Goal: Task Accomplishment & Management: Use online tool/utility

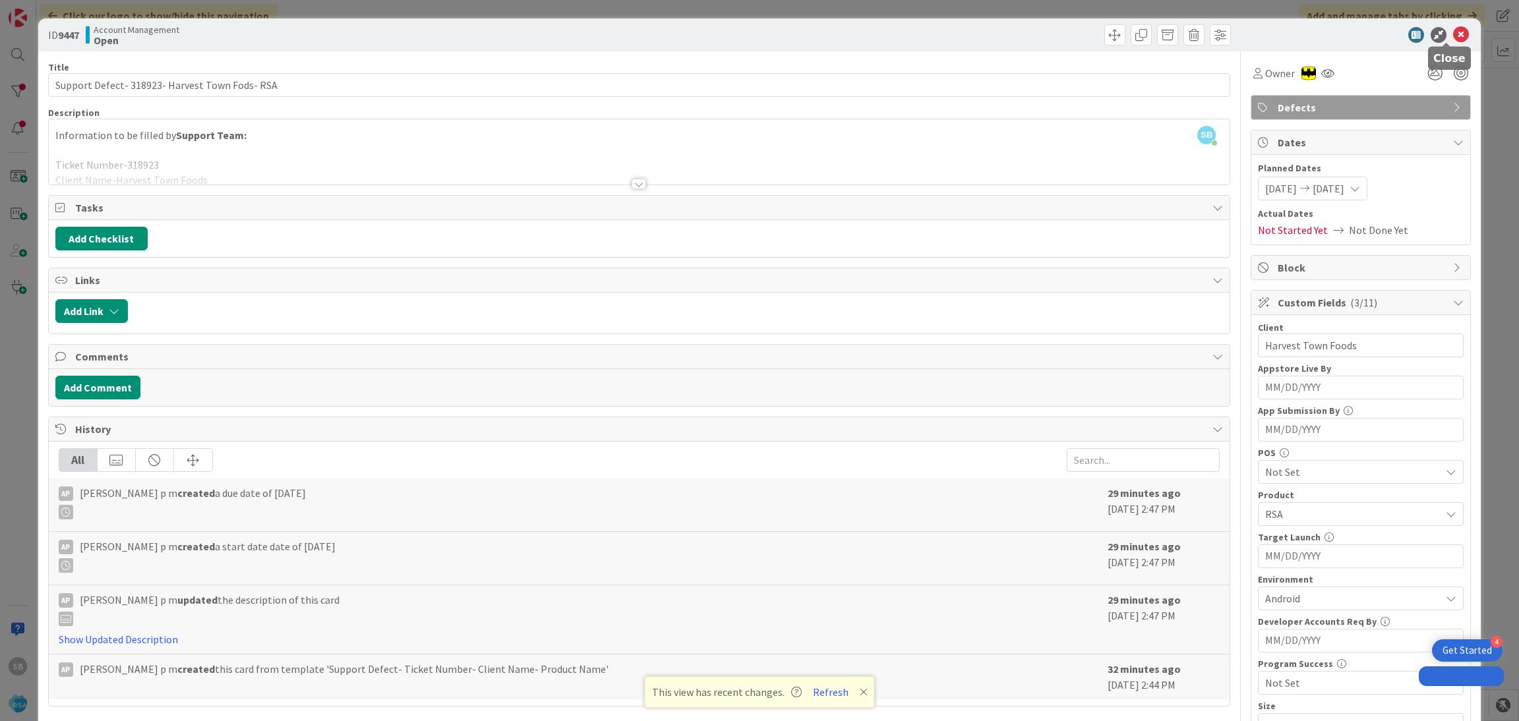
click at [1453, 36] on icon at bounding box center [1461, 35] width 16 height 16
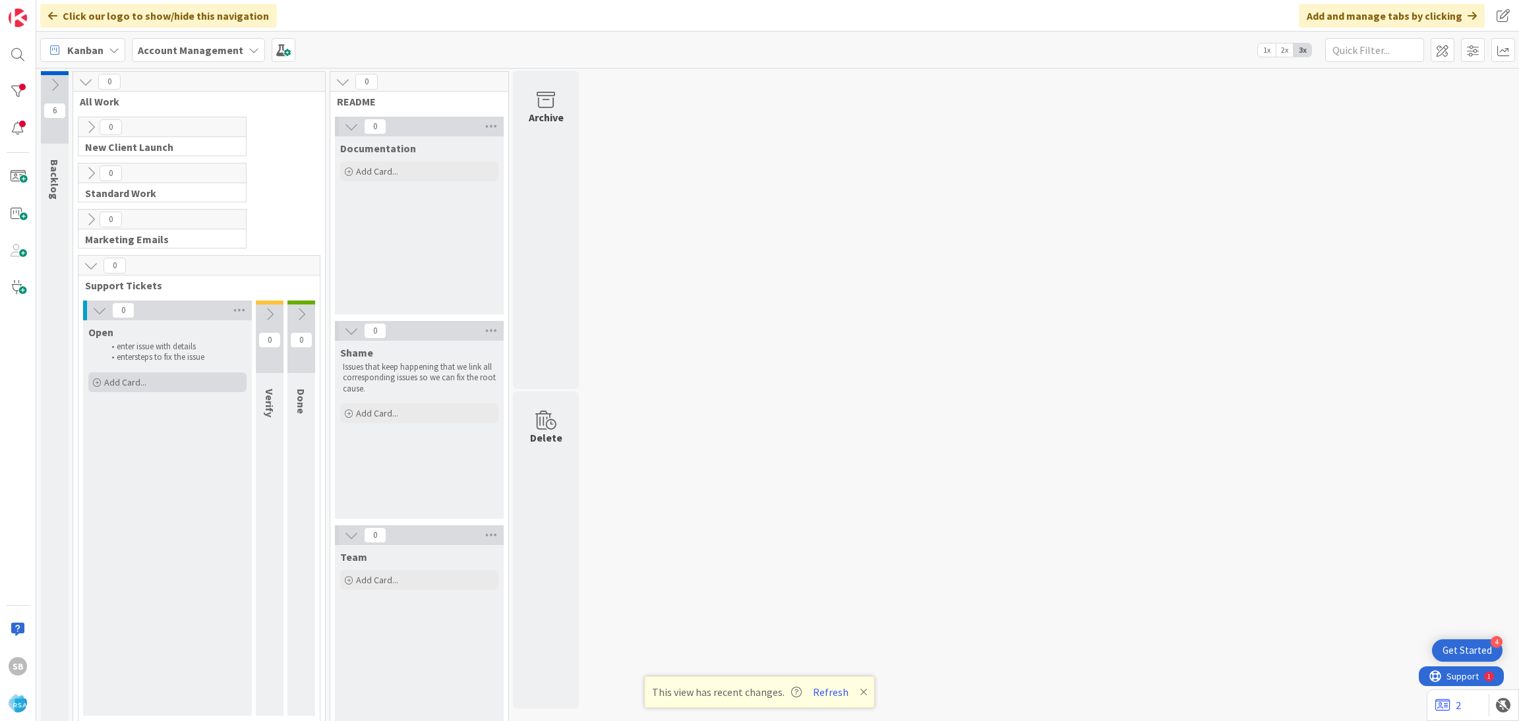
click at [104, 383] on span "Add Card..." at bounding box center [125, 382] width 42 height 12
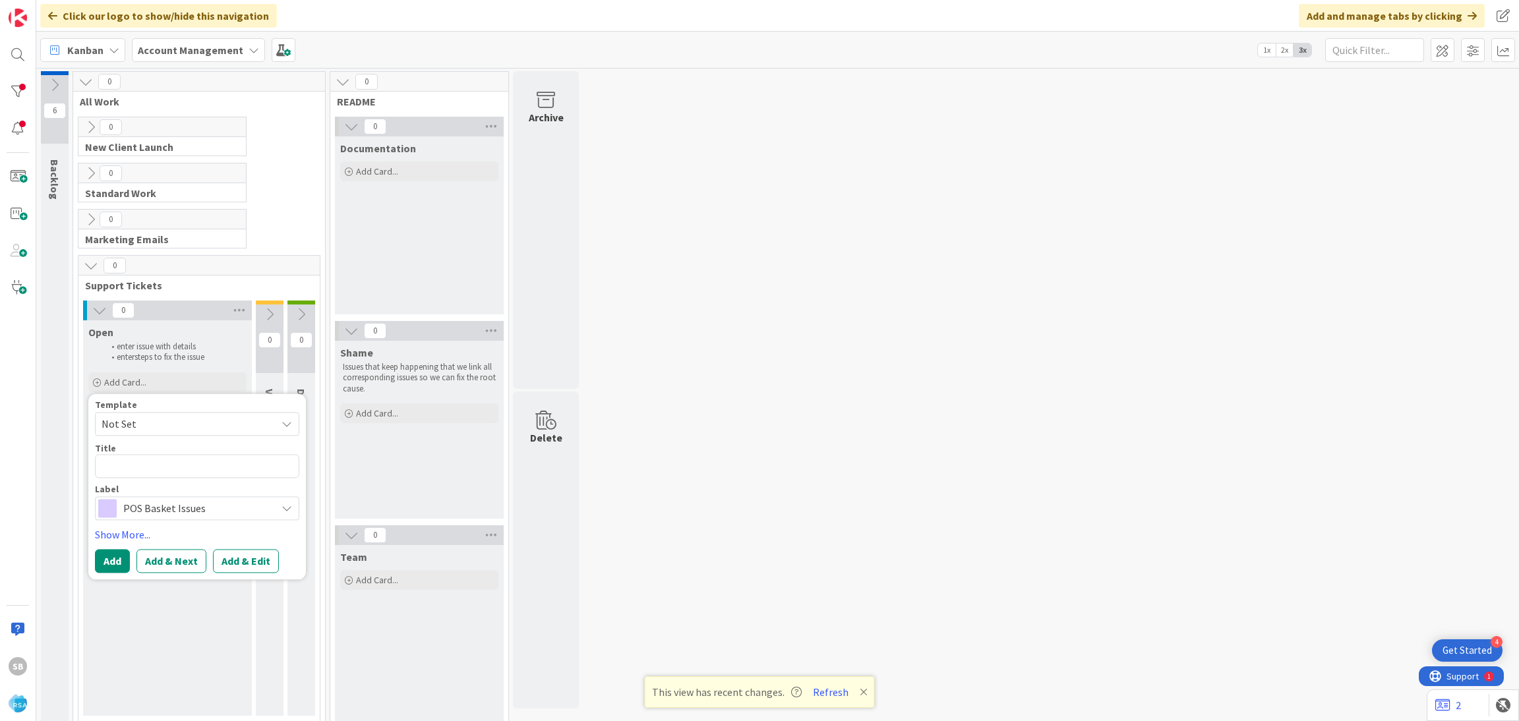
click at [144, 429] on span "Not Set" at bounding box center [184, 423] width 165 height 17
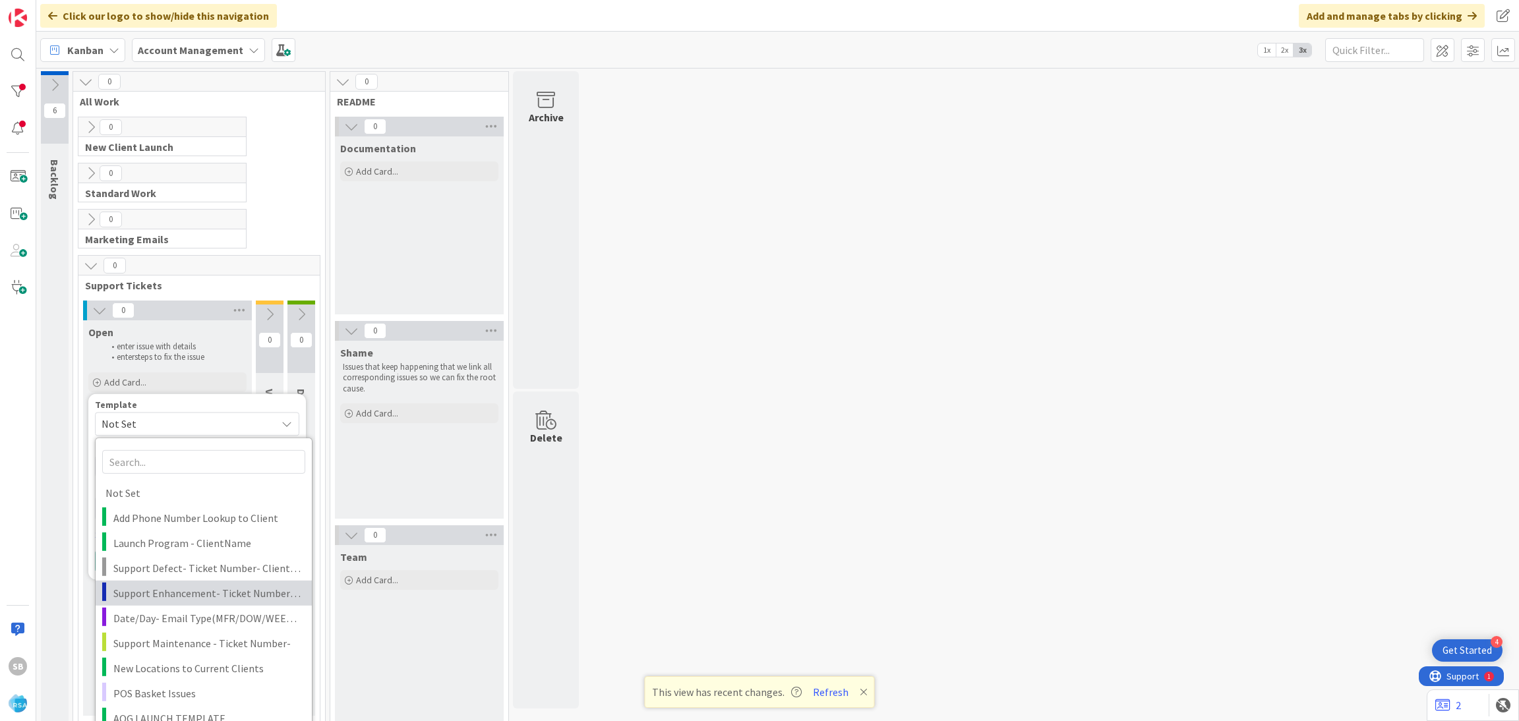
click at [177, 591] on span "Support Enhancement- Ticket Number- Client Name- Product Name" at bounding box center [207, 592] width 189 height 17
type textarea "x"
type textarea "Support Enhancement- Ticket Number- Client Name- Product Name"
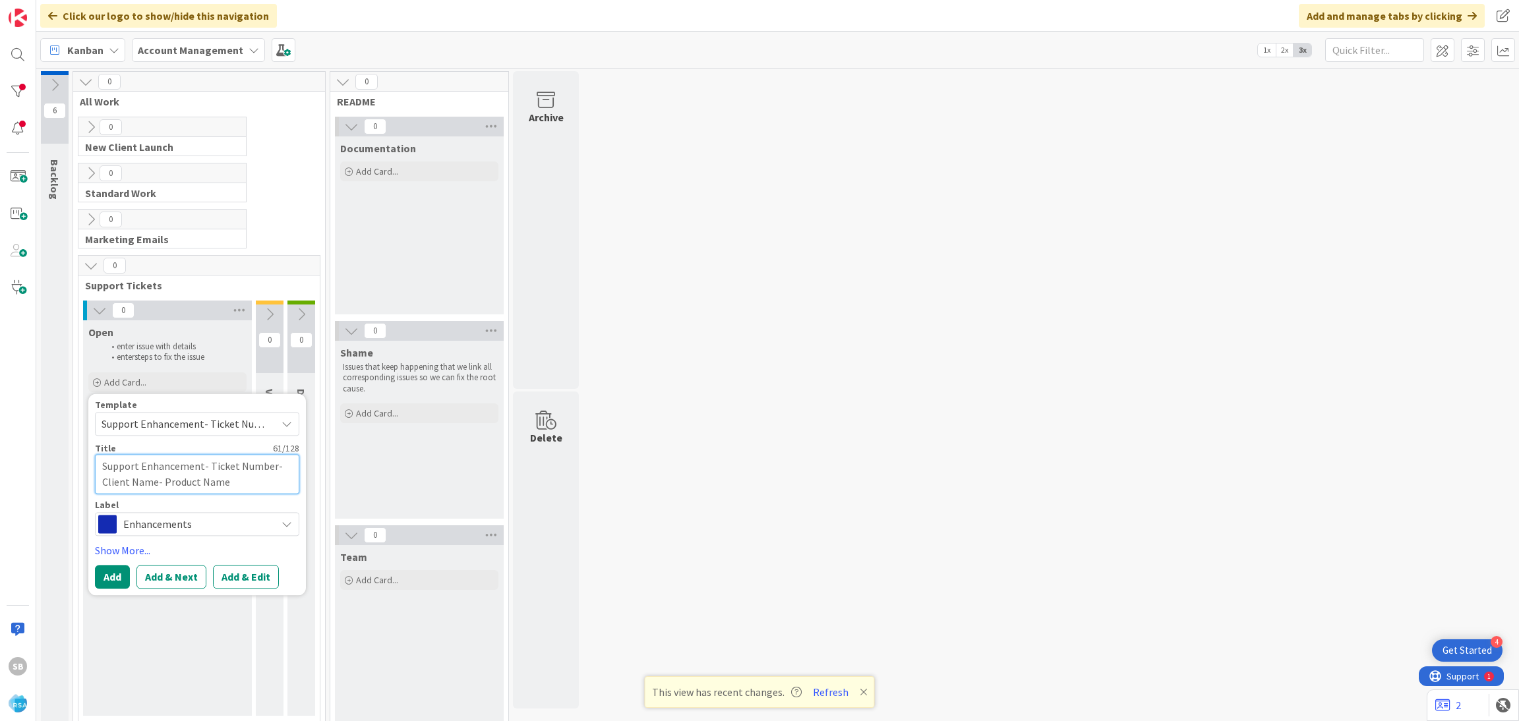
drag, startPoint x: 209, startPoint y: 468, endPoint x: 230, endPoint y: 478, distance: 23.3
click at [230, 478] on textarea "Support Enhancement- Ticket Number- Client Name- Product Name" at bounding box center [197, 474] width 204 height 40
type textarea "x"
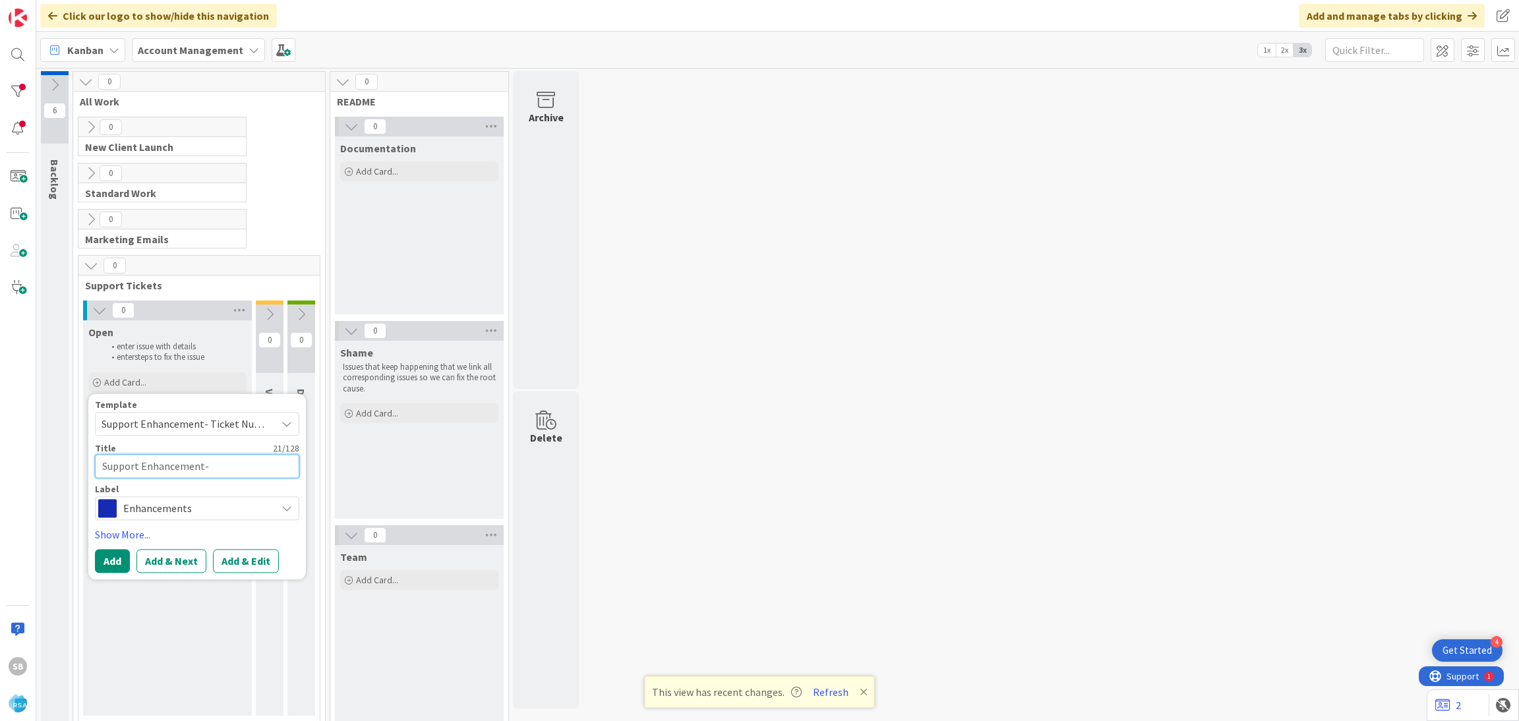
type textarea "Support Enhancement-"
paste textarea "318871"
type textarea "x"
type textarea "Support Enhancement- 318871"
type textarea "x"
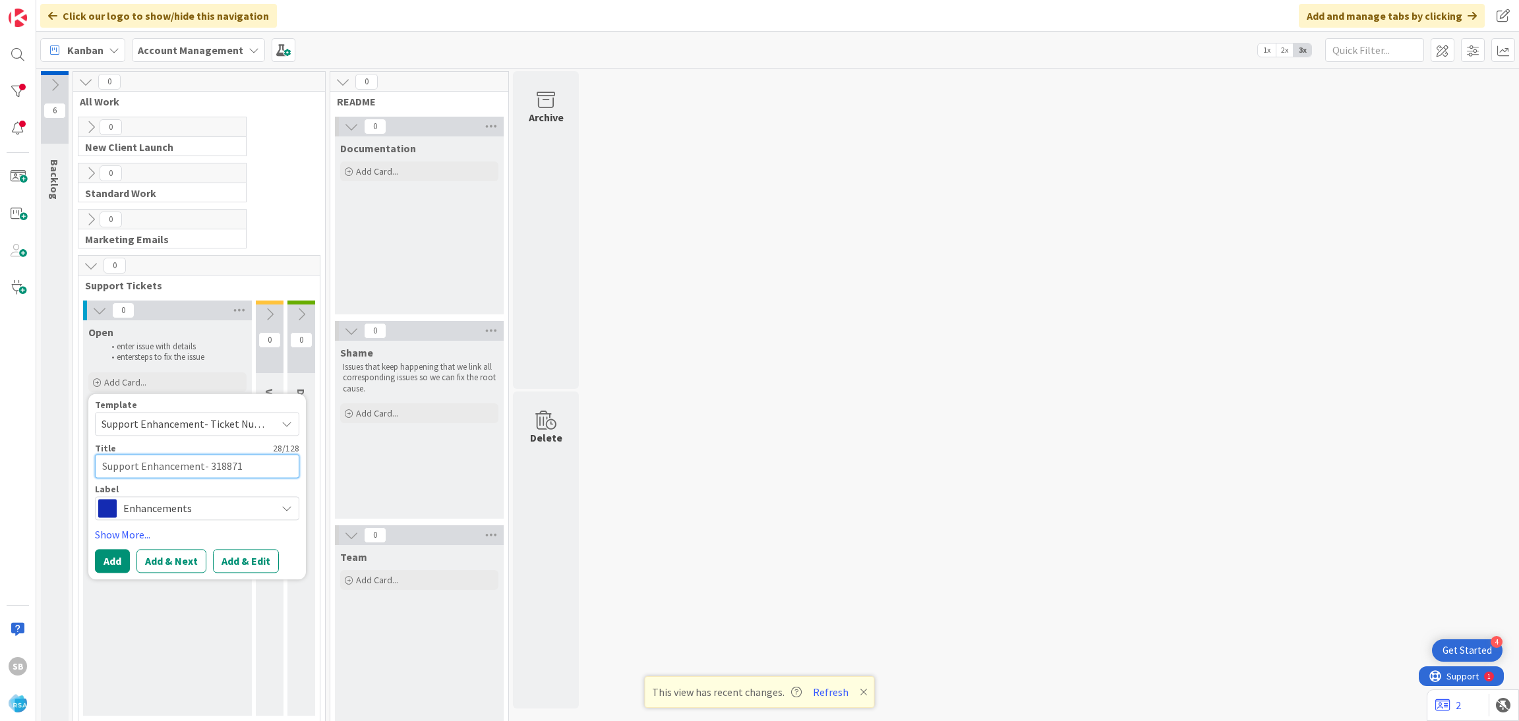
type textarea "Support Enhancement- 318871"
type textarea "x"
type textarea "Support Enhancement- 318871"
type textarea "x"
type textarea "Support Enhancement- 318871 -"
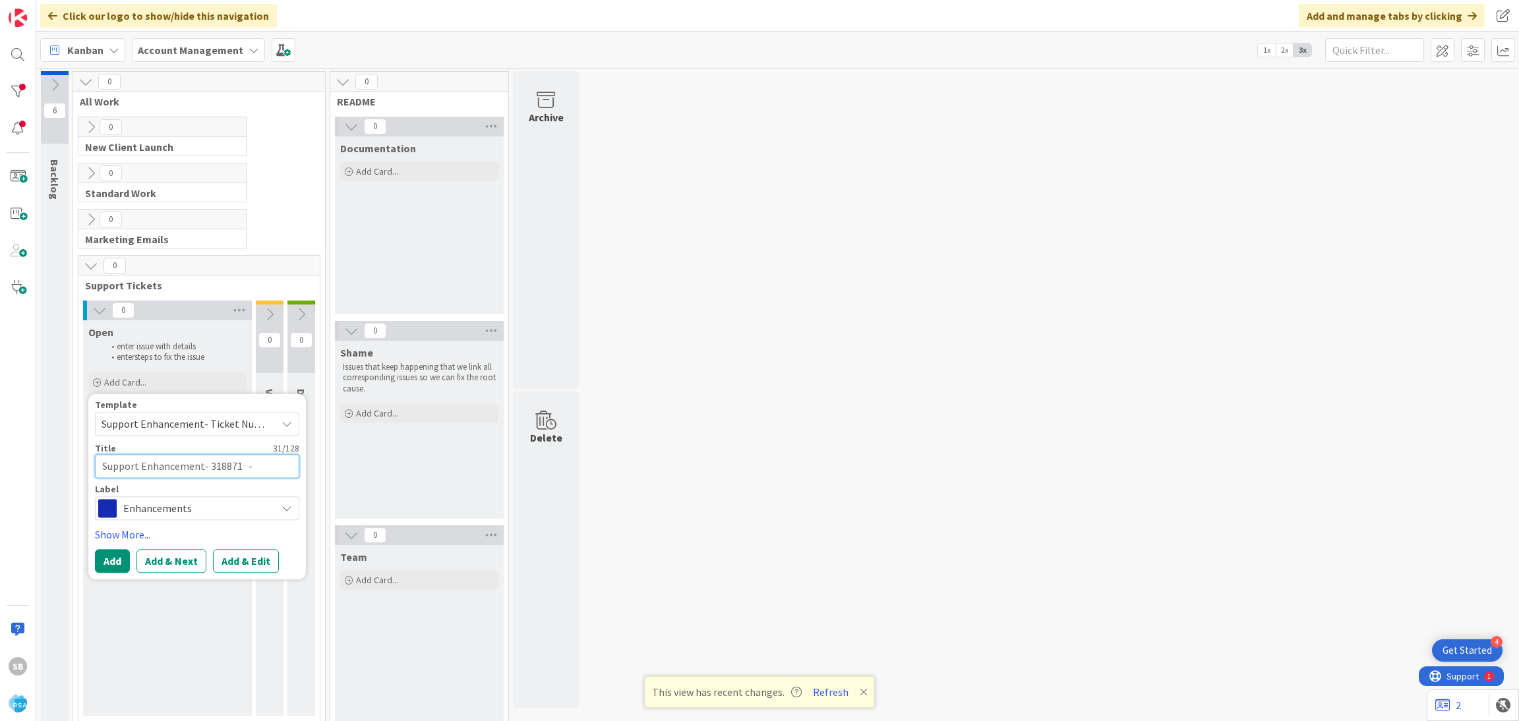
type textarea "x"
type textarea "Support Enhancement- 318871"
type textarea "x"
type textarea "Support Enhancement- 318871"
type textarea "x"
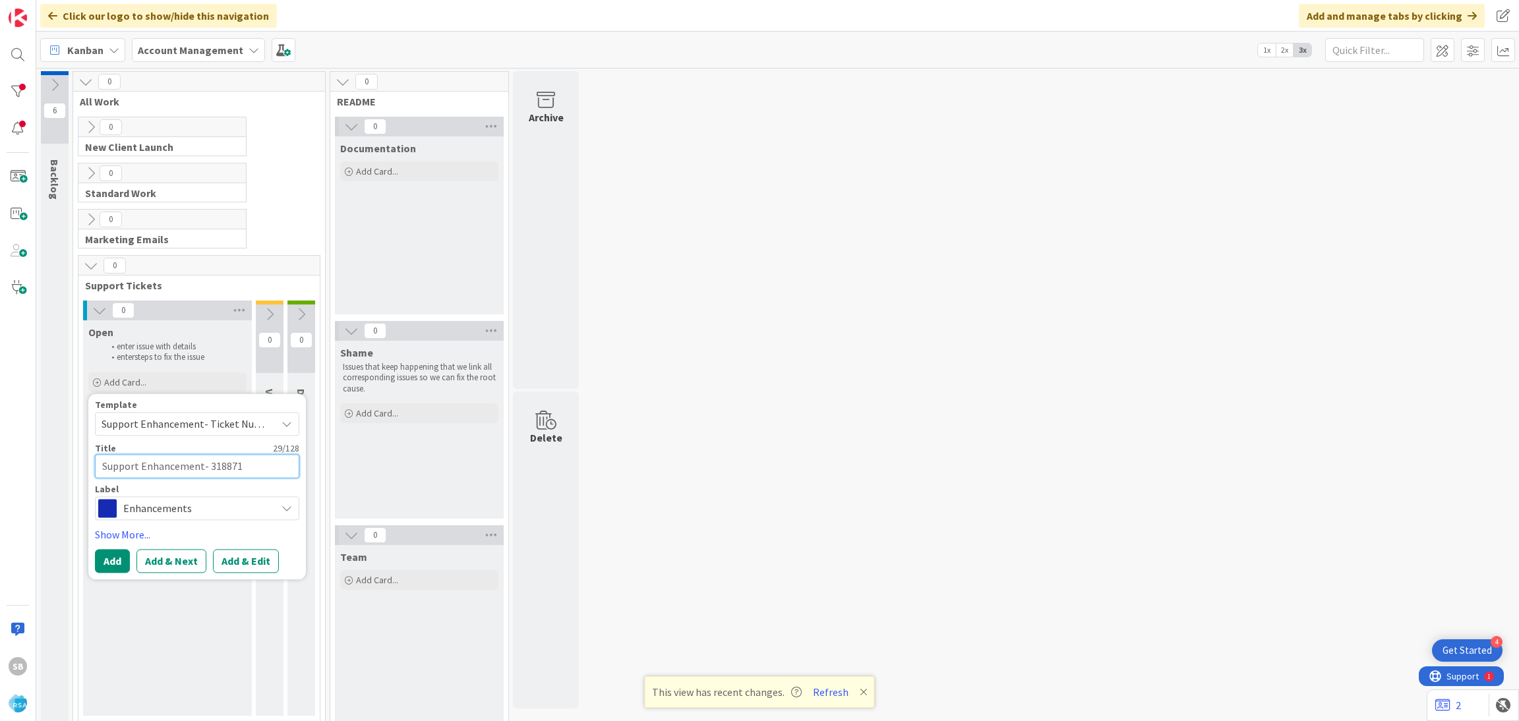
type textarea "Support Enhancement- 318871 -"
type textarea "x"
type textarea "Support Enhancement- 318871 -"
paste textarea "Trigs Market"
type textarea "x"
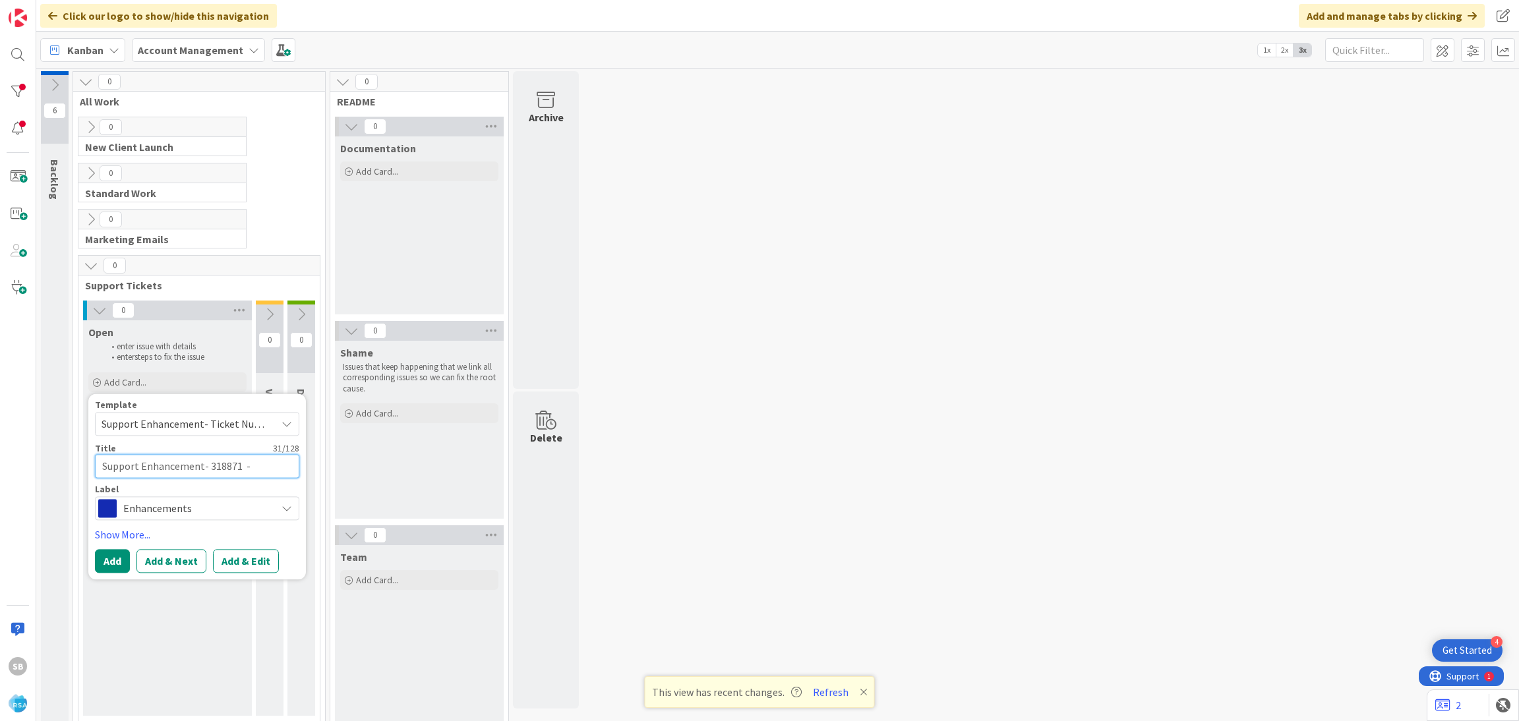
type textarea "Support Enhancement- 318871 - Trigs Market"
type textarea "x"
type textarea "Support Enhancement- 318871 - Trigs Market"
type textarea "x"
type textarea "Support Enhancement- 318871 - Trigs Market -"
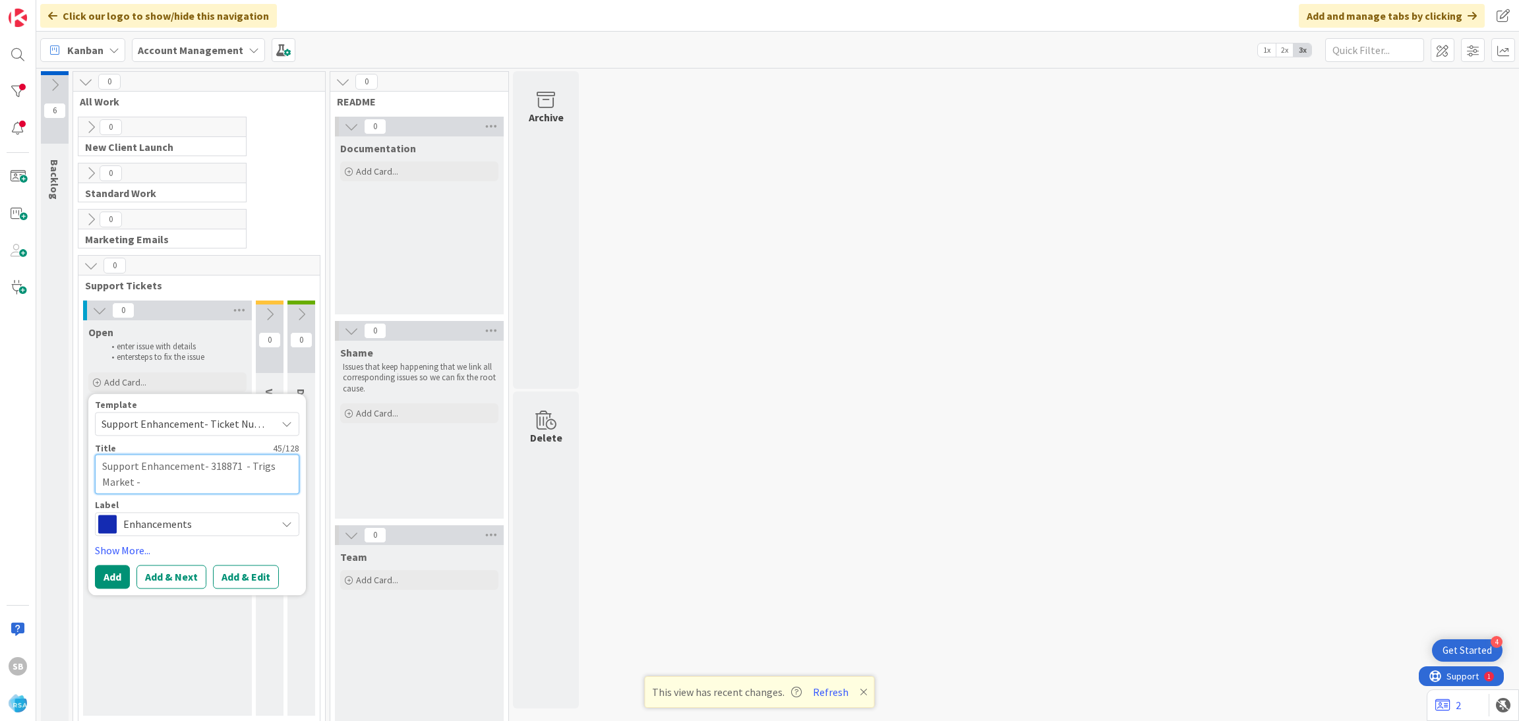
paste textarea "PWA app link for Trig's"
type textarea "x"
type textarea "Support Enhancement- 318871 - Trigs Market -PWA app link for Trig's"
type textarea "x"
type textarea "Support Enhancement- 318871 - Trigs Market -PWA app link for Trig's"
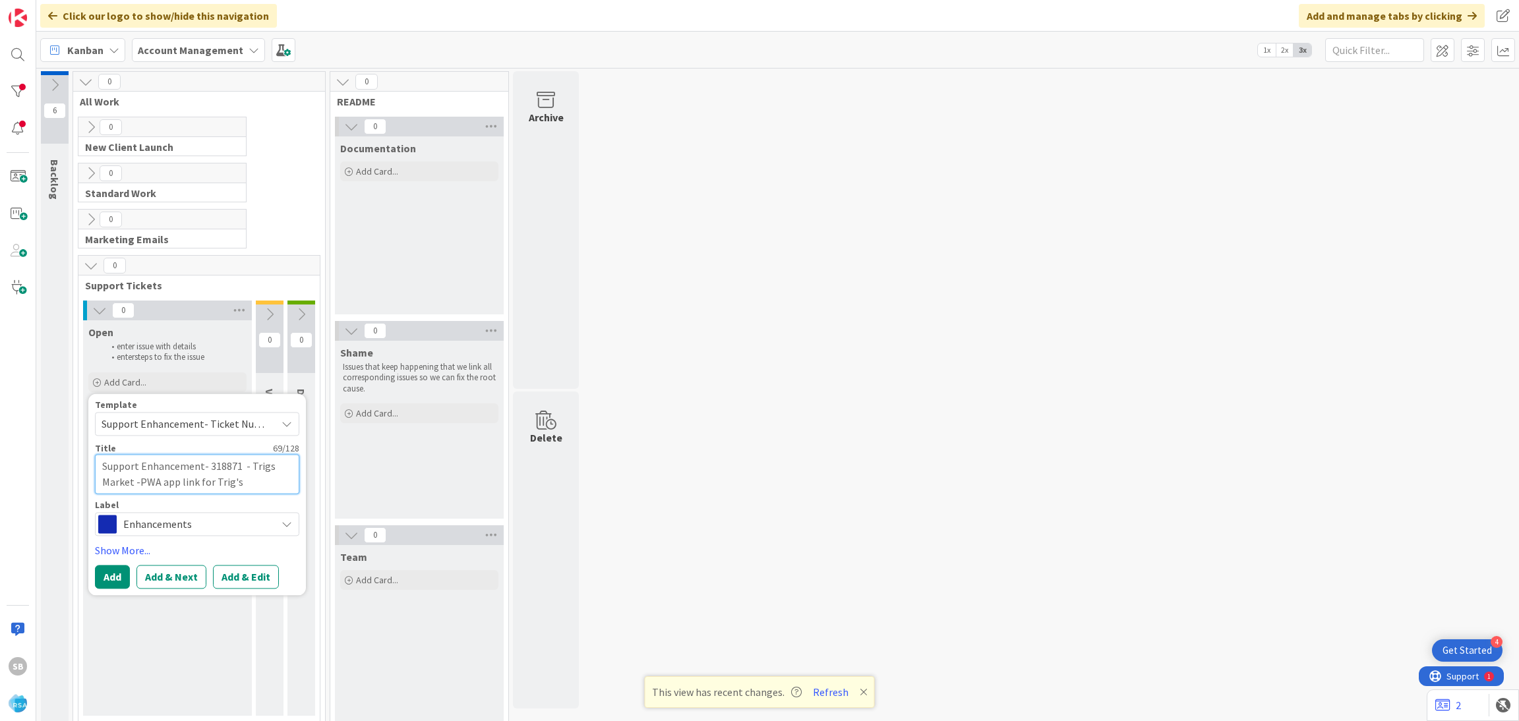
type textarea "x"
type textarea "Support Enhancement- 318871 - Trigs Market -PWA app link for Trig's -"
type textarea "x"
type textarea "Support Enhancement- 318871 - Trigs Market -PWA app link for Trig's -"
type textarea "x"
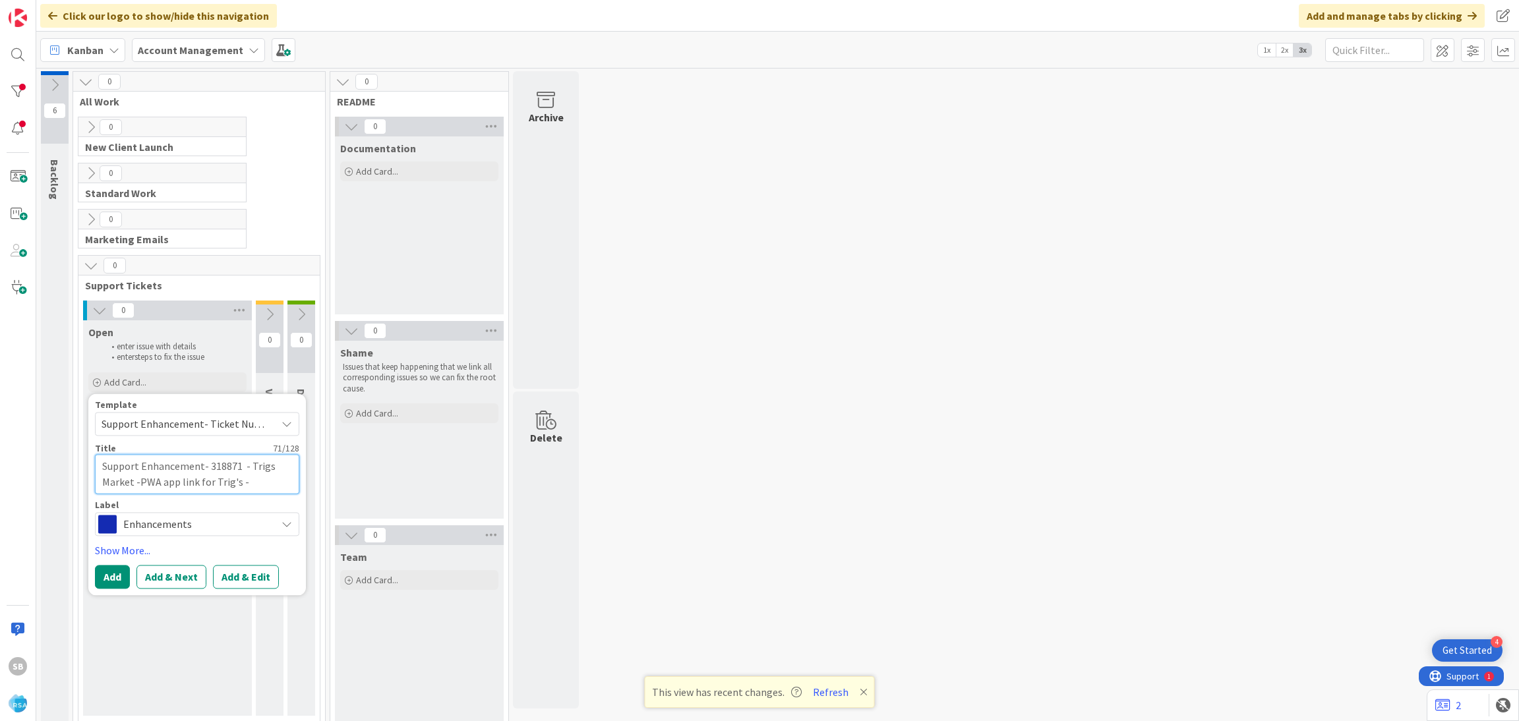
type textarea "Support Enhancement- 318871 - Trigs Market -PWA app link for Trig's - R"
type textarea "x"
type textarea "Support Enhancement- 318871 - Trigs Market -PWA app link for Trig's - RS"
type textarea "x"
type textarea "Support Enhancement- 318871 - Trigs Market -PWA app link for Trig's - RSA"
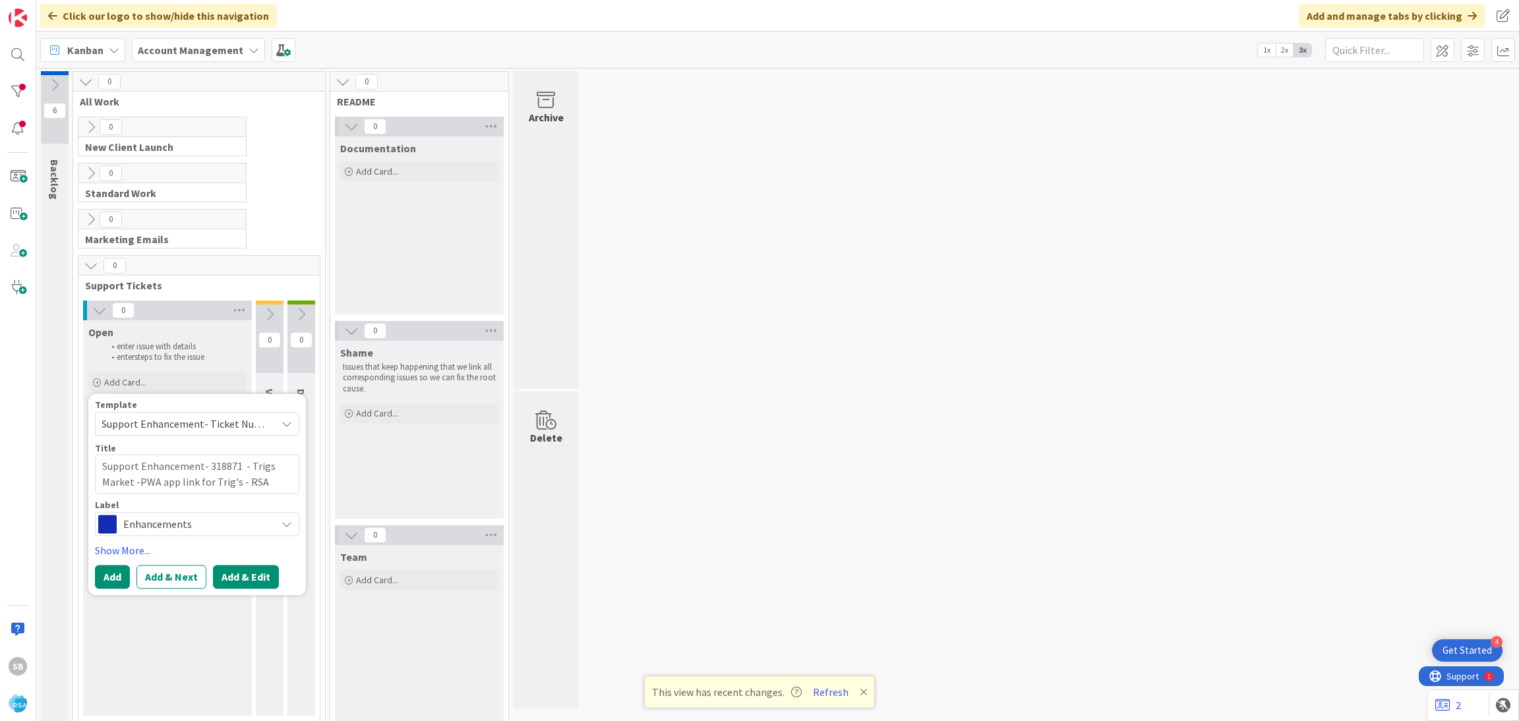
click at [236, 586] on button "Add & Edit" at bounding box center [246, 577] width 66 height 24
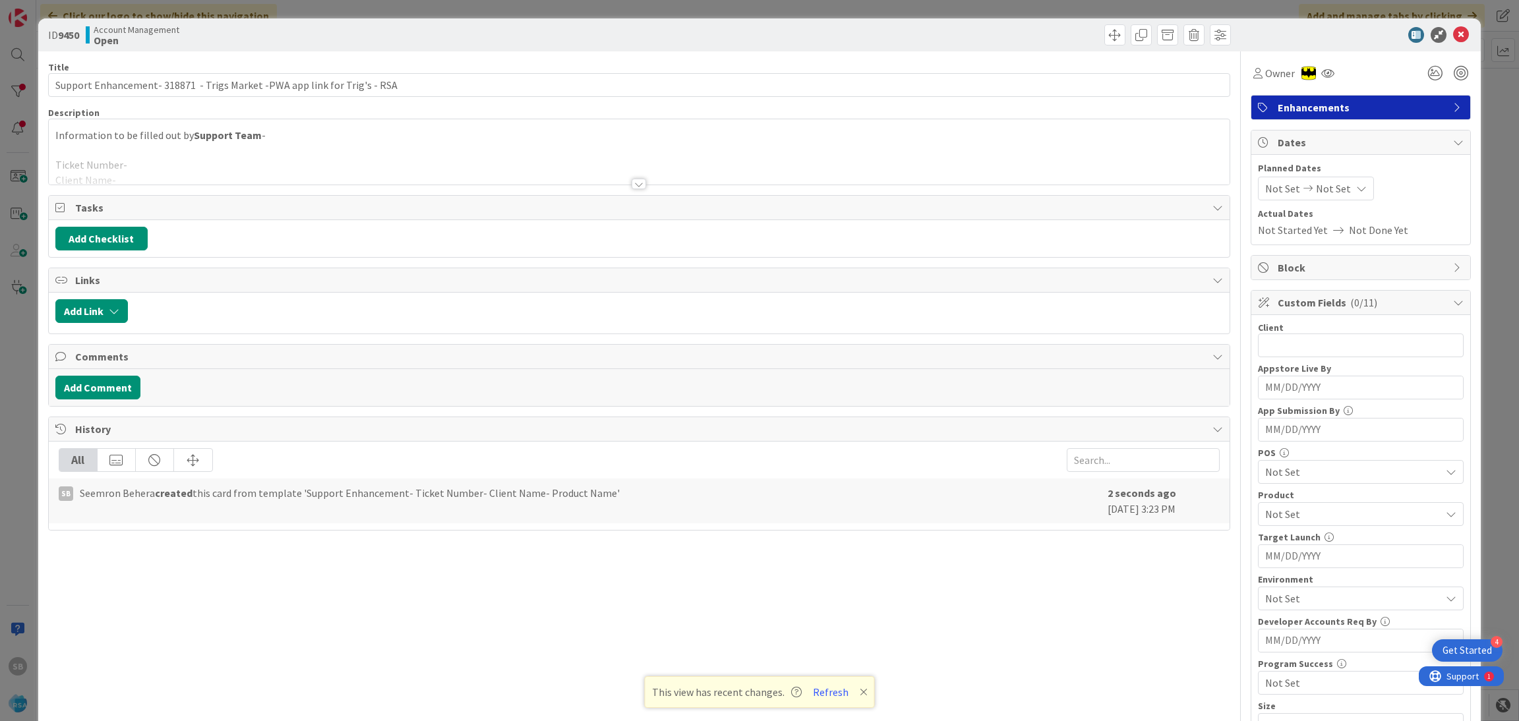
click at [296, 160] on div at bounding box center [639, 168] width 1181 height 34
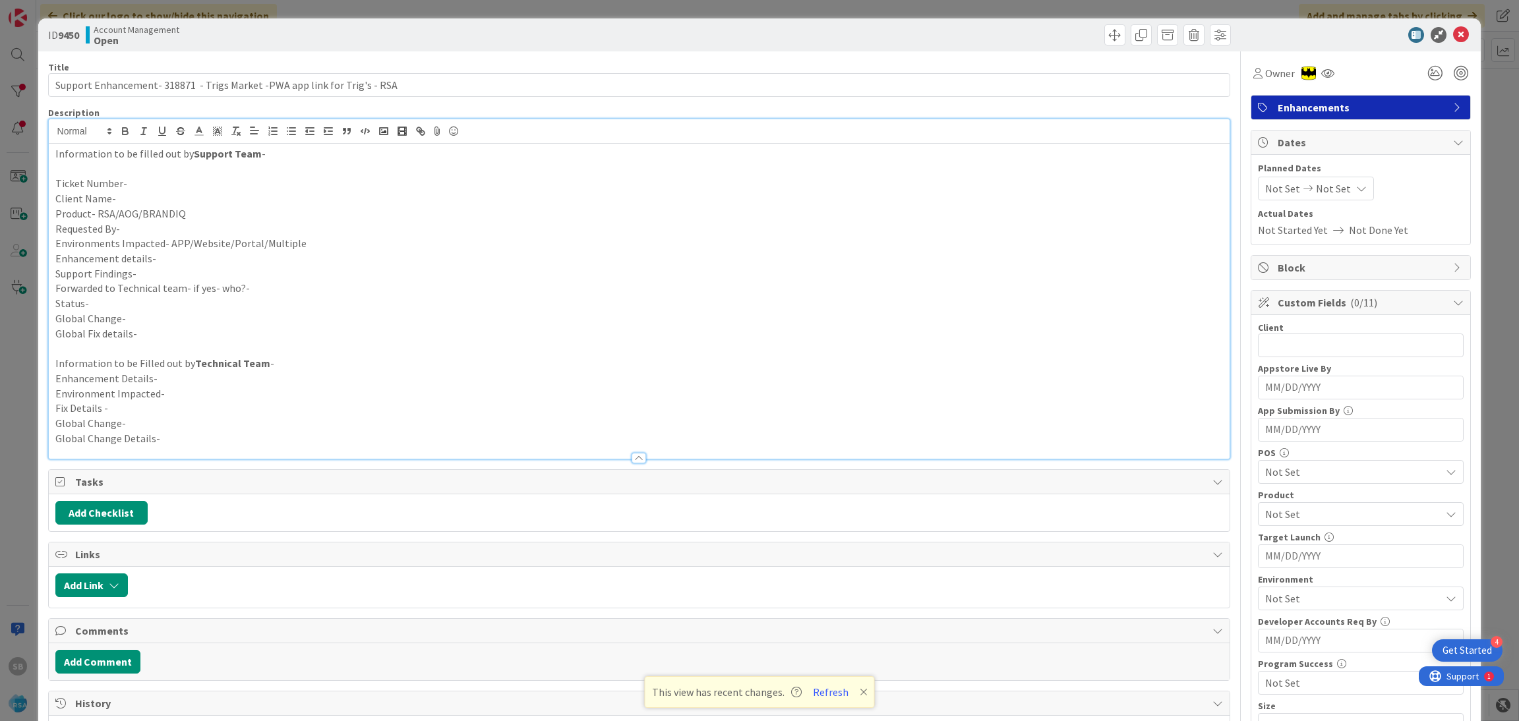
click at [233, 180] on p "Ticket Number-" at bounding box center [639, 183] width 1168 height 15
click at [152, 194] on p "Client Name-" at bounding box center [639, 198] width 1168 height 15
click at [209, 222] on p "Requested By-" at bounding box center [639, 229] width 1168 height 15
click at [175, 202] on p "Client Name- Trigs Market" at bounding box center [639, 198] width 1168 height 15
click at [191, 211] on p "Product- RSA/AOG/BRANDIQ" at bounding box center [639, 213] width 1168 height 15
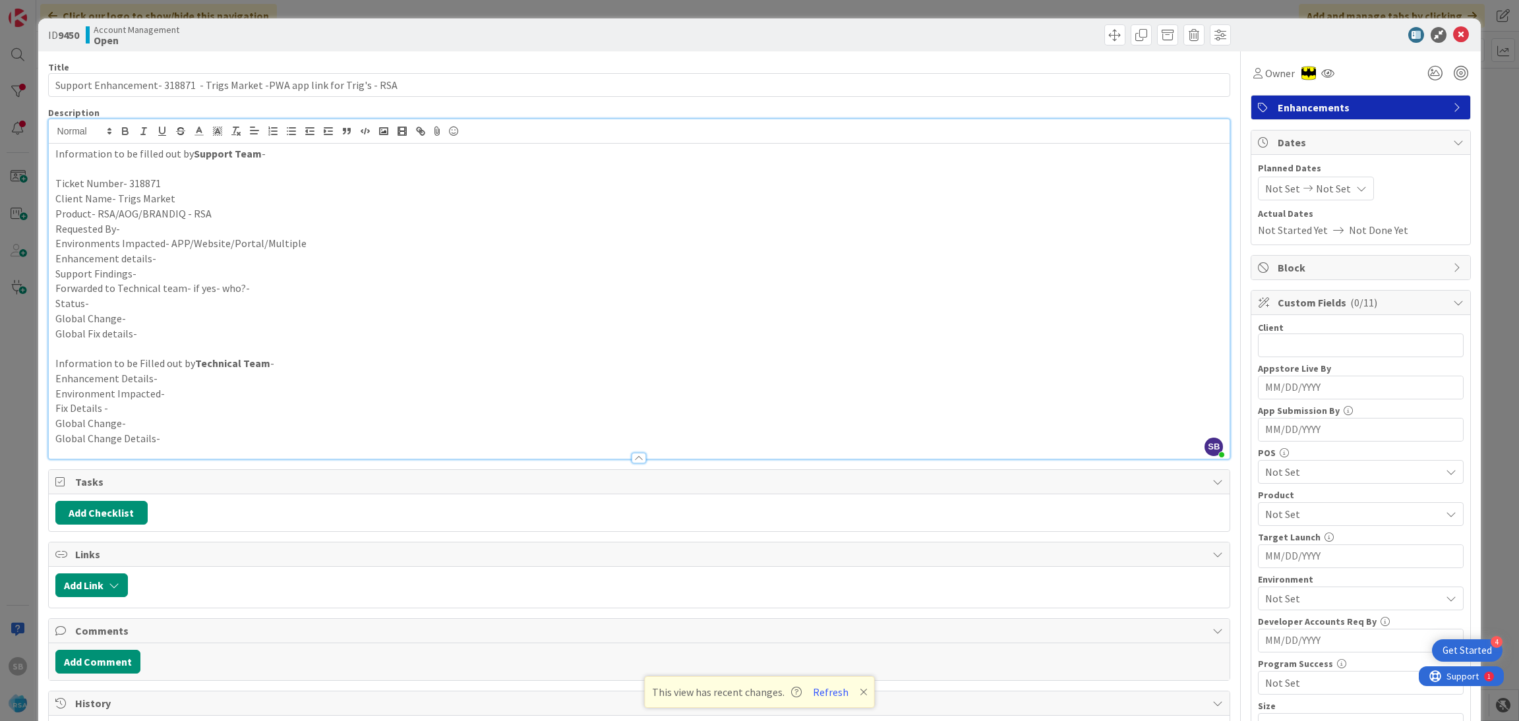
click at [160, 229] on p "Requested By-" at bounding box center [639, 229] width 1168 height 15
click at [136, 229] on p "Requested By- Client" at bounding box center [639, 229] width 1168 height 15
click at [302, 241] on p "Environments Impacted- APP/Website/Portal/Multiple" at bounding box center [639, 243] width 1168 height 15
click at [216, 258] on p "Enhancement details-" at bounding box center [639, 258] width 1168 height 15
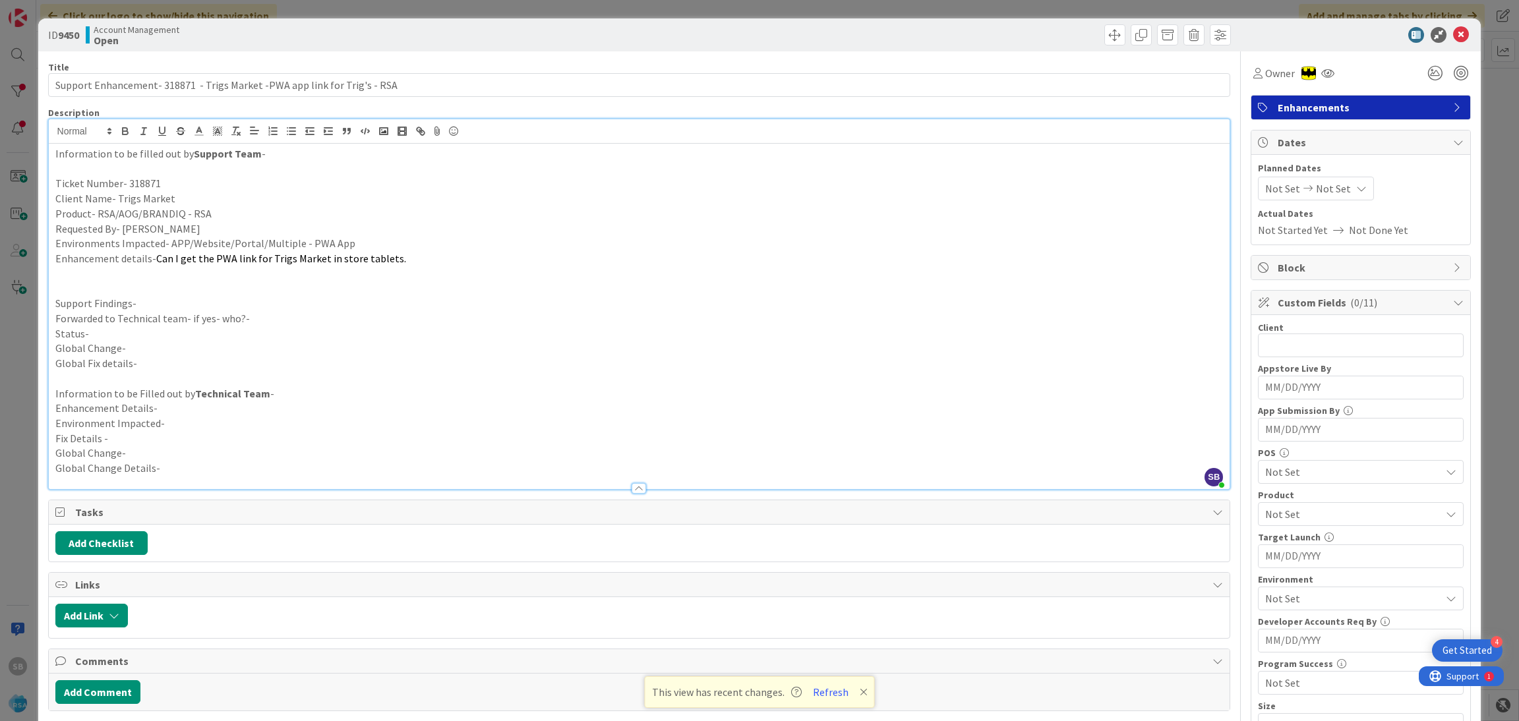
click at [173, 305] on p "Support Findings-" at bounding box center [639, 303] width 1168 height 15
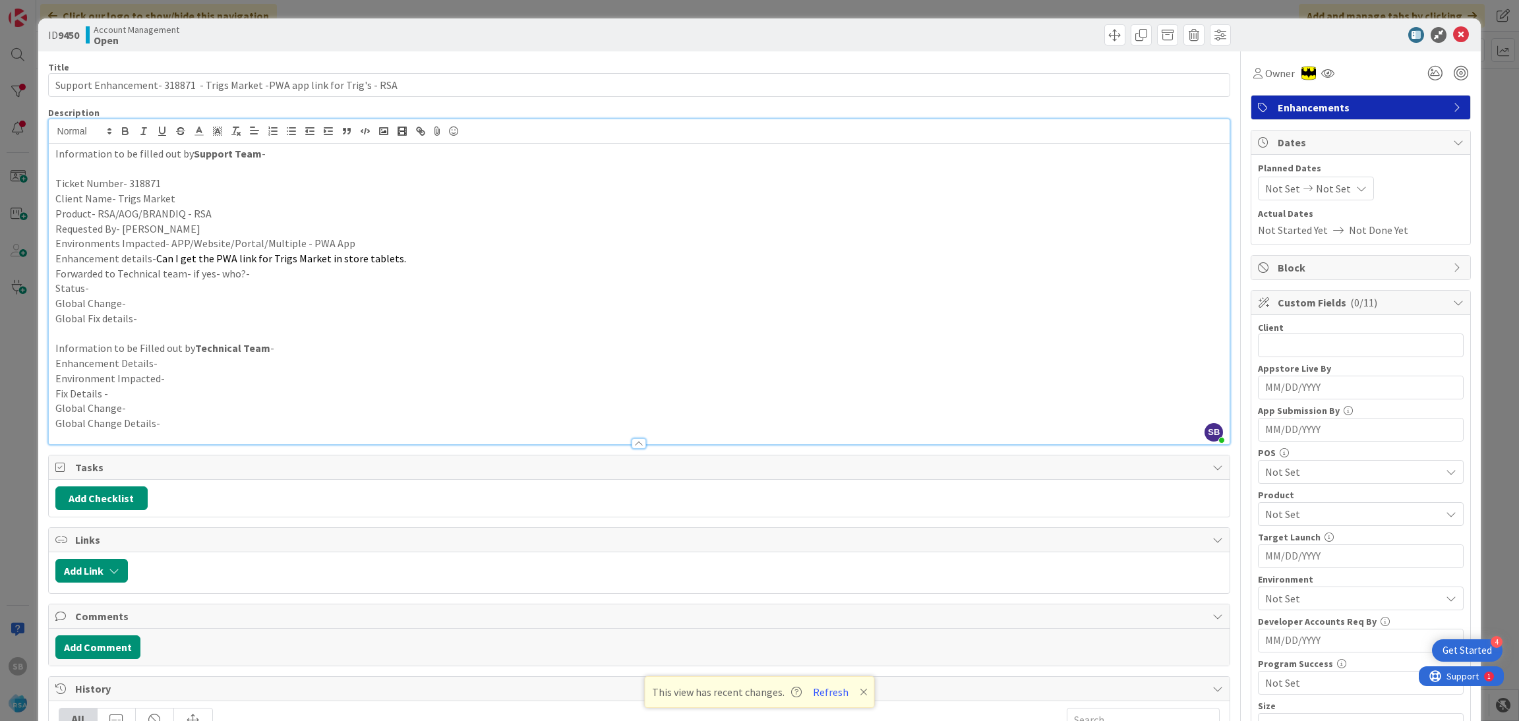
click at [283, 275] on p "Forwarded to Technical team- if yes- who?-" at bounding box center [639, 273] width 1168 height 15
click at [227, 285] on p "Status-" at bounding box center [639, 288] width 1168 height 15
click at [1280, 345] on input "text" at bounding box center [1361, 346] width 206 height 24
type input "PWA APP - Trigs Market"
click at [1274, 522] on span "Not Set" at bounding box center [1352, 514] width 175 height 16
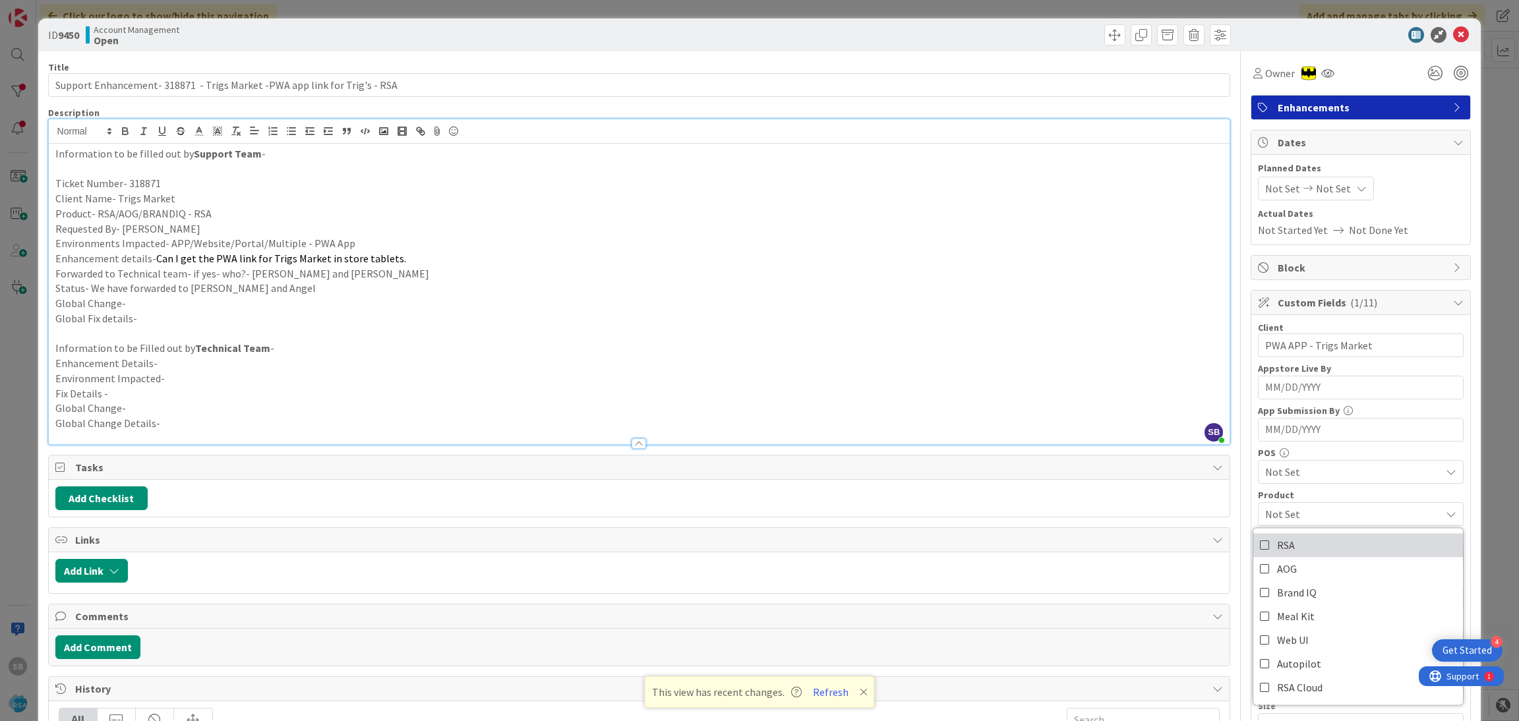
click at [1284, 545] on link "RSA" at bounding box center [1358, 545] width 210 height 24
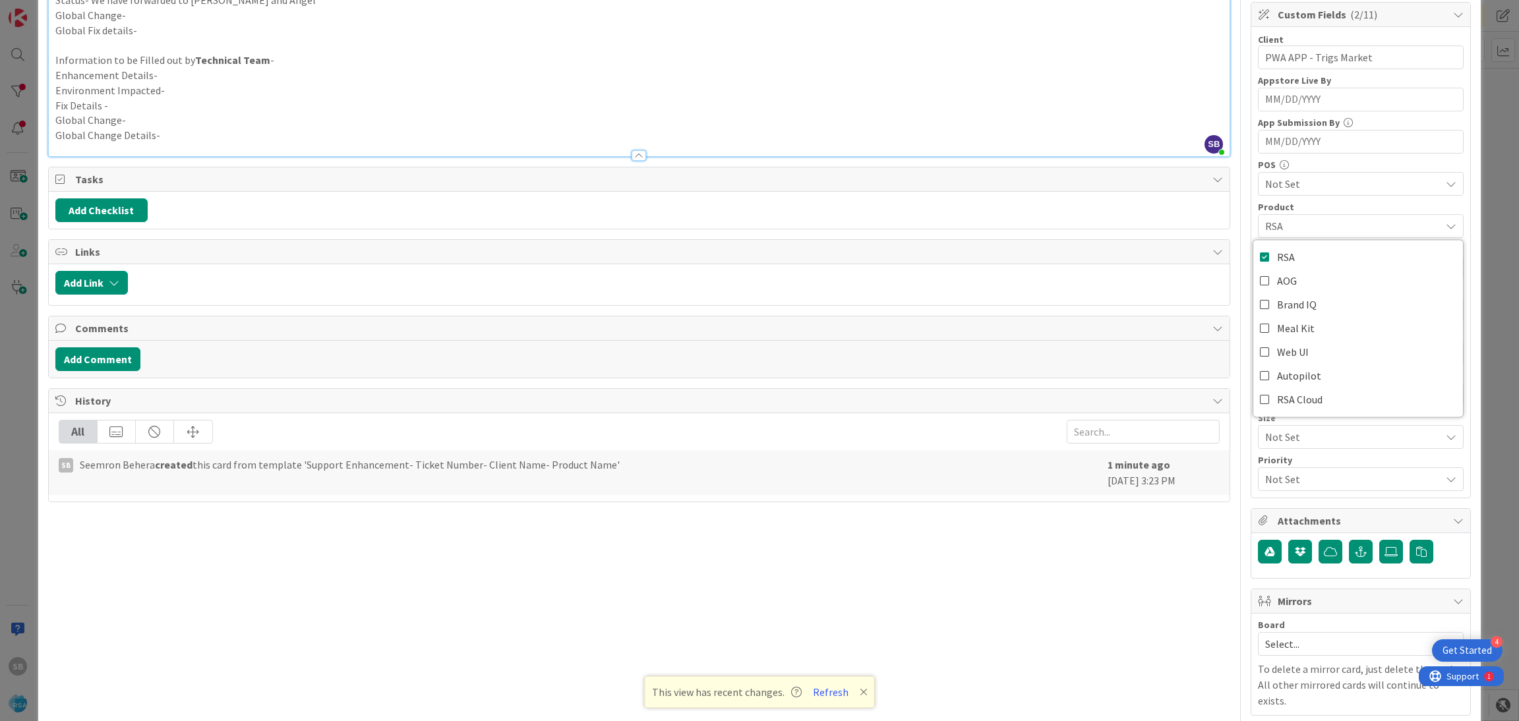
click at [1282, 226] on span "RSA" at bounding box center [1352, 226] width 175 height 16
click at [1303, 309] on span "Not Set" at bounding box center [1352, 311] width 175 height 16
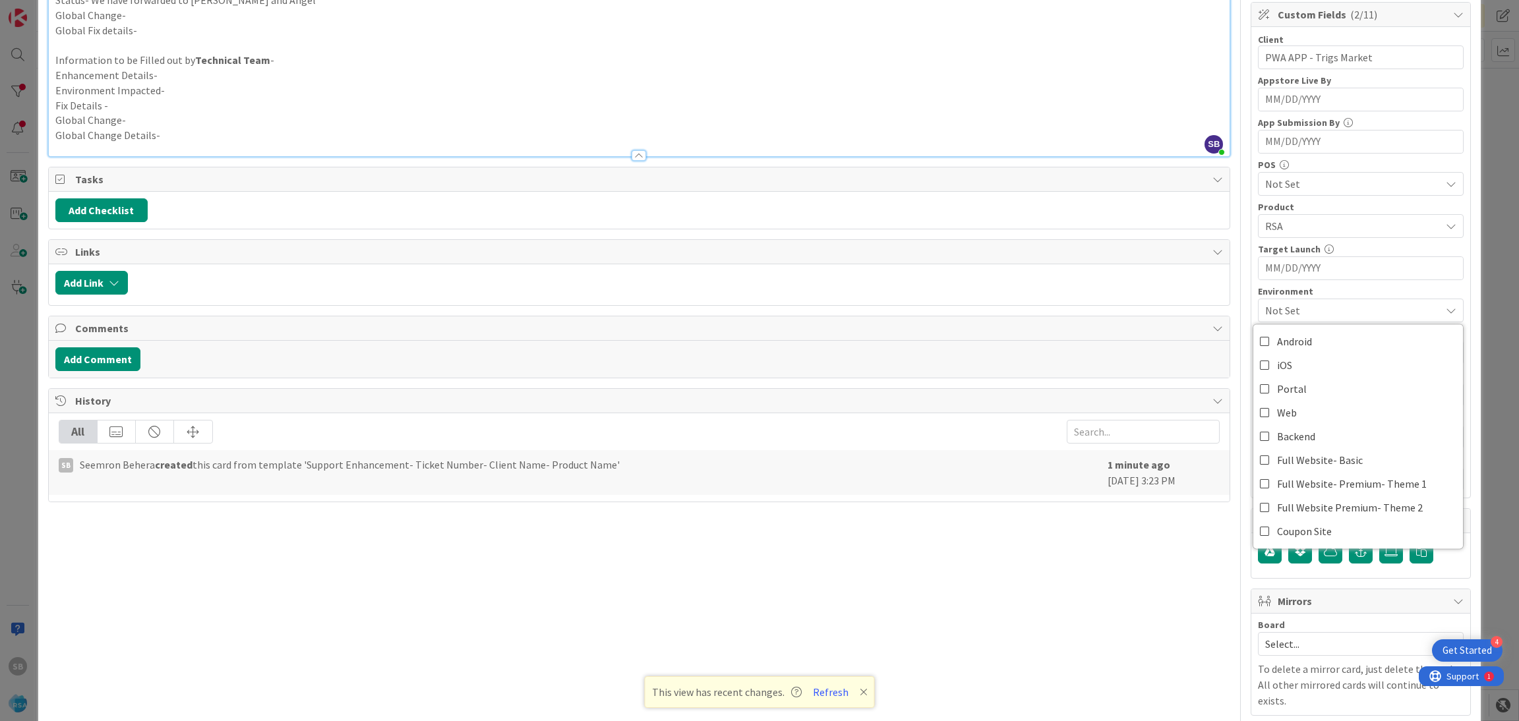
click at [1300, 309] on span "Not Set" at bounding box center [1352, 311] width 175 height 16
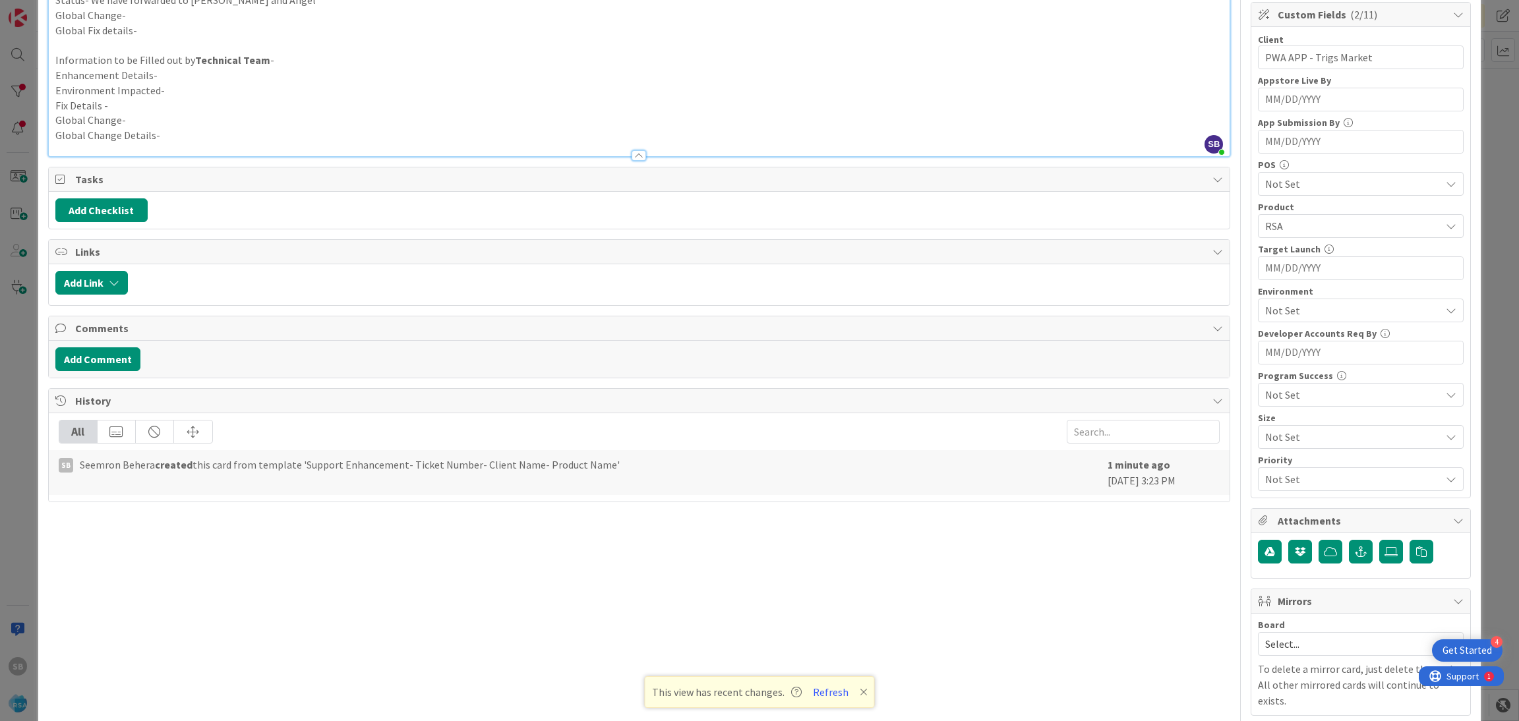
scroll to position [333, 0]
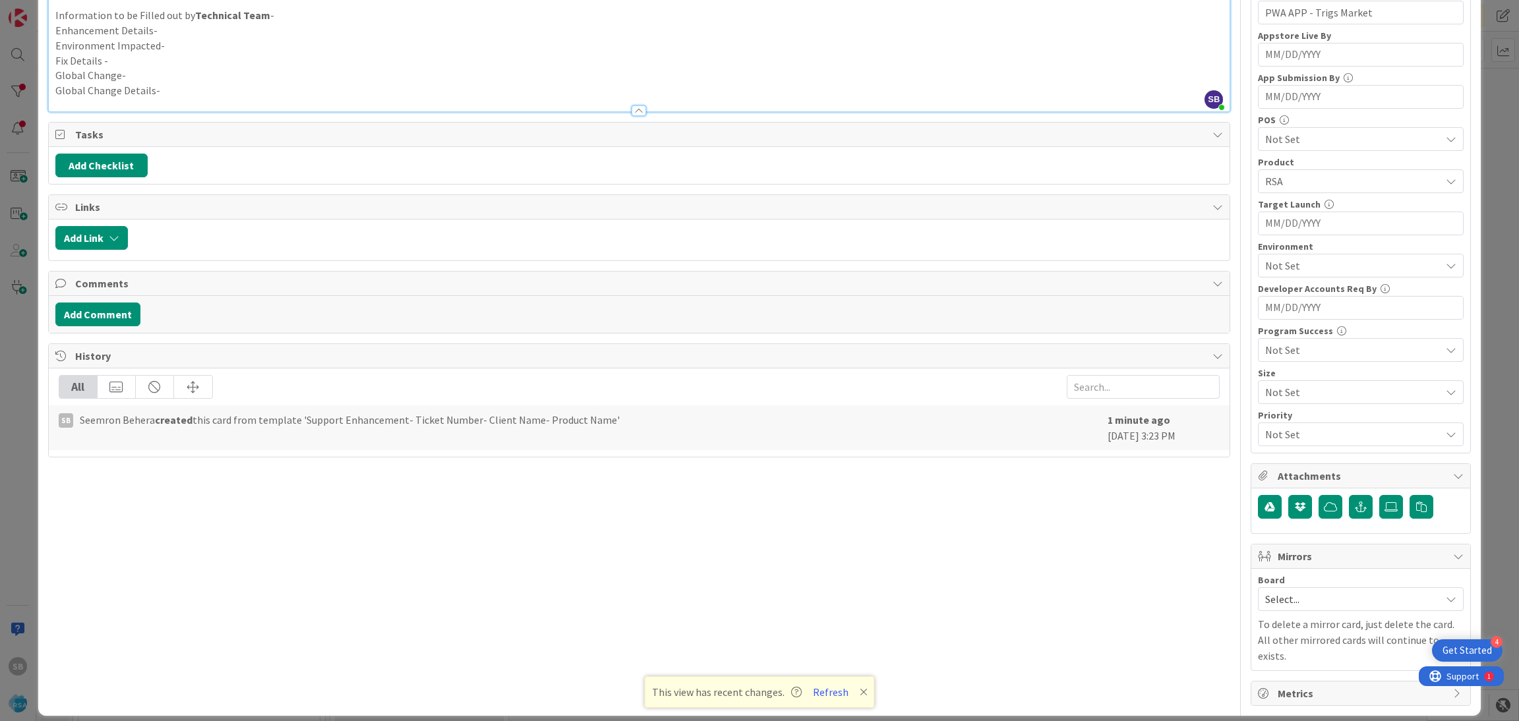
click at [1307, 611] on div "Select..." at bounding box center [1361, 599] width 206 height 24
click at [1297, 678] on span "Software Development" at bounding box center [1369, 685] width 174 height 20
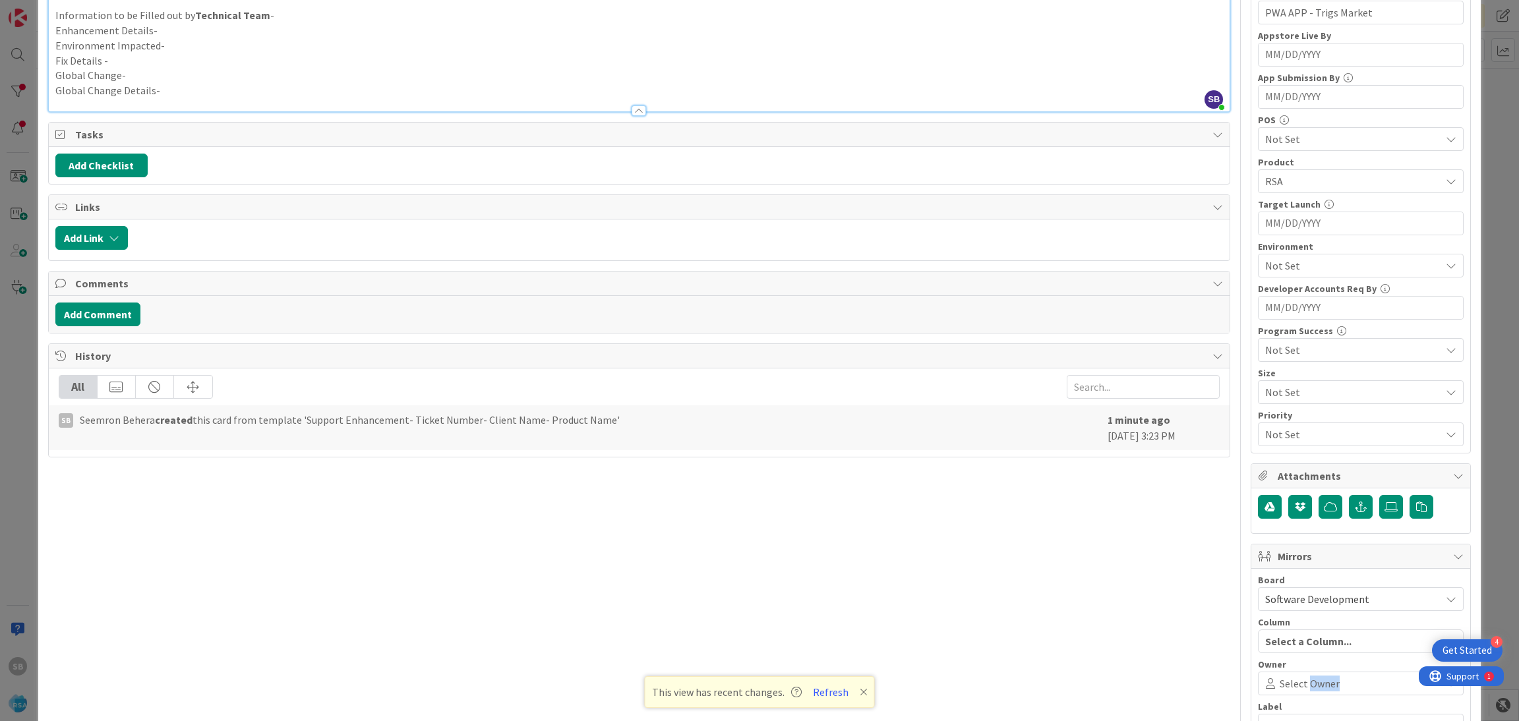
click at [1297, 678] on span "Select Owner" at bounding box center [1310, 684] width 60 height 16
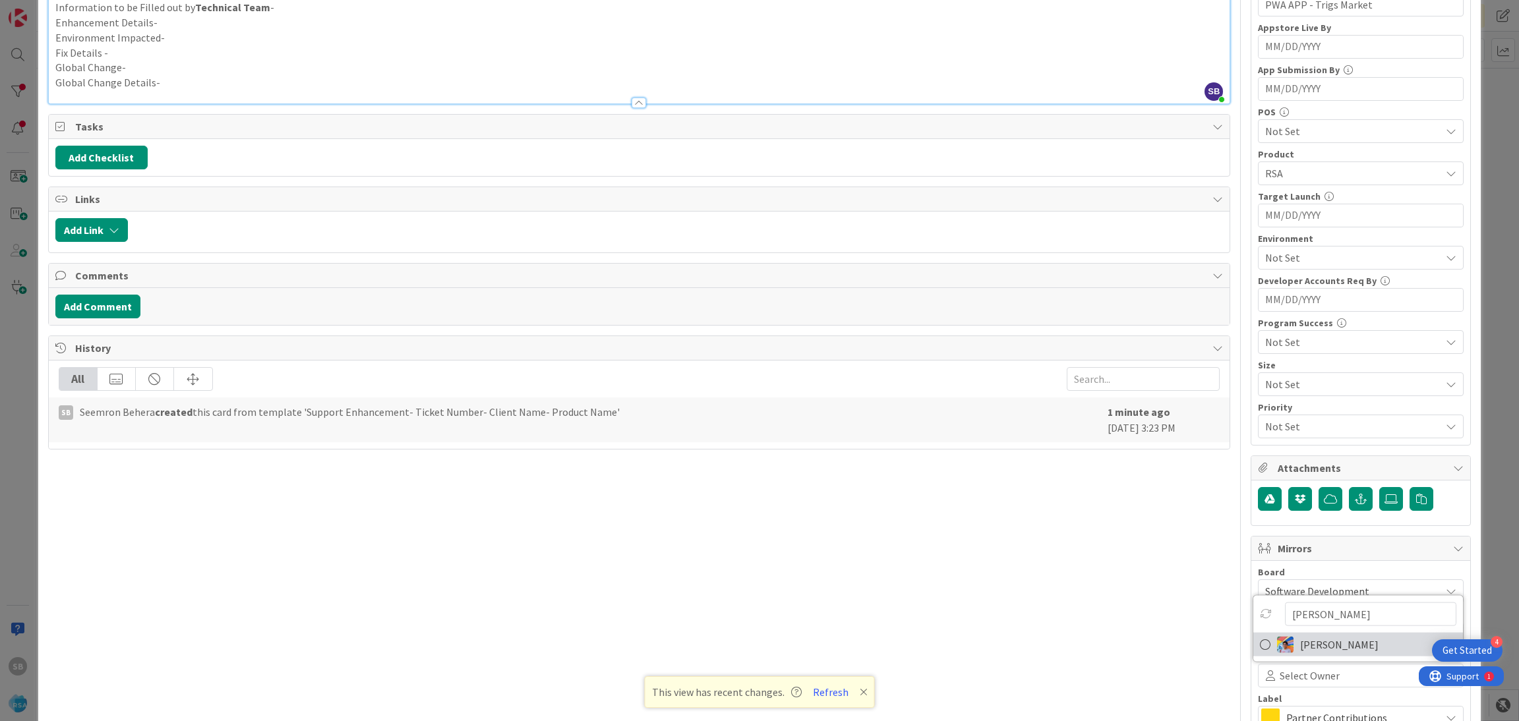
type input "[PERSON_NAME]"
click at [1328, 652] on span "[PERSON_NAME]" at bounding box center [1339, 645] width 78 height 20
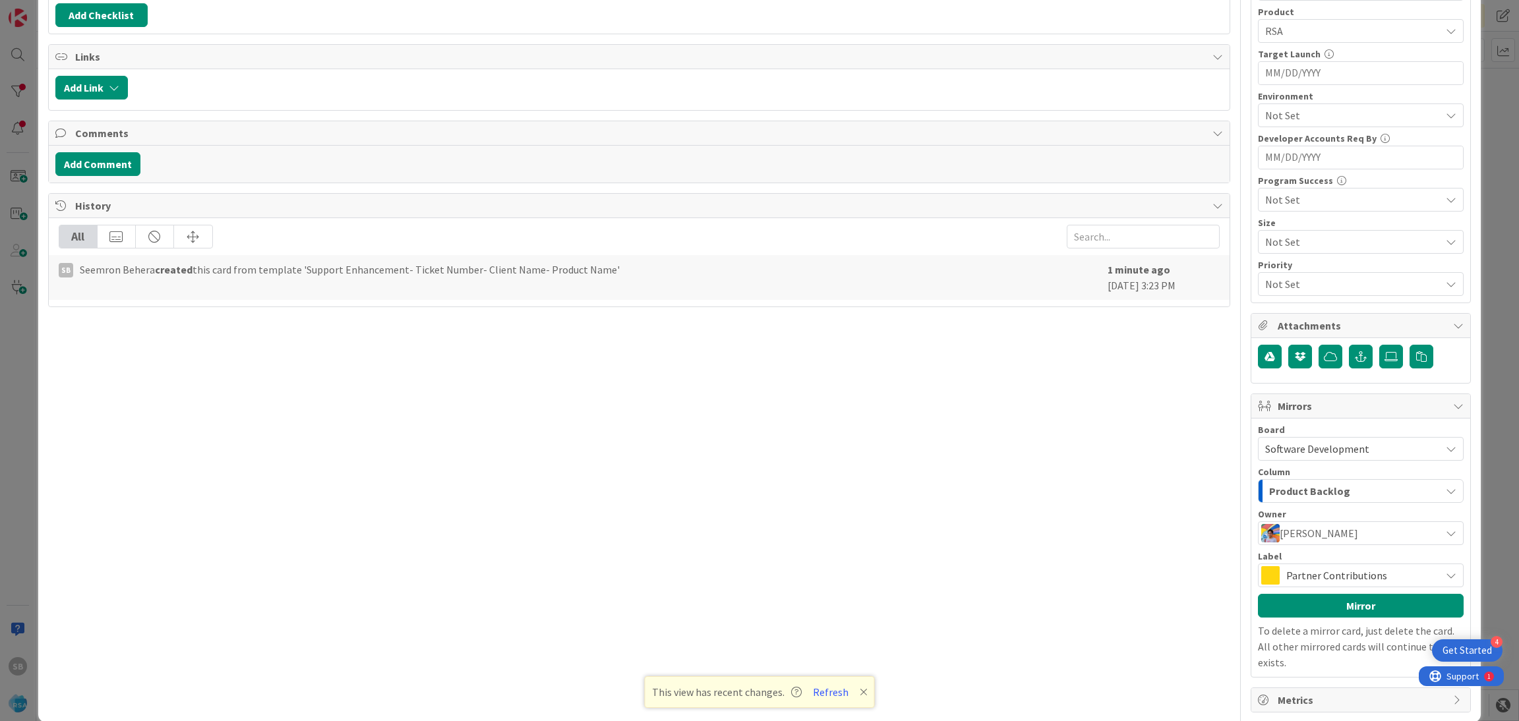
click at [1359, 568] on div "Partner Contributions" at bounding box center [1361, 576] width 206 height 24
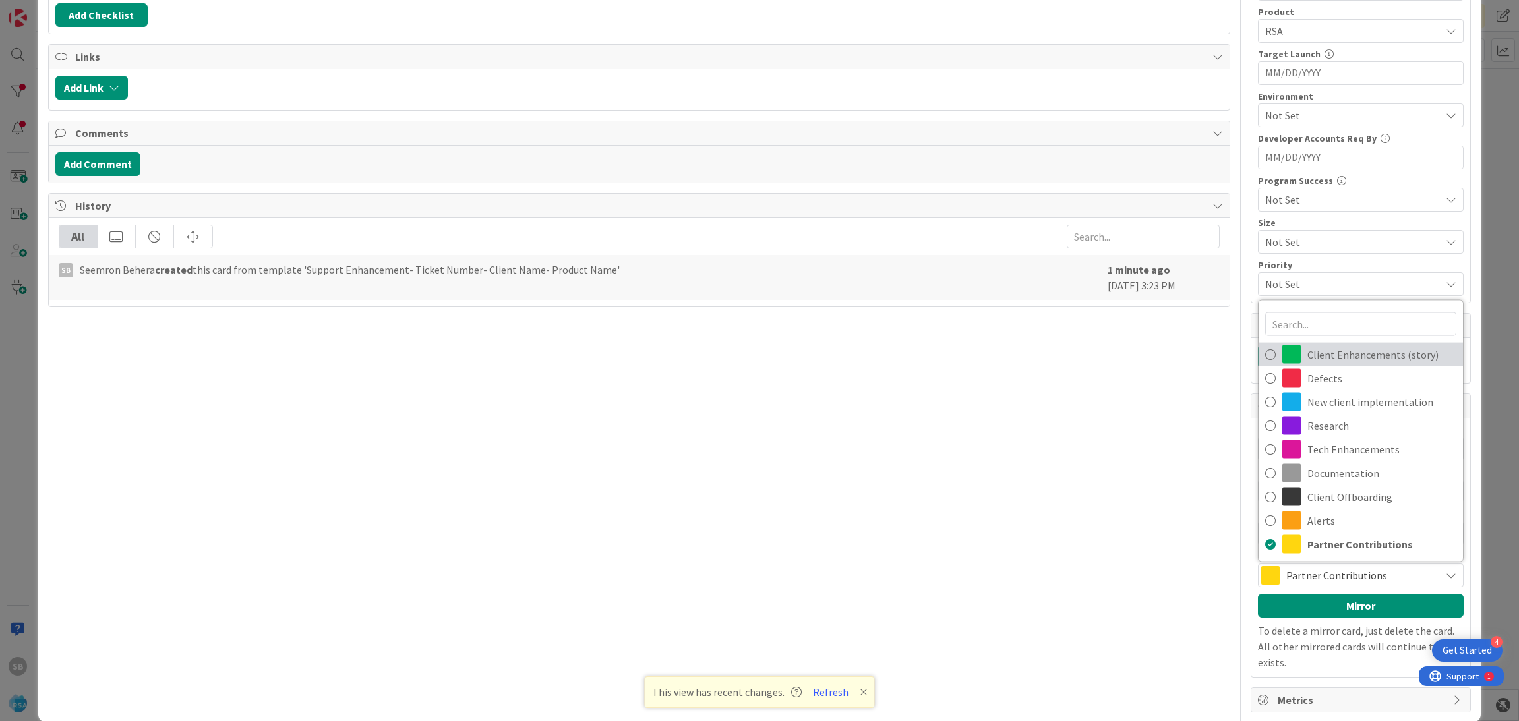
click at [1336, 356] on span "Client Enhancements (story)" at bounding box center [1381, 355] width 149 height 20
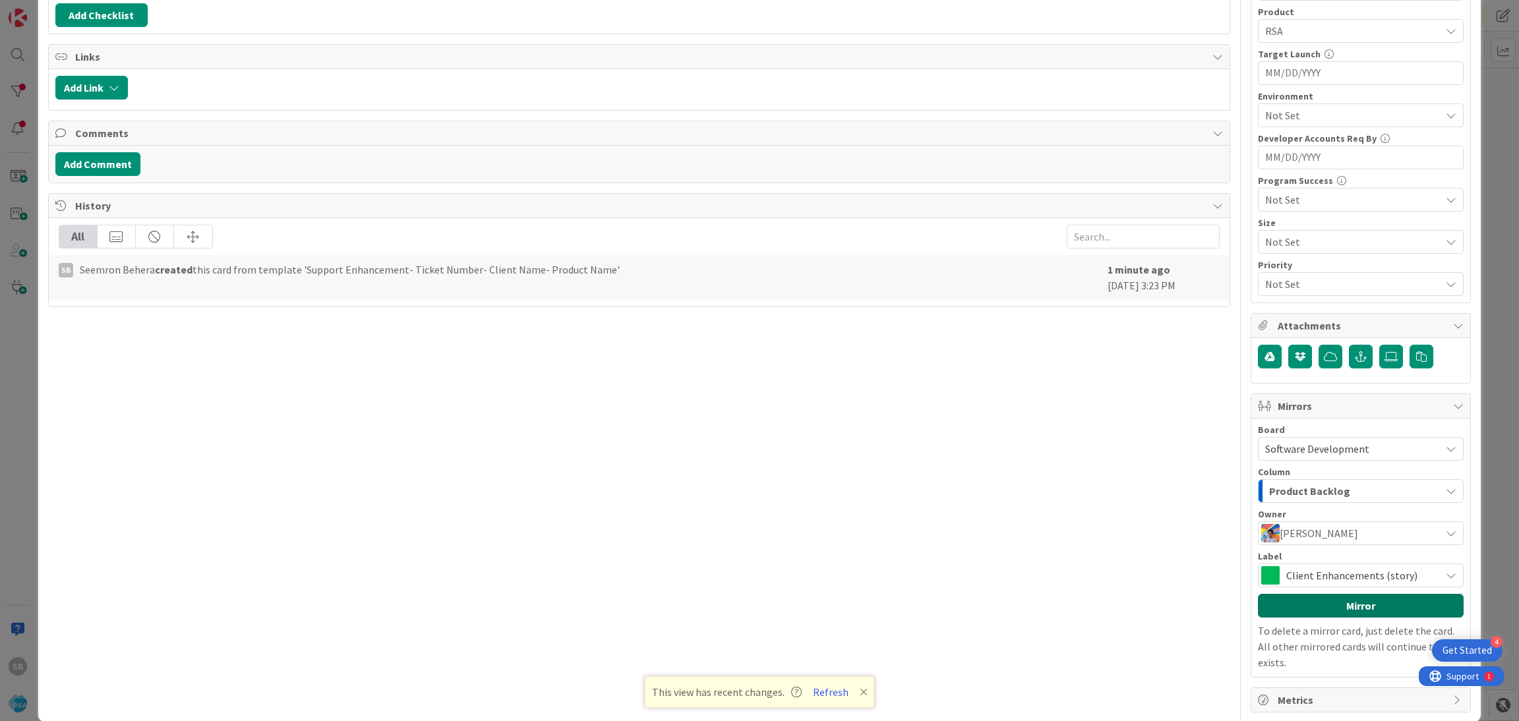
click at [1338, 601] on button "Mirror" at bounding box center [1361, 606] width 206 height 24
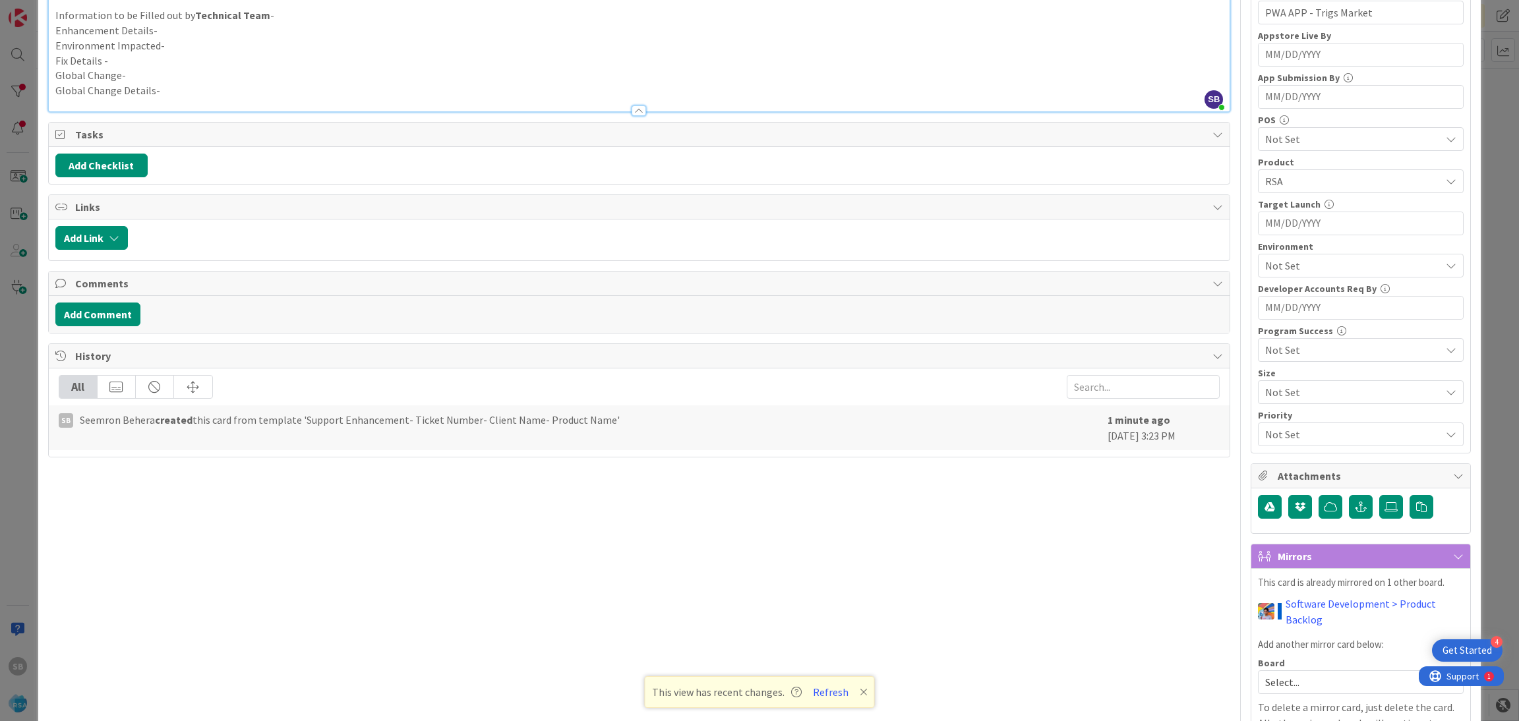
scroll to position [416, 0]
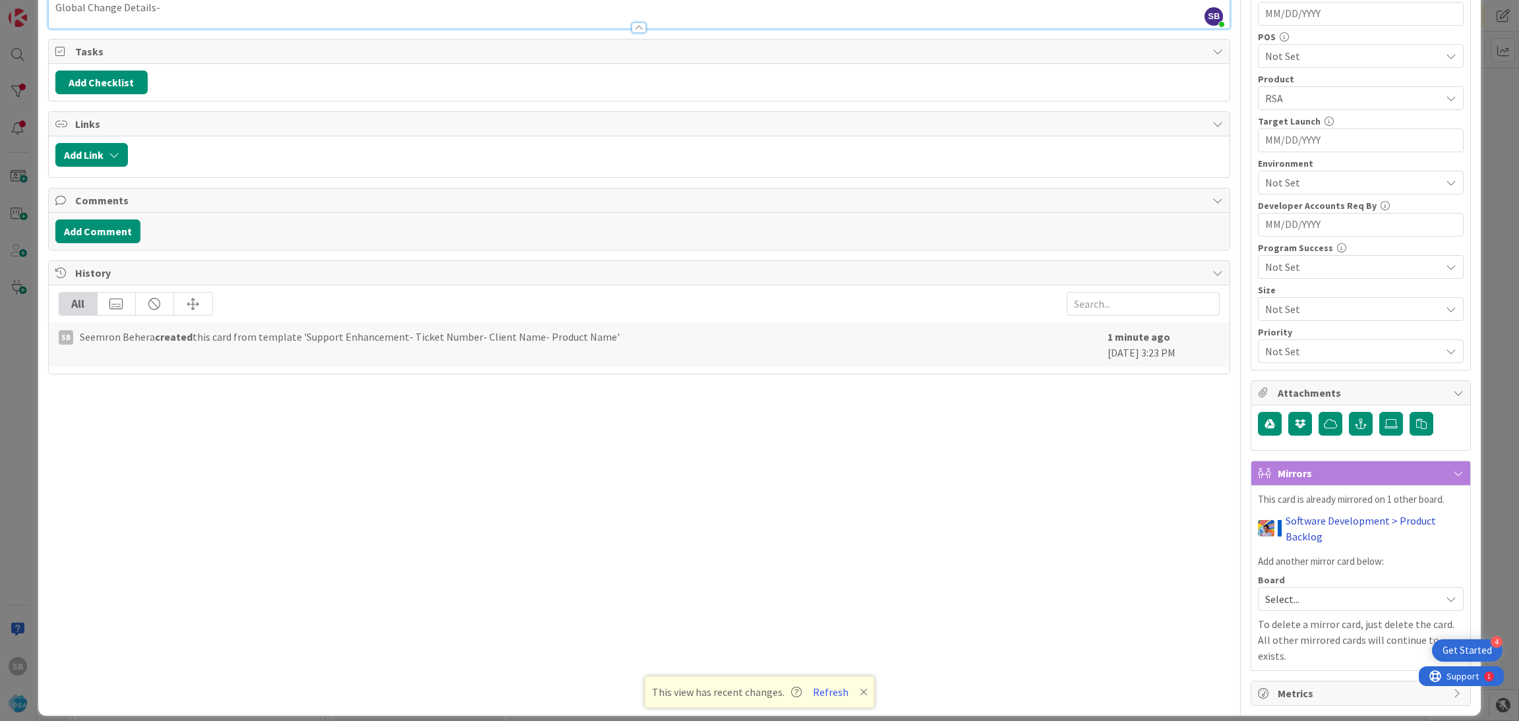
click at [1307, 524] on link "Software Development > Product Backlog" at bounding box center [1375, 529] width 178 height 32
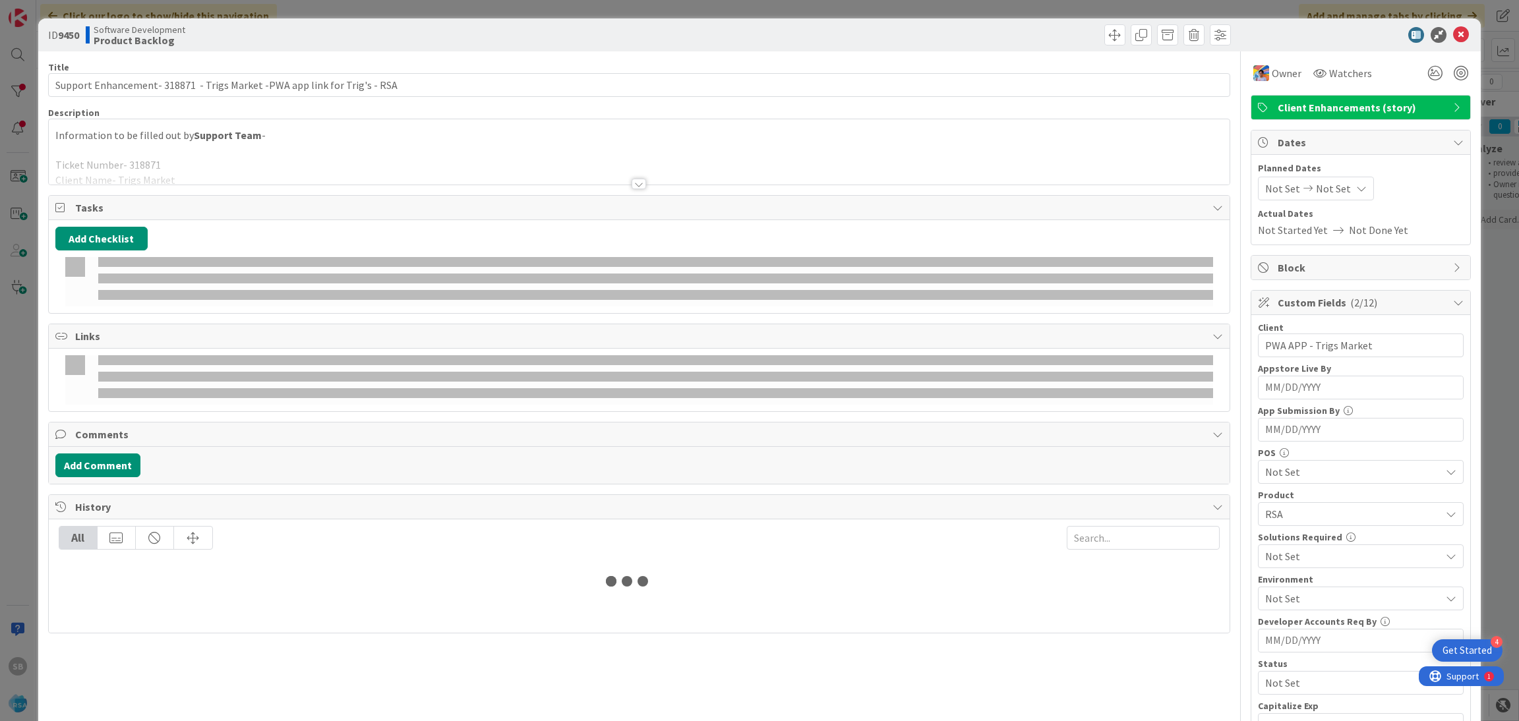
click at [1307, 112] on span "Client Enhancements (story)" at bounding box center [1362, 108] width 169 height 16
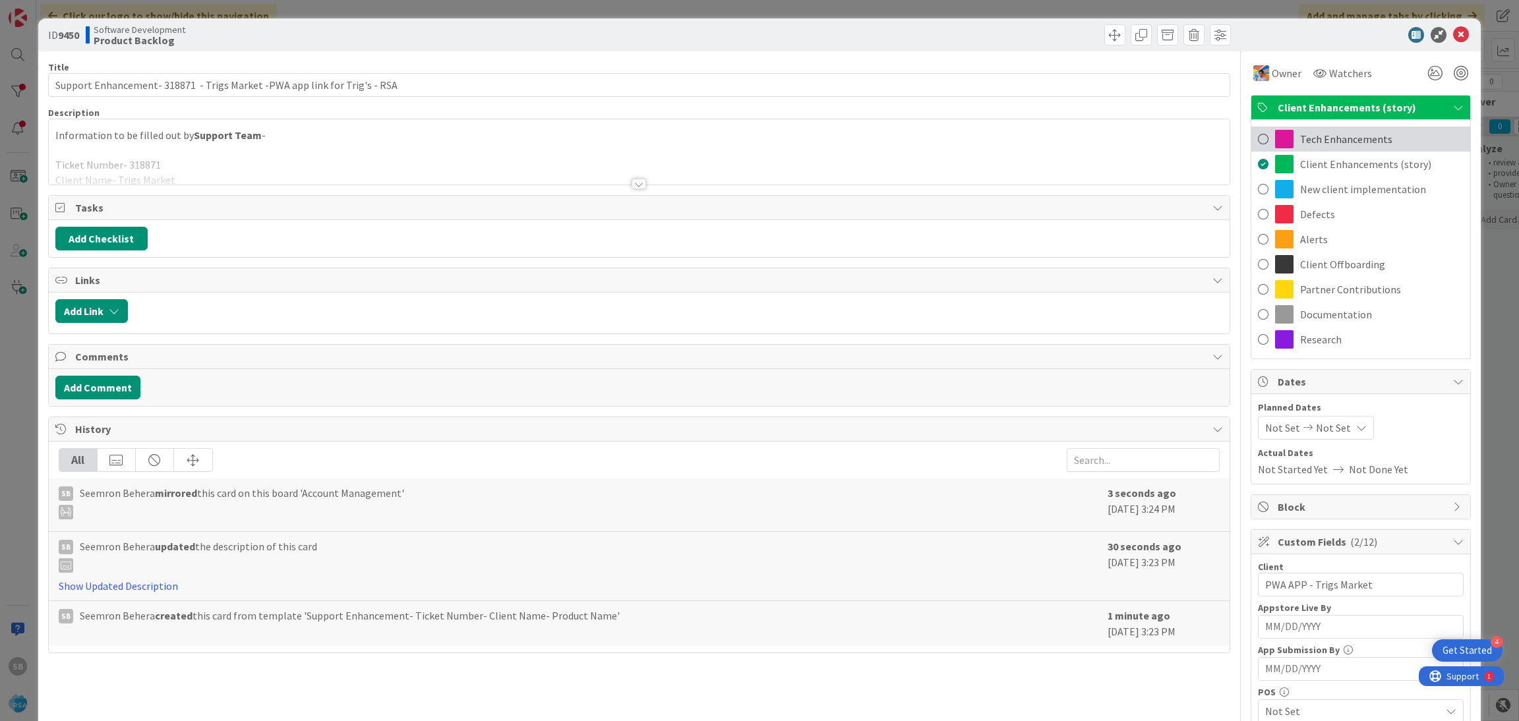
click at [1328, 140] on span "Tech Enhancements" at bounding box center [1346, 139] width 92 height 16
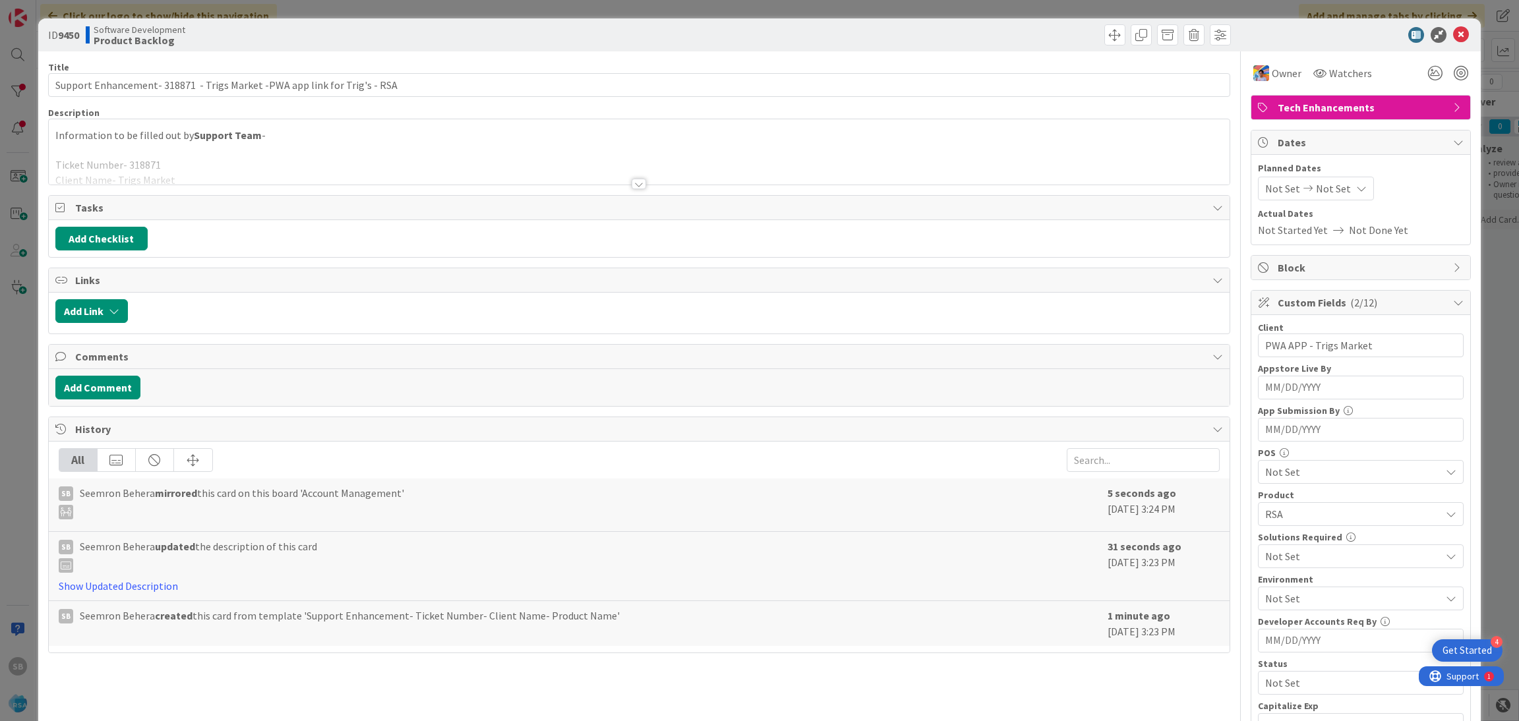
click at [1342, 60] on div "Owner Watchers" at bounding box center [1361, 68] width 220 height 34
click at [1340, 91] on div "Owner Watchers Tech Enhancements Dates Planned Dates Not Set Not Set Actual Dat…" at bounding box center [1361, 600] width 220 height 1098
click at [1327, 82] on div "Watchers" at bounding box center [1342, 73] width 67 height 24
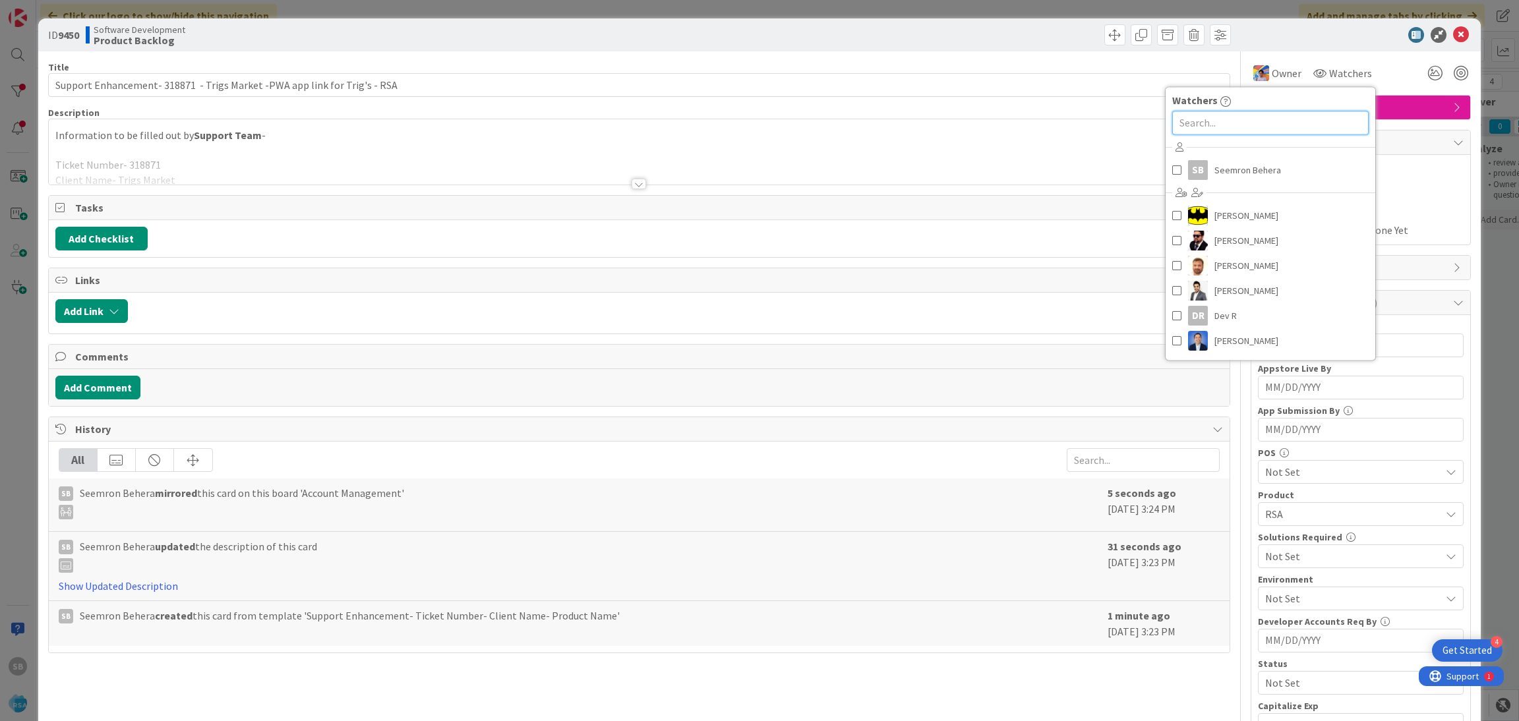
click at [1319, 120] on input "text" at bounding box center [1270, 123] width 196 height 24
type input "an"
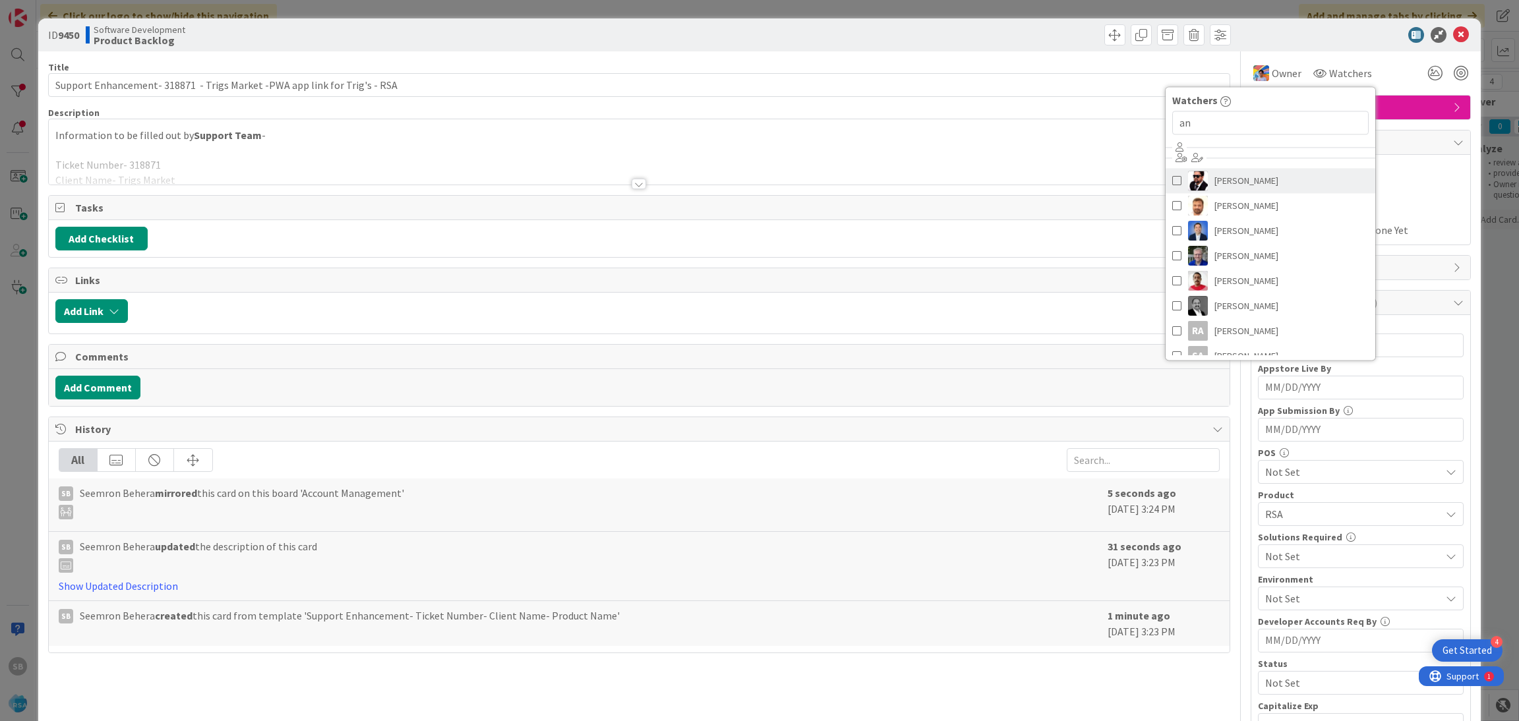
click at [1245, 183] on span "[PERSON_NAME]" at bounding box center [1246, 181] width 64 height 20
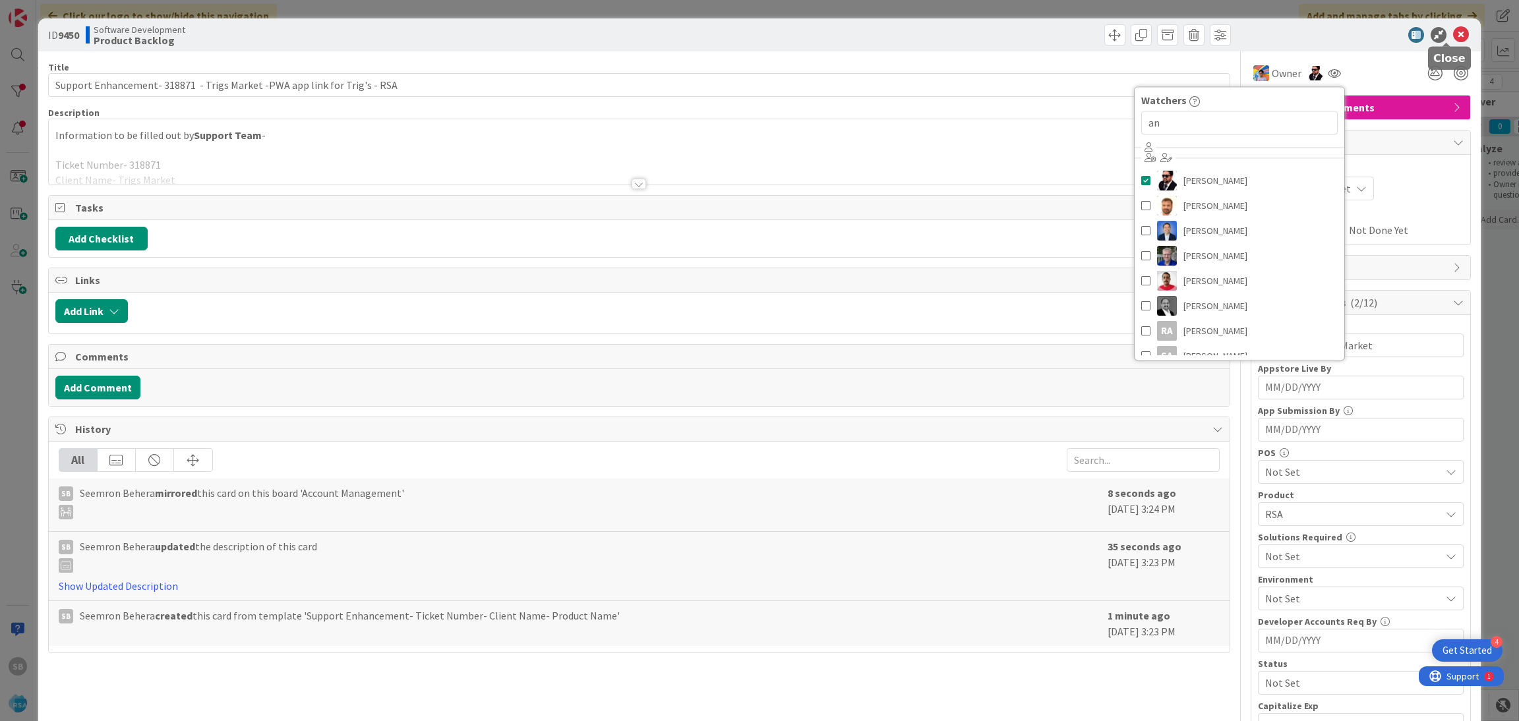
click at [1453, 39] on icon at bounding box center [1461, 35] width 16 height 16
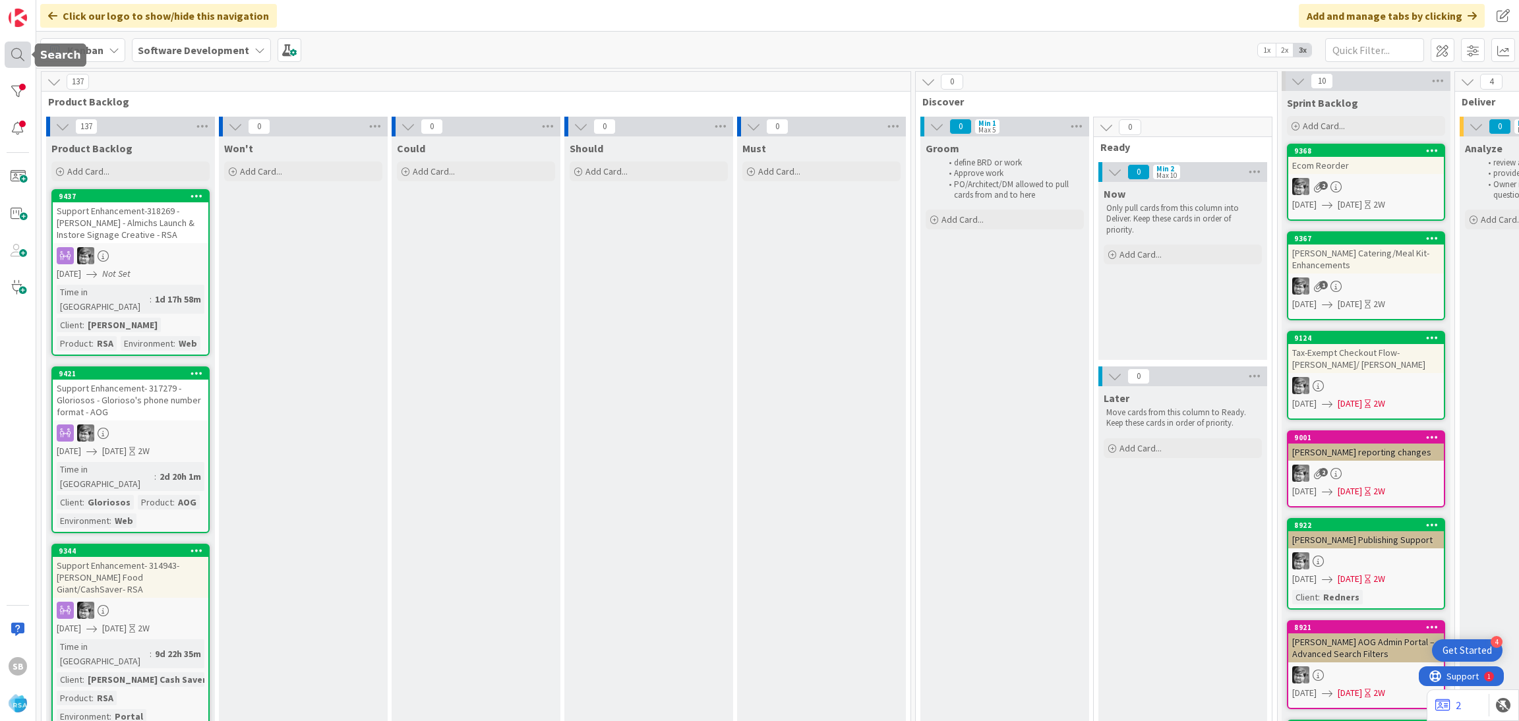
click at [9, 51] on div at bounding box center [18, 55] width 26 height 26
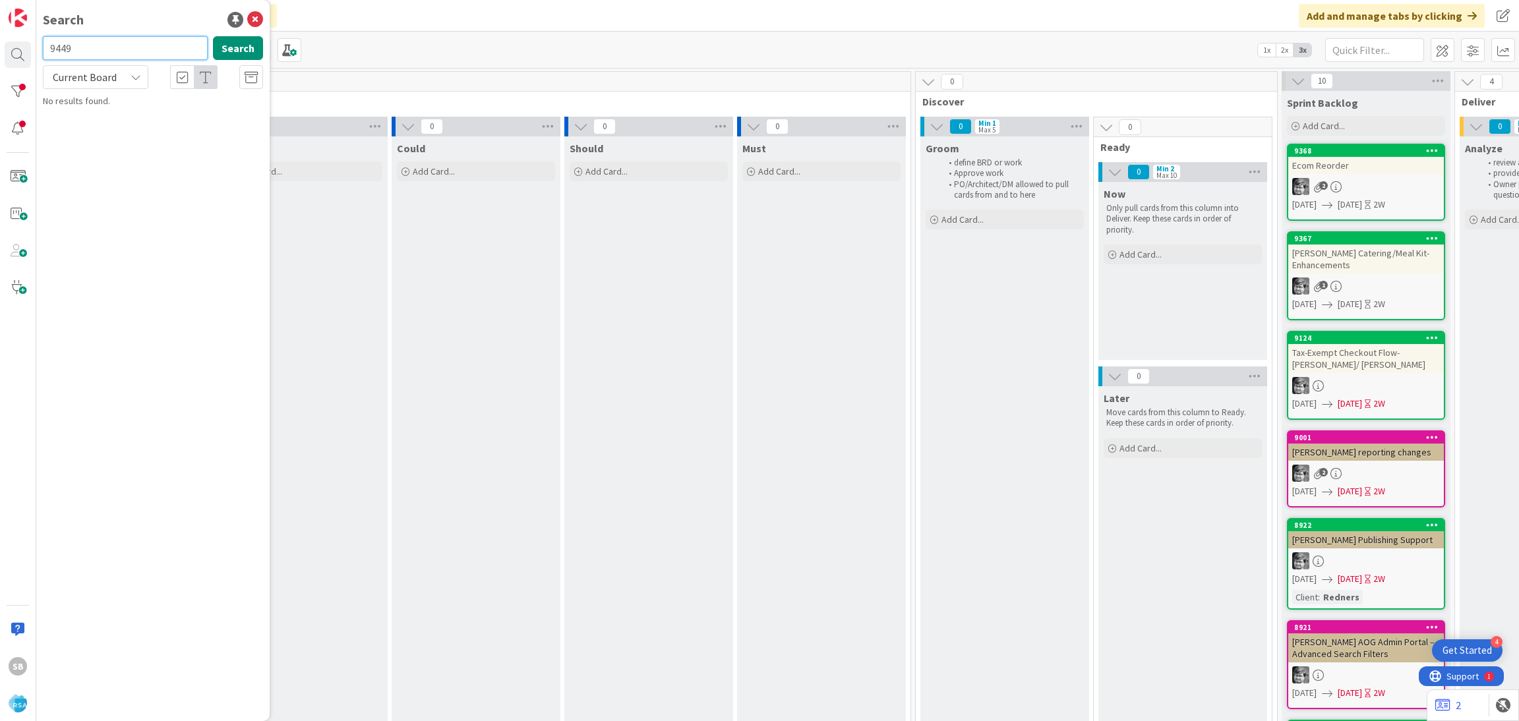
type input "9449"
click at [133, 72] on icon at bounding box center [136, 77] width 11 height 11
click at [129, 124] on span "All Boards" at bounding box center [118, 132] width 137 height 20
click at [169, 110] on span "Support Defect- 318925- Harvest Town Foods - RSA" at bounding box center [152, 123] width 183 height 26
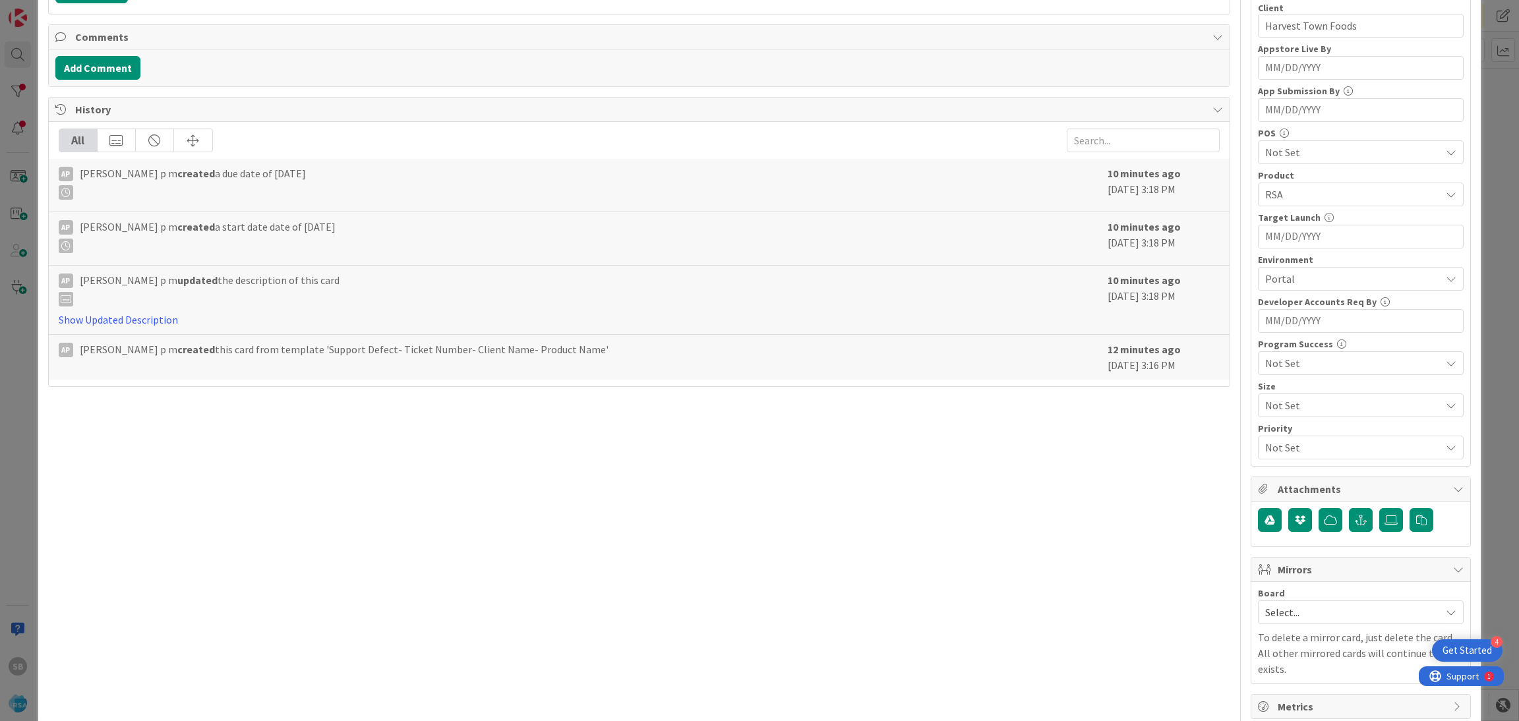
scroll to position [333, 0]
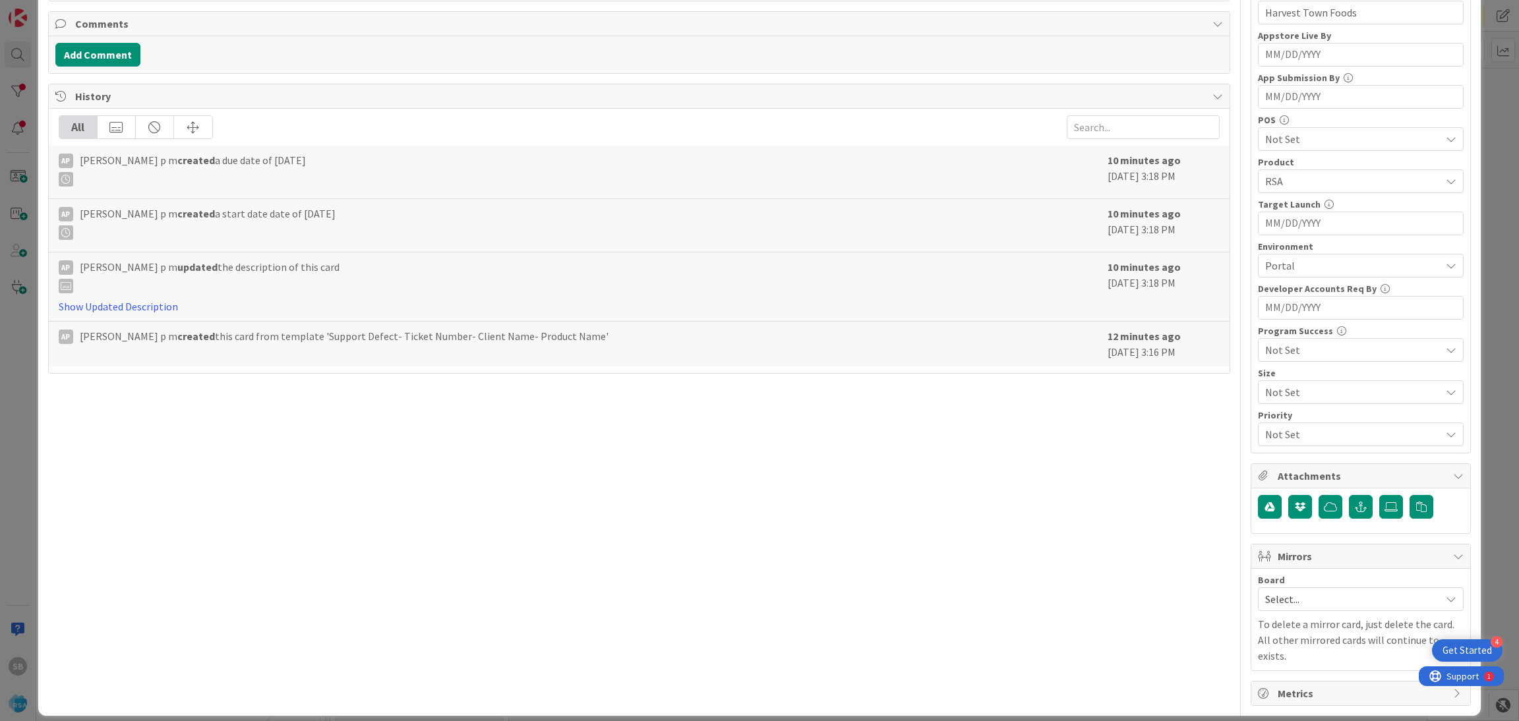
click at [1363, 599] on span "Select..." at bounding box center [1349, 599] width 169 height 18
click at [1314, 676] on link "Software Development" at bounding box center [1361, 685] width 204 height 24
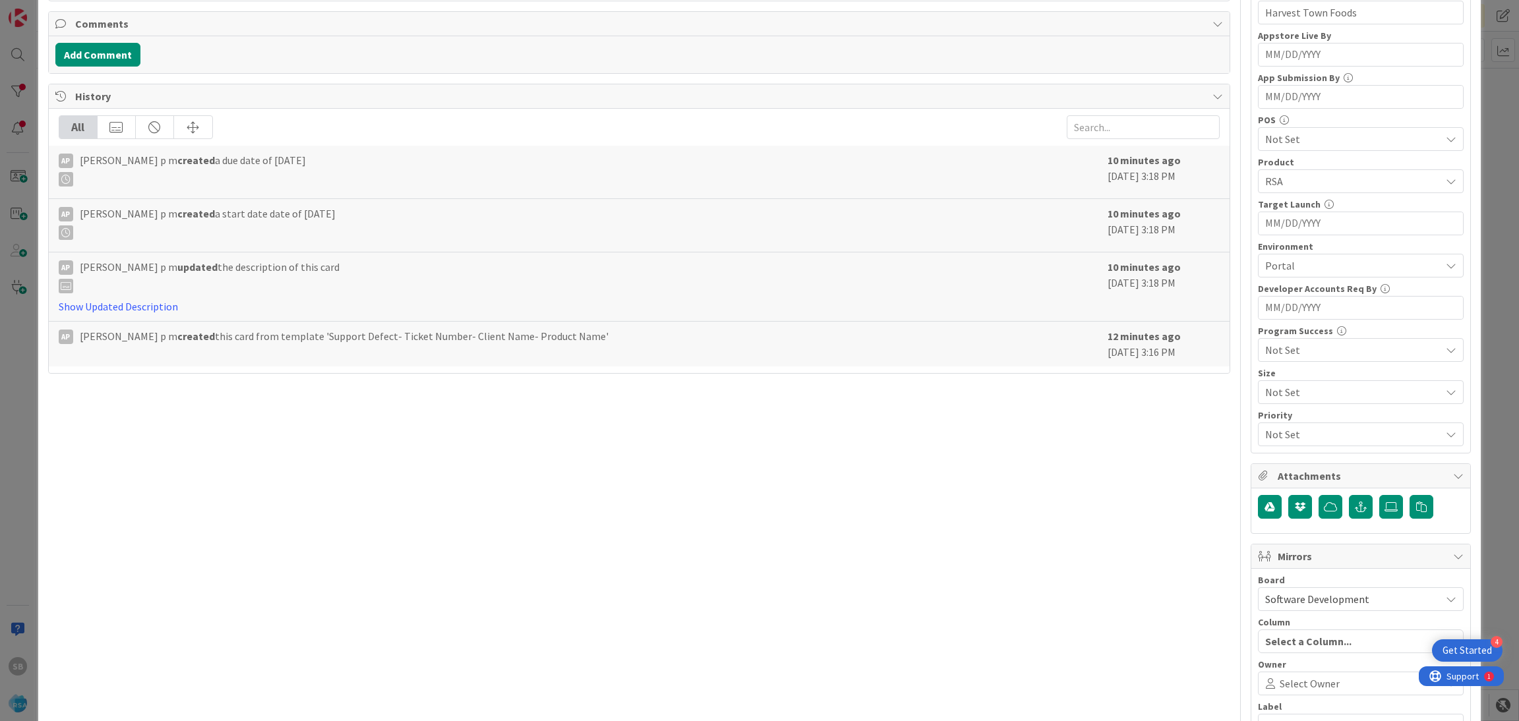
click at [1314, 676] on div "Select Owner" at bounding box center [1361, 684] width 206 height 24
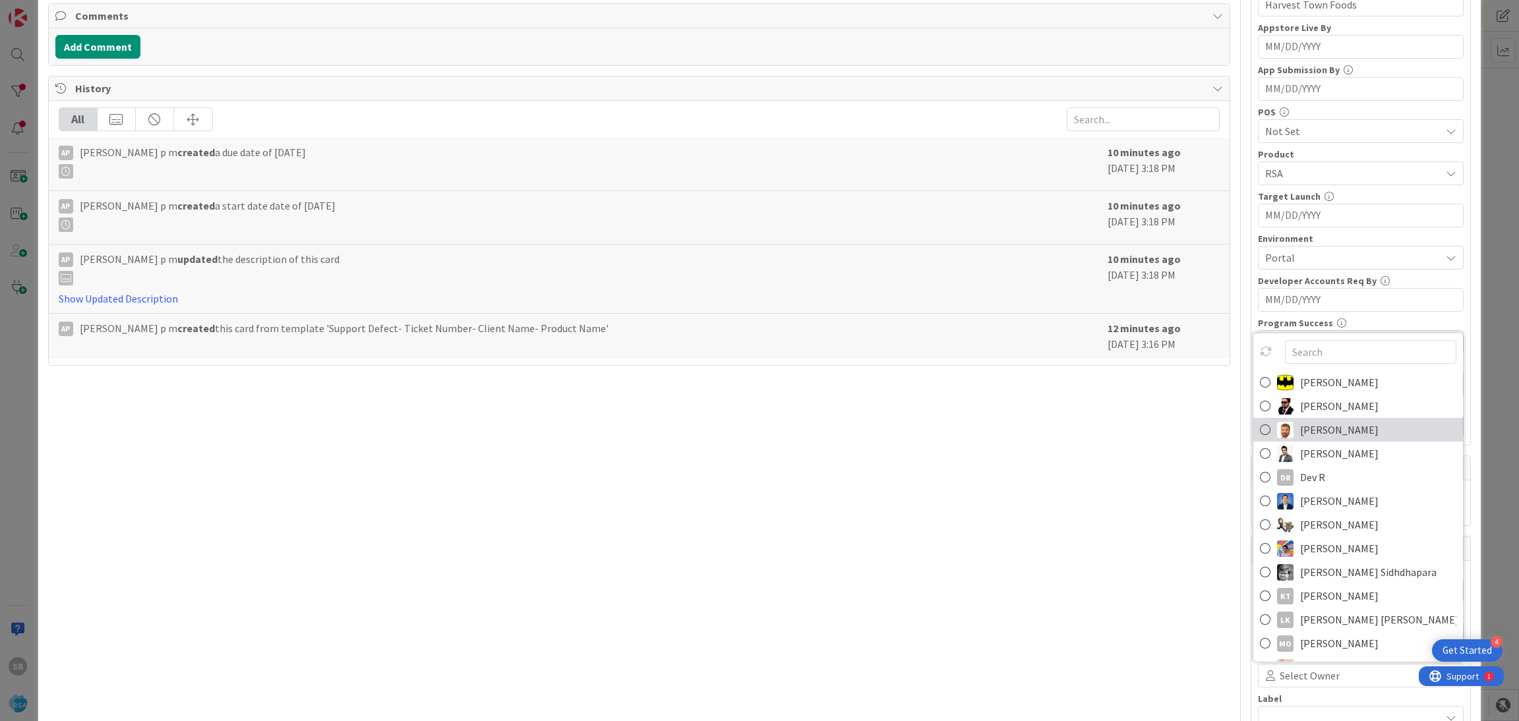
click at [1300, 428] on span "[PERSON_NAME]" at bounding box center [1339, 430] width 78 height 20
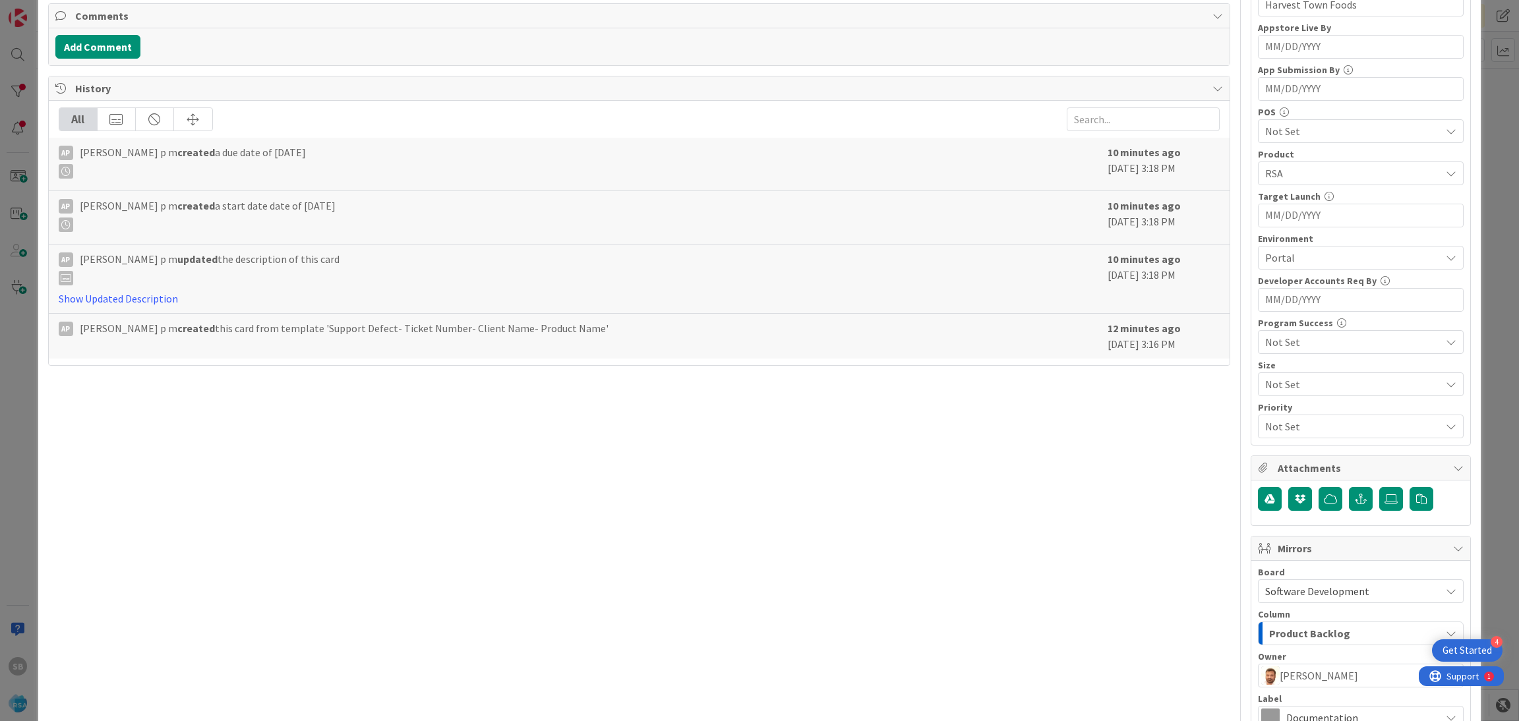
scroll to position [490, 0]
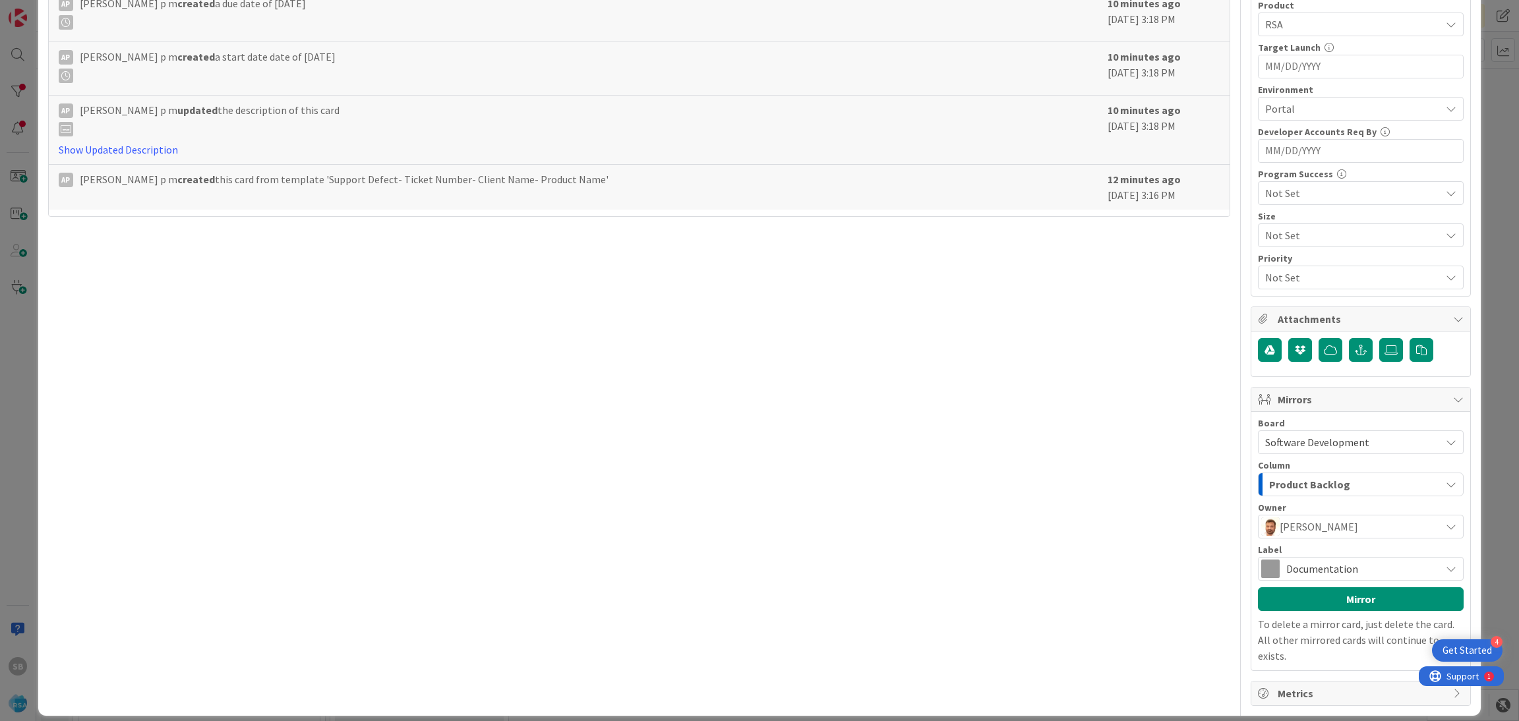
click at [1304, 570] on span "Documentation" at bounding box center [1360, 569] width 148 height 18
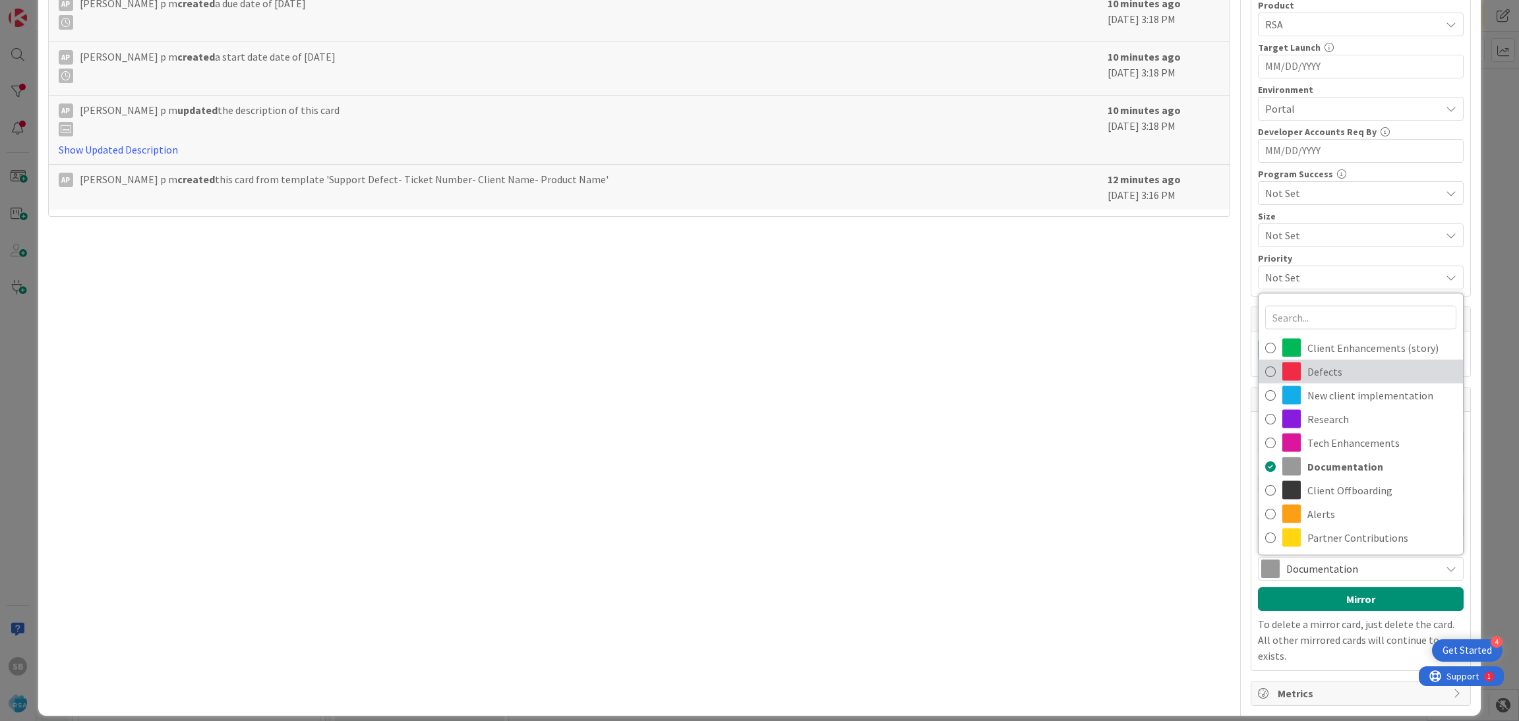
click at [1307, 370] on span "Defects" at bounding box center [1381, 372] width 149 height 20
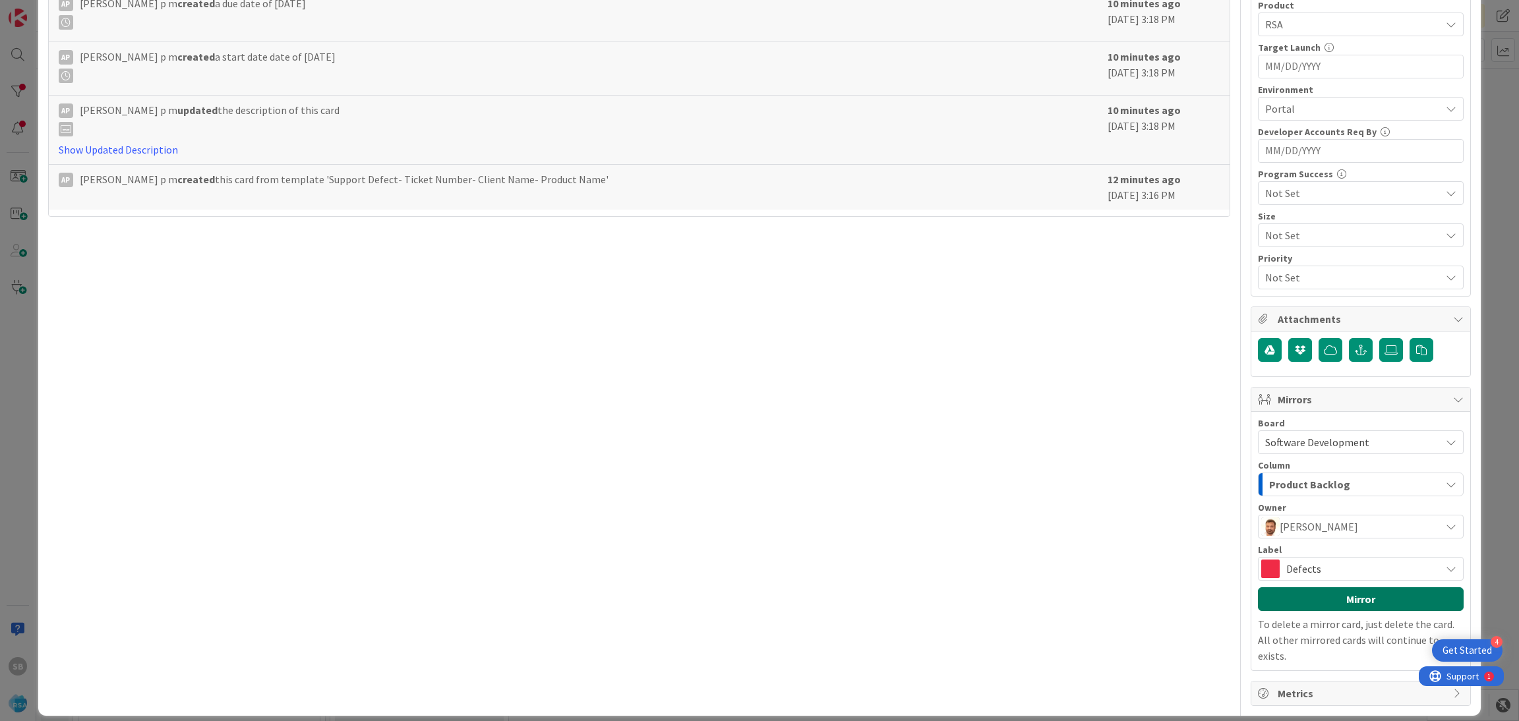
click at [1330, 595] on button "Mirror" at bounding box center [1361, 599] width 206 height 24
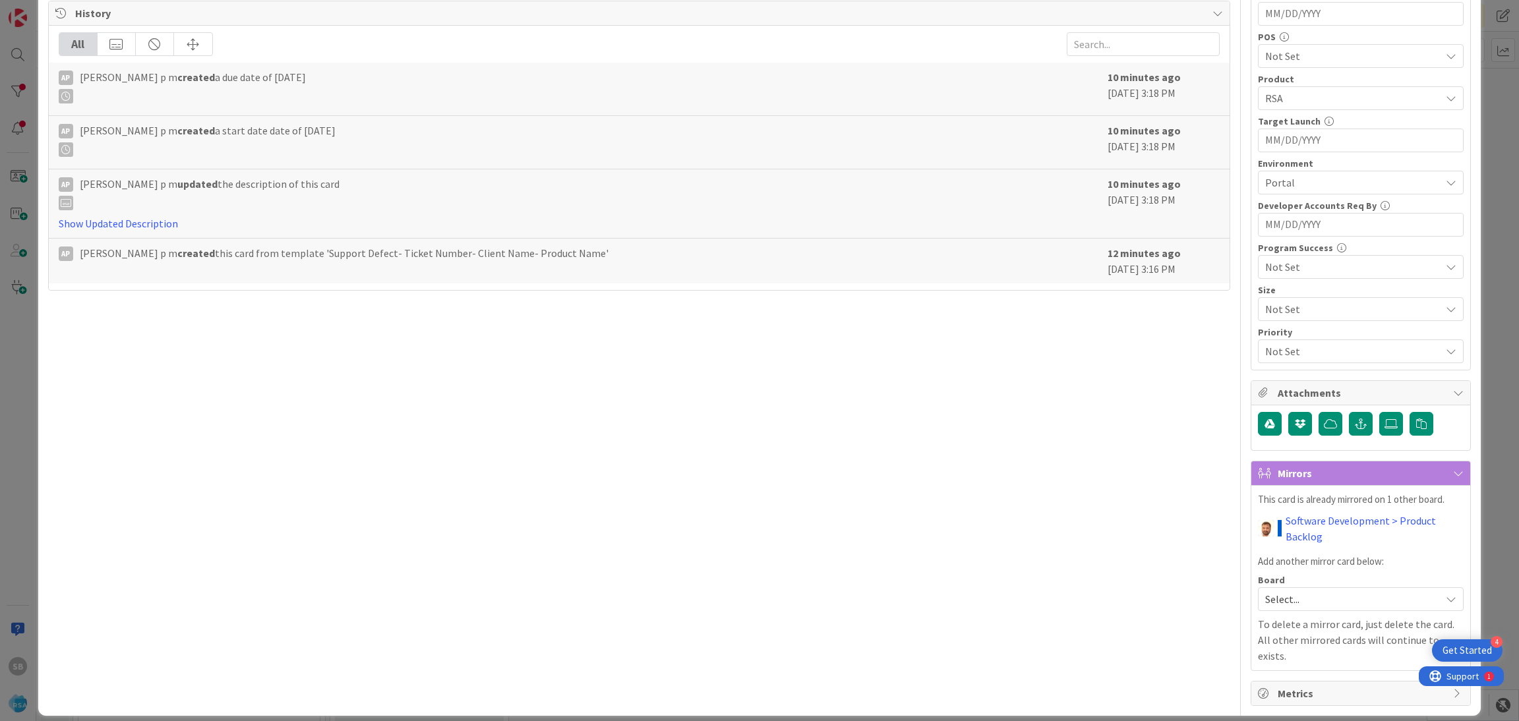
scroll to position [0, 0]
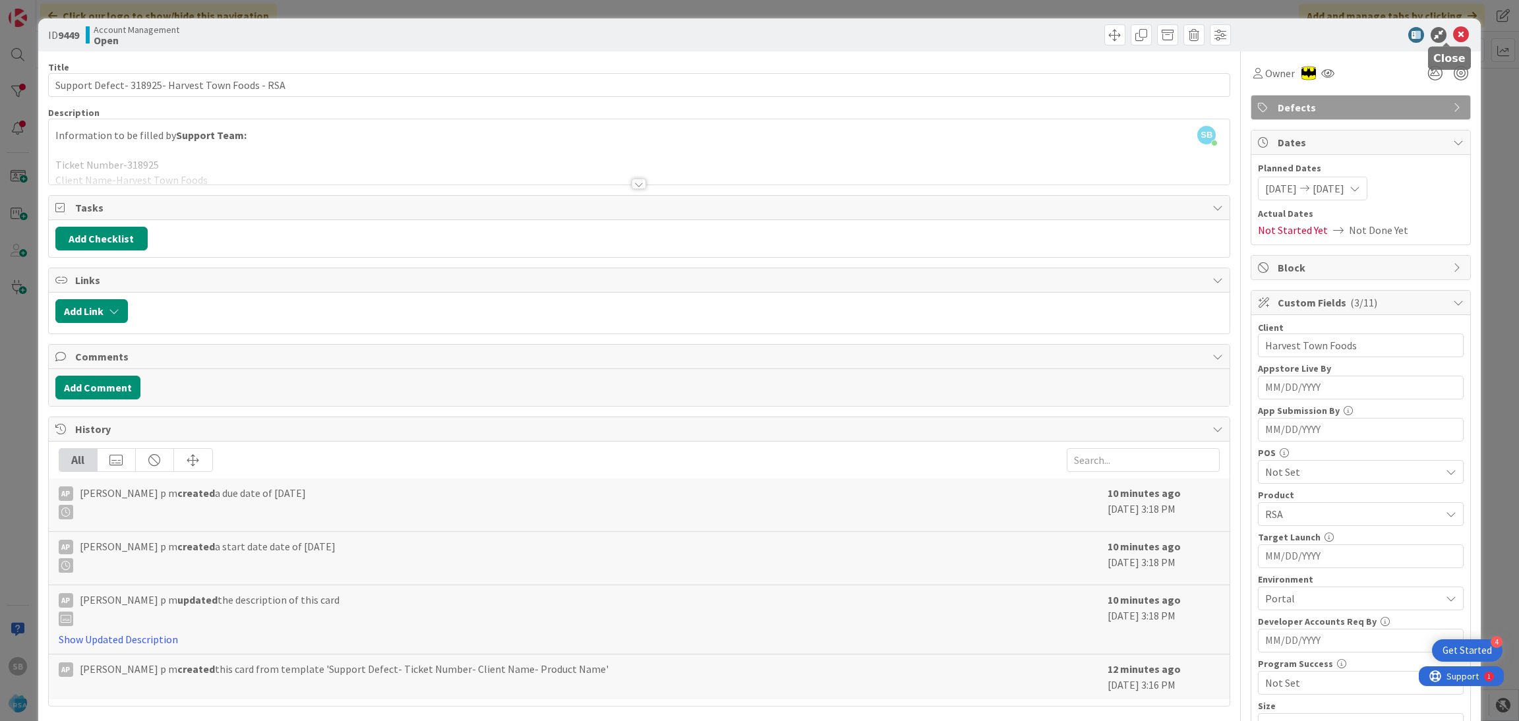
click at [1453, 30] on icon at bounding box center [1461, 35] width 16 height 16
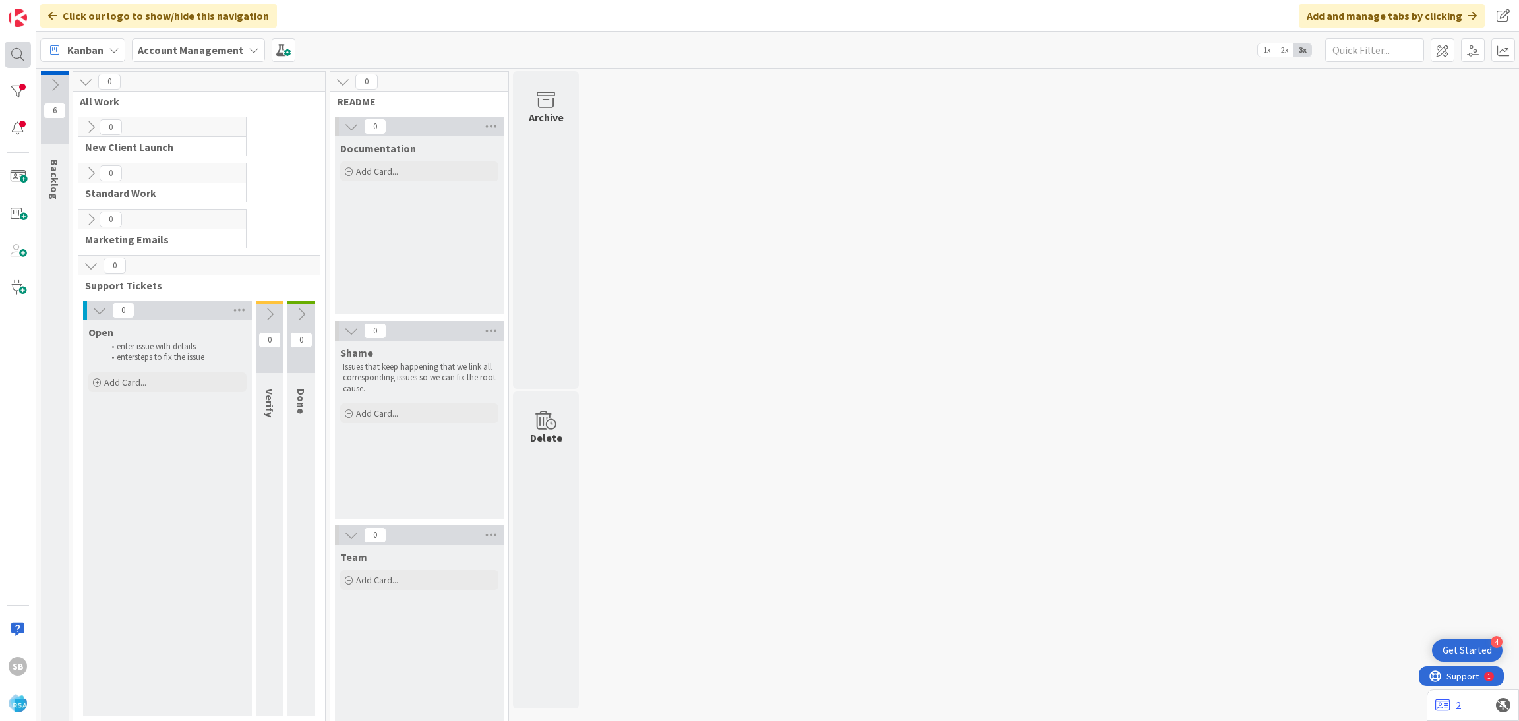
click at [26, 48] on div at bounding box center [18, 55] width 26 height 26
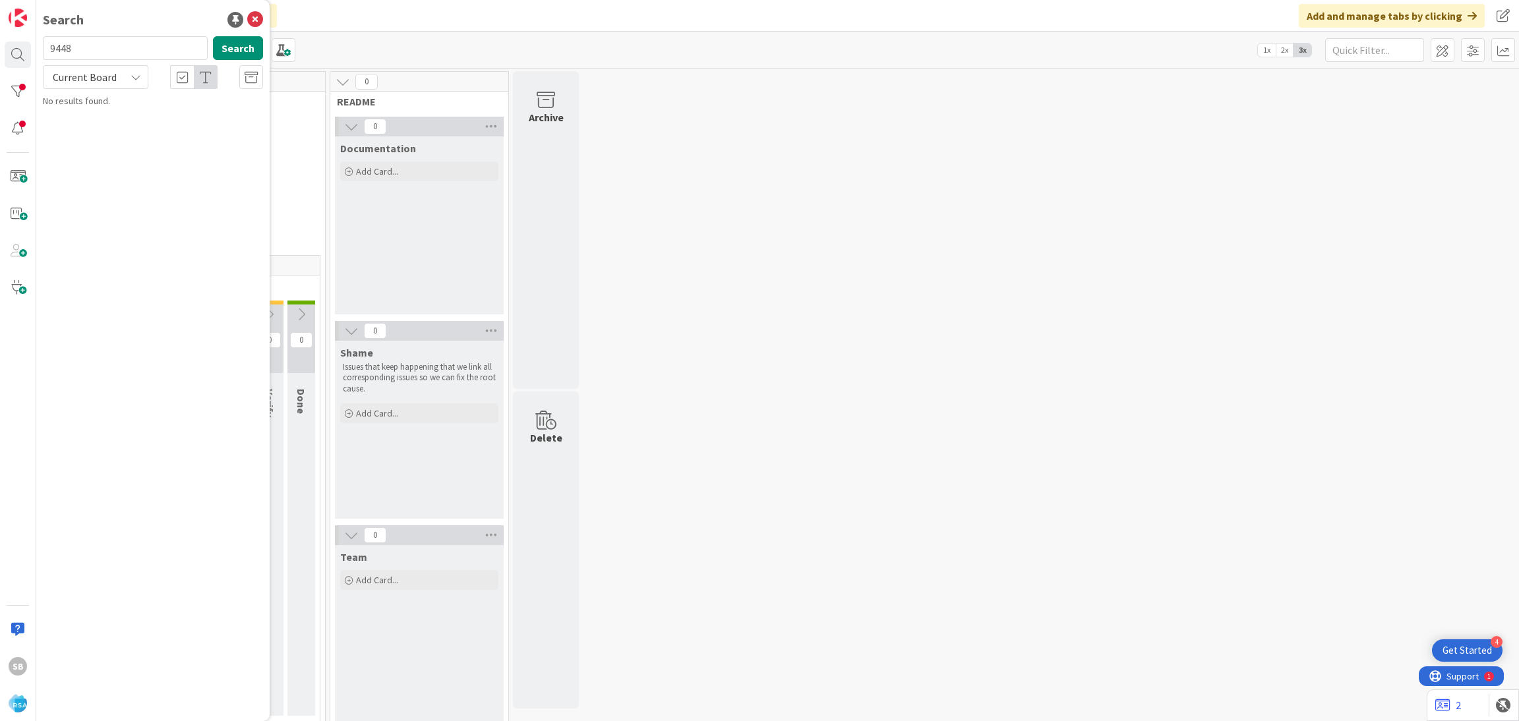
type input "9448"
click at [180, 119] on span "Support Defect- #318896- Client NameEl Rancho Supermercado- RSA" at bounding box center [155, 123] width 188 height 26
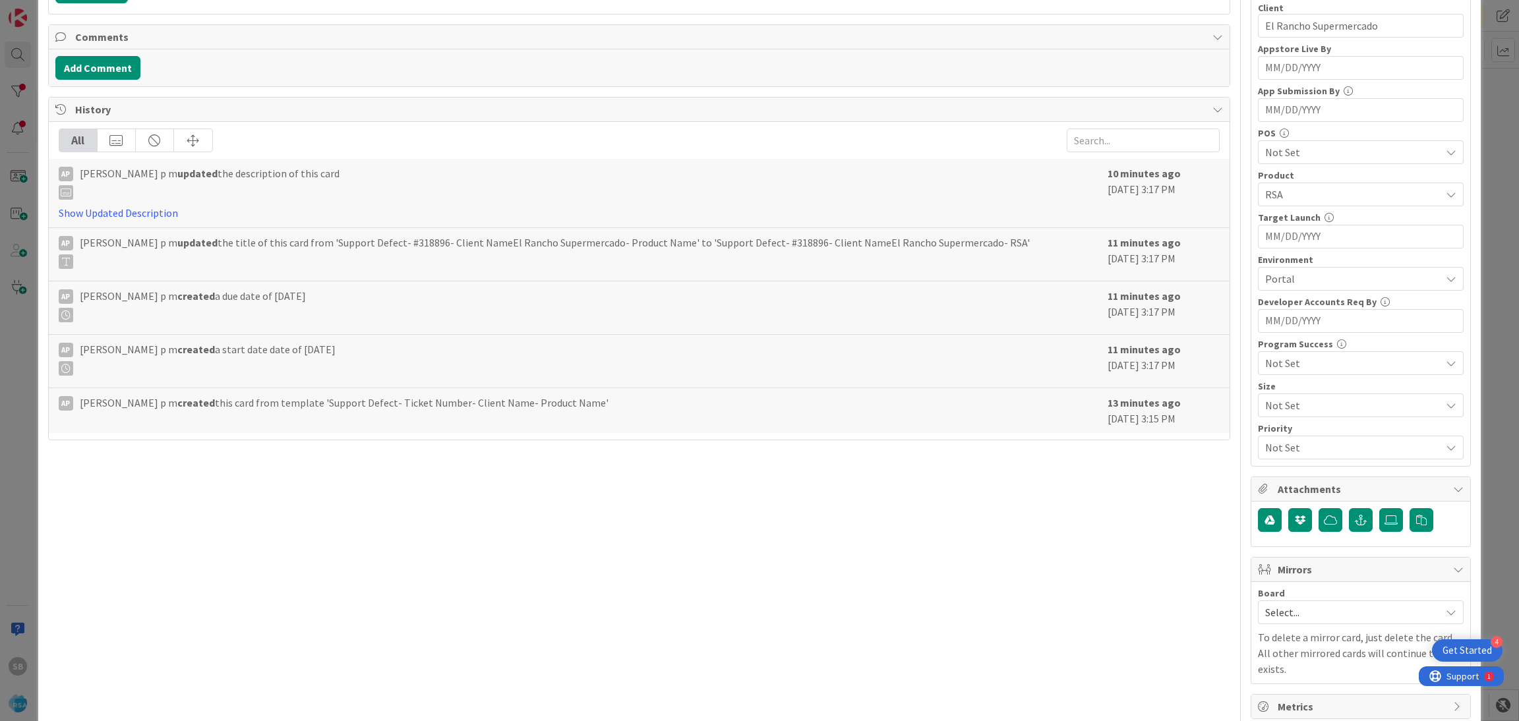
click at [1311, 602] on div "Select..." at bounding box center [1361, 613] width 206 height 24
click at [1298, 694] on span "Software Development" at bounding box center [1369, 698] width 174 height 20
click at [1298, 694] on span "Select Owner" at bounding box center [1310, 697] width 60 height 16
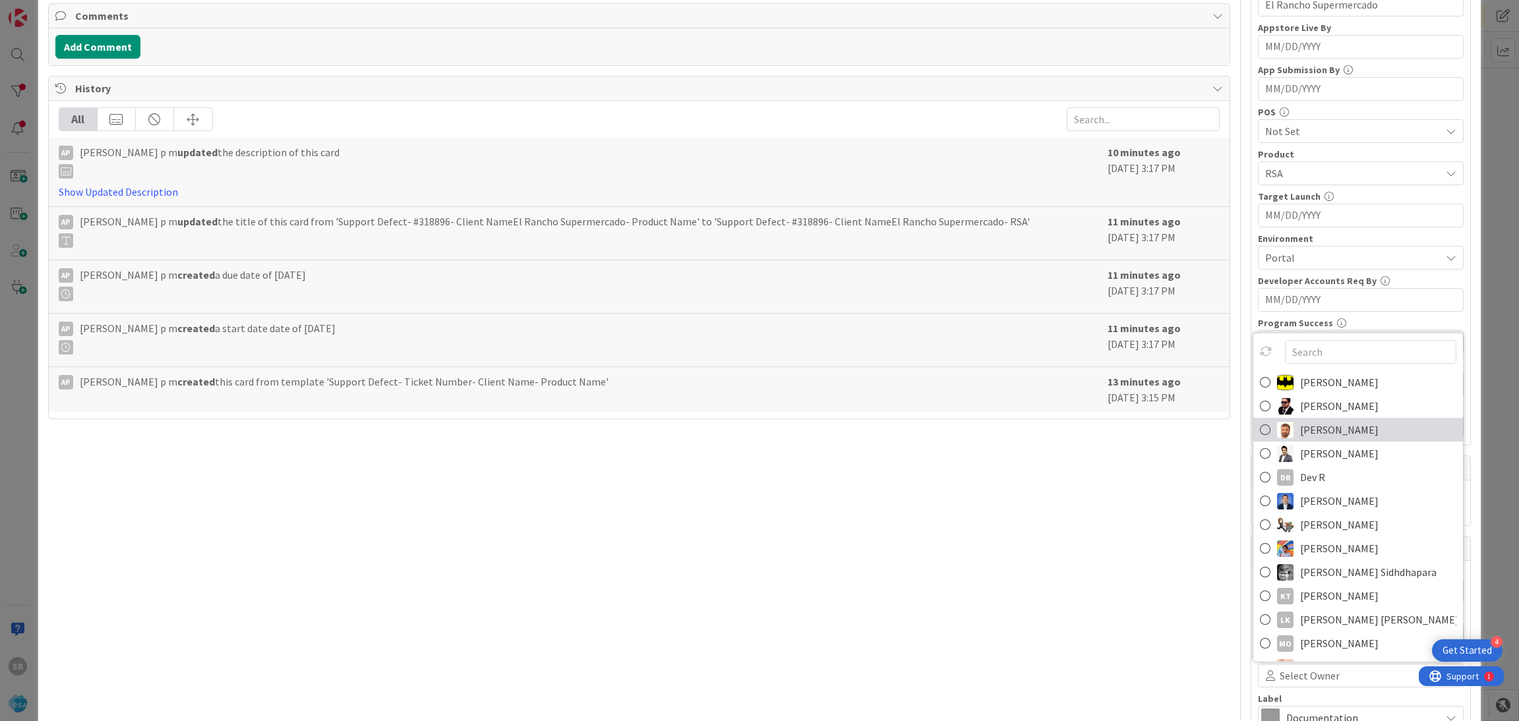
click at [1277, 432] on img at bounding box center [1285, 429] width 16 height 16
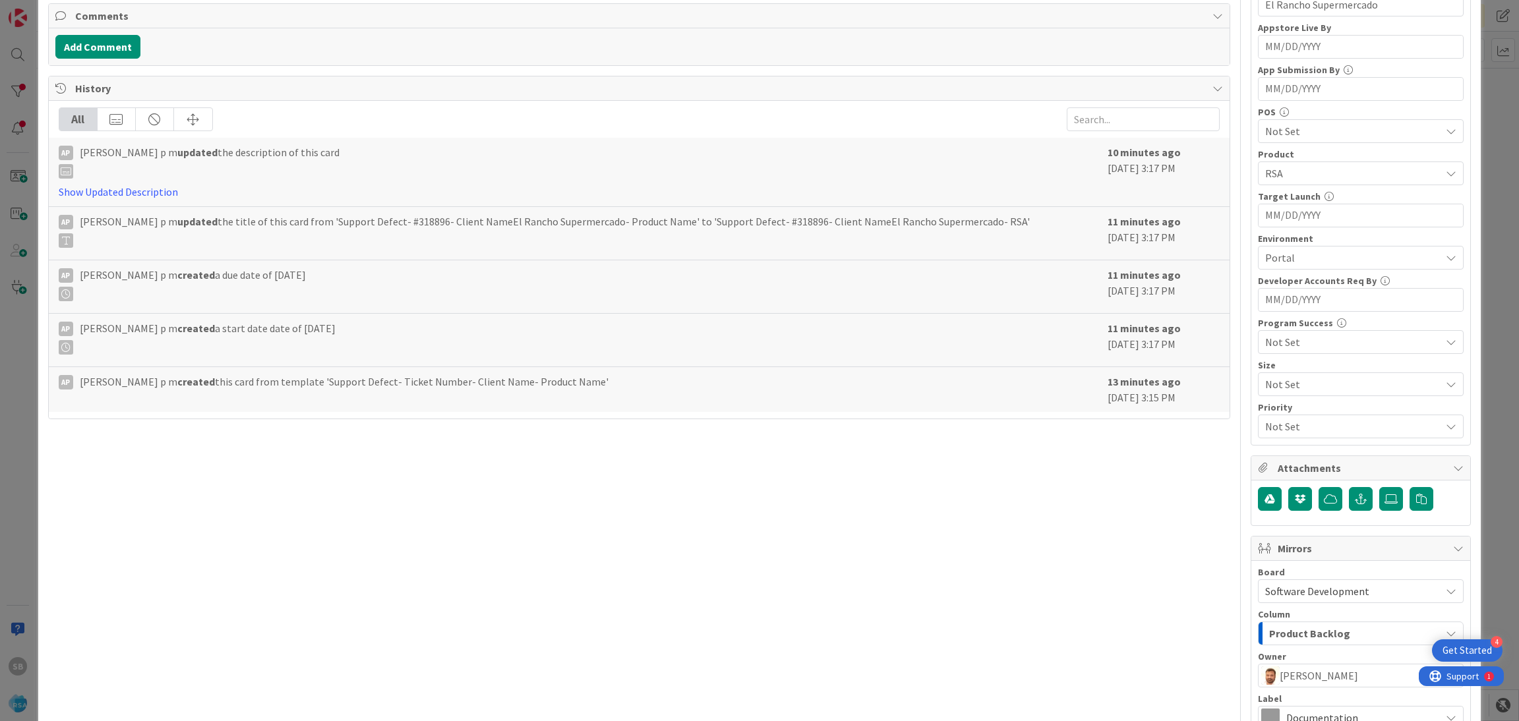
scroll to position [490, 0]
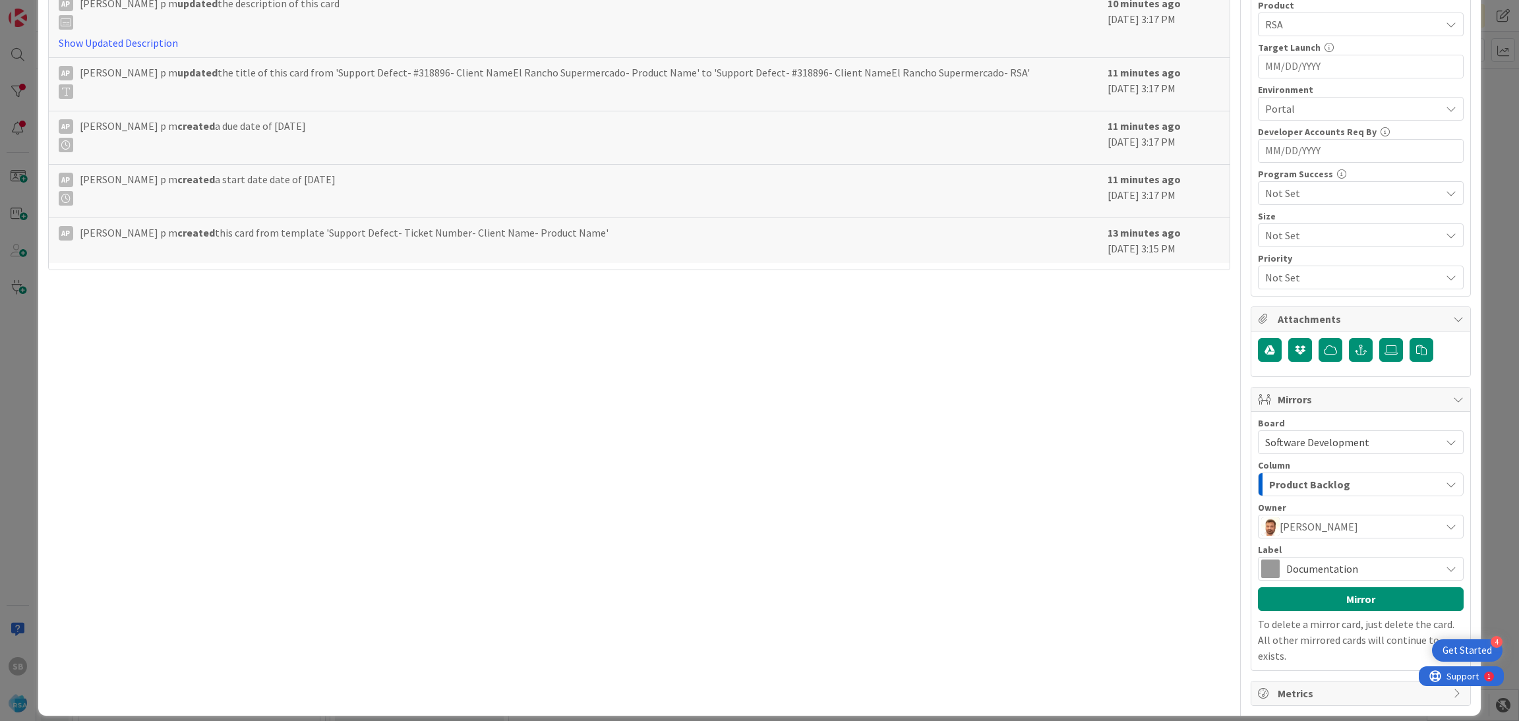
click at [1382, 562] on span "Documentation" at bounding box center [1360, 569] width 148 height 18
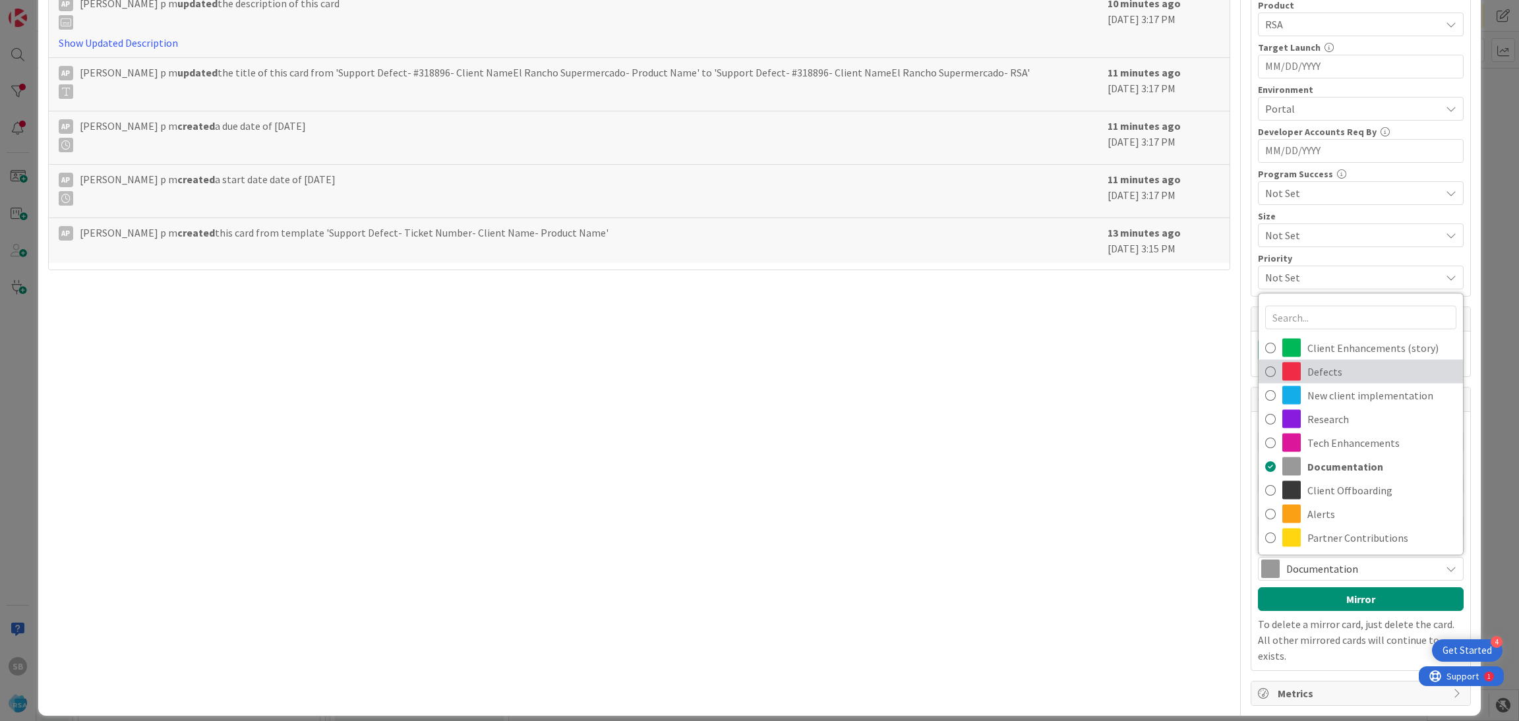
click at [1307, 365] on span "Defects" at bounding box center [1381, 372] width 149 height 20
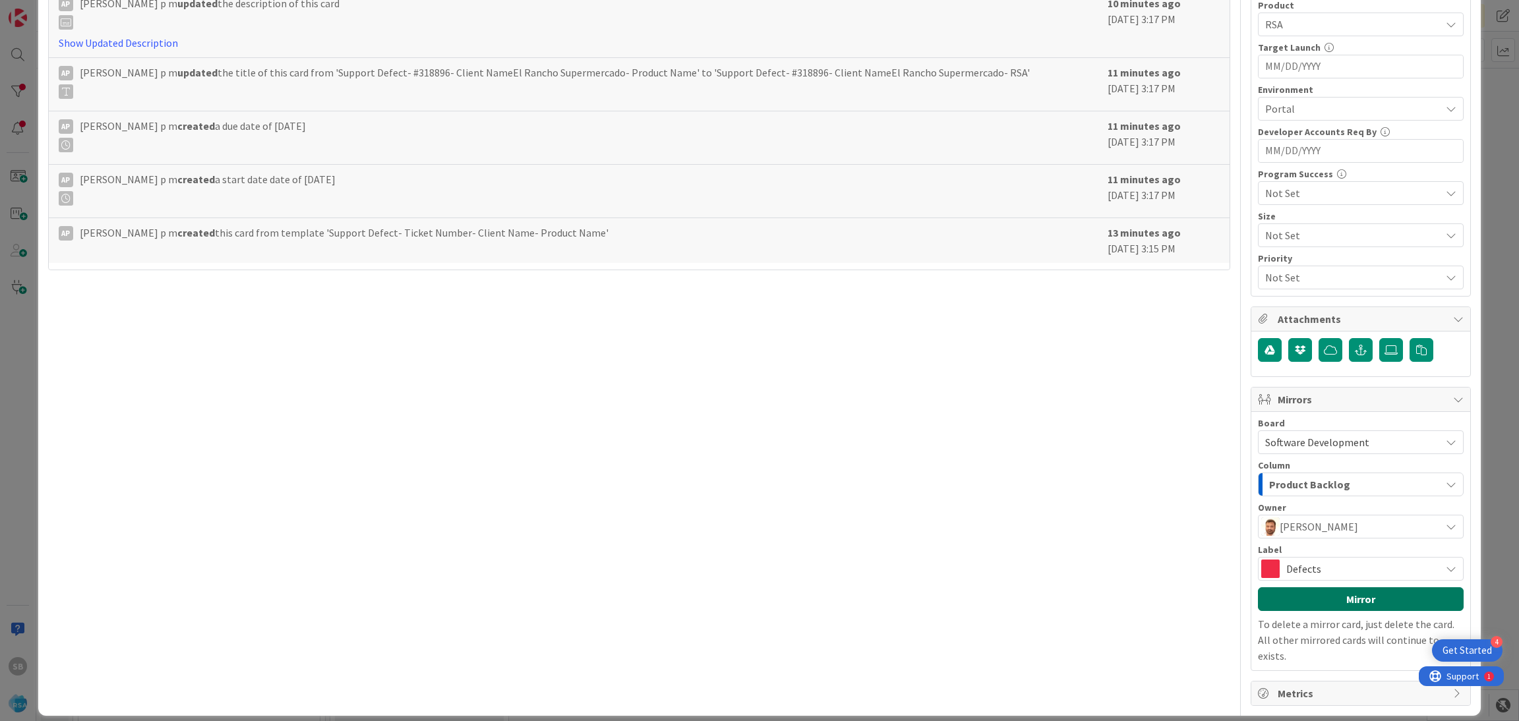
click at [1339, 602] on button "Mirror" at bounding box center [1361, 599] width 206 height 24
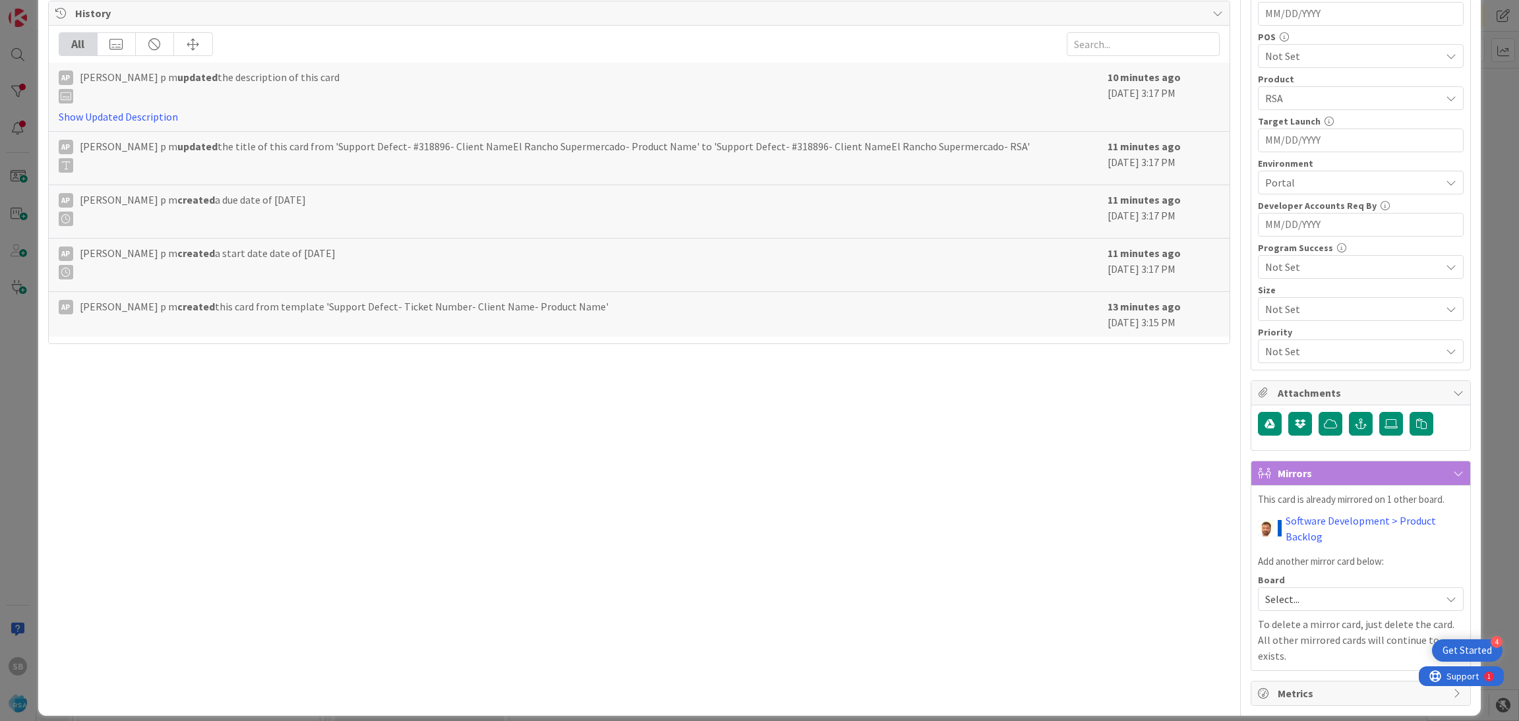
scroll to position [0, 0]
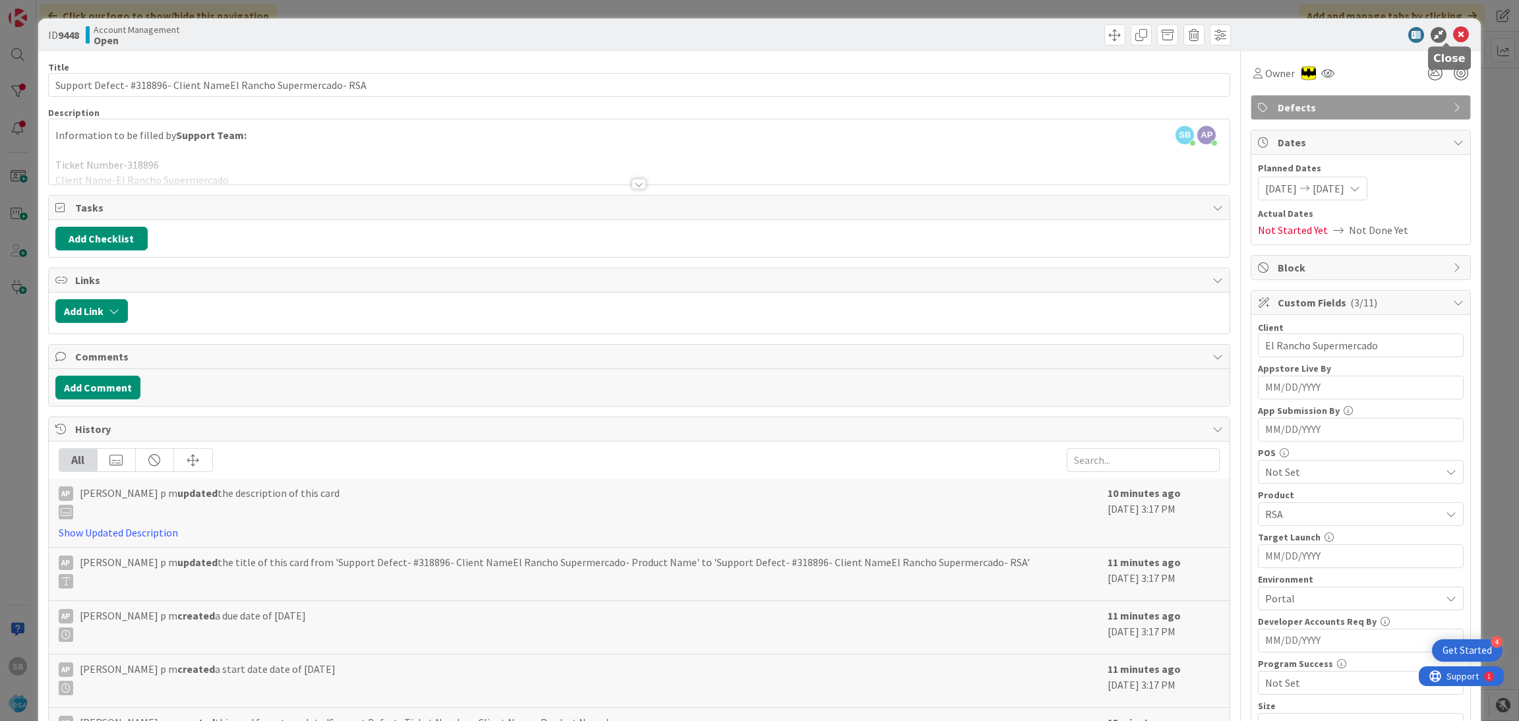
click at [1453, 36] on icon at bounding box center [1461, 35] width 16 height 16
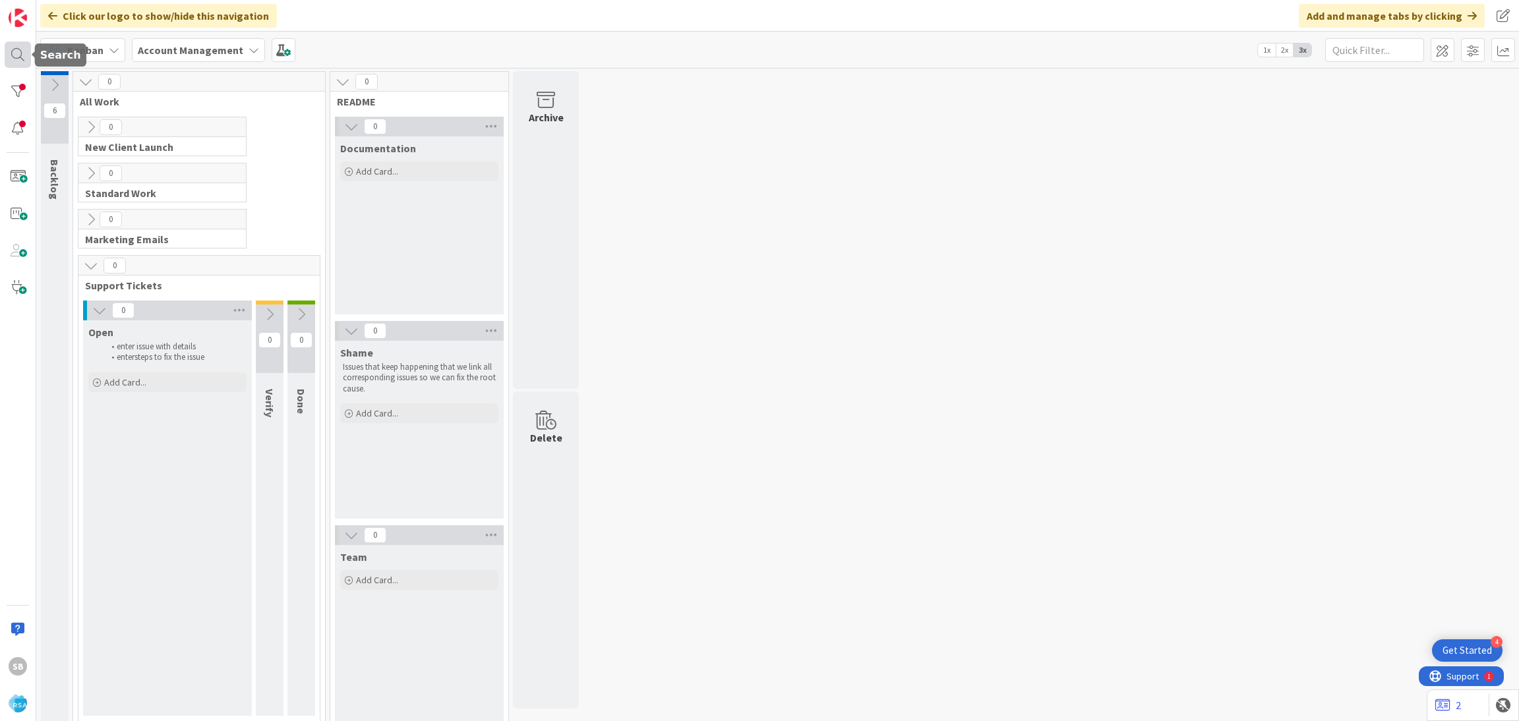
click at [24, 51] on div at bounding box center [18, 55] width 26 height 26
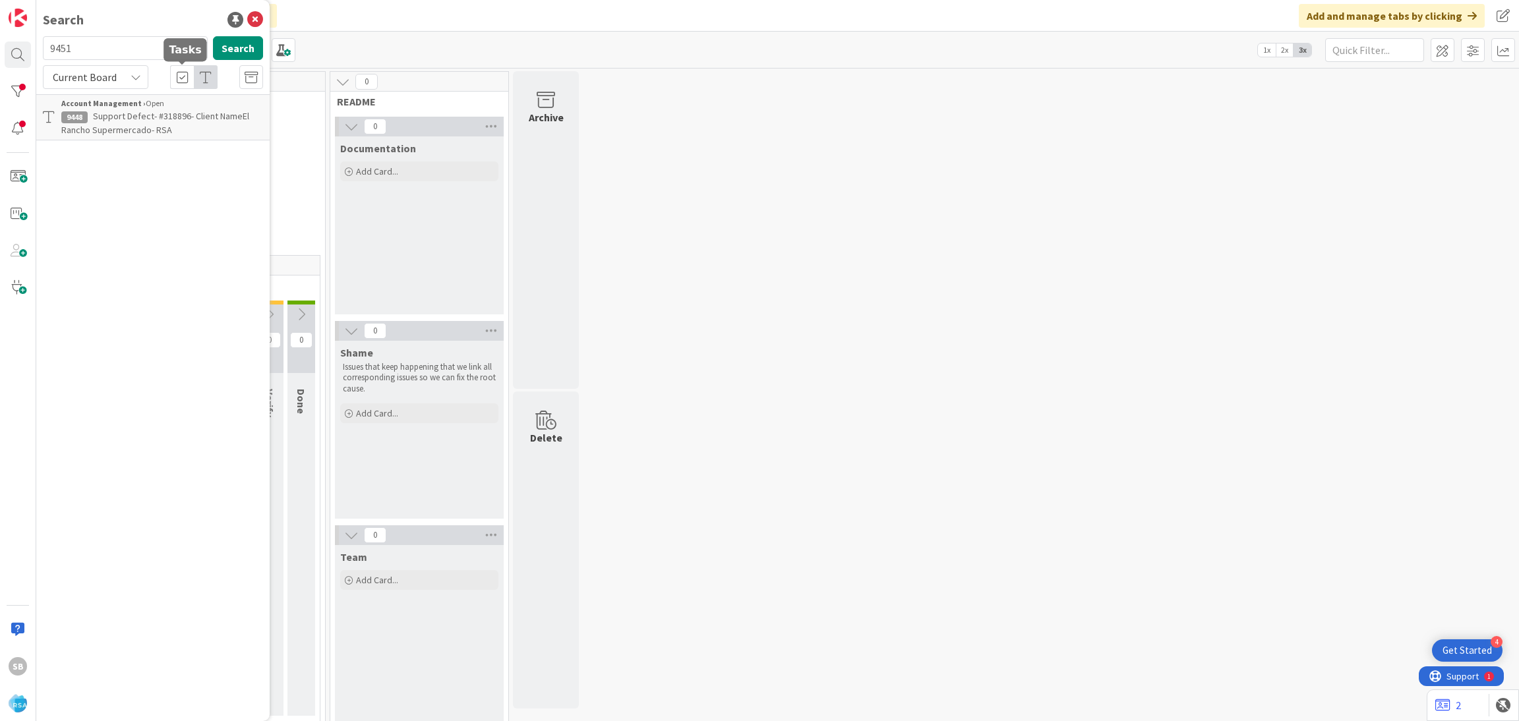
type input "9451"
click at [162, 104] on div "Account Management › Open" at bounding box center [162, 104] width 202 height 12
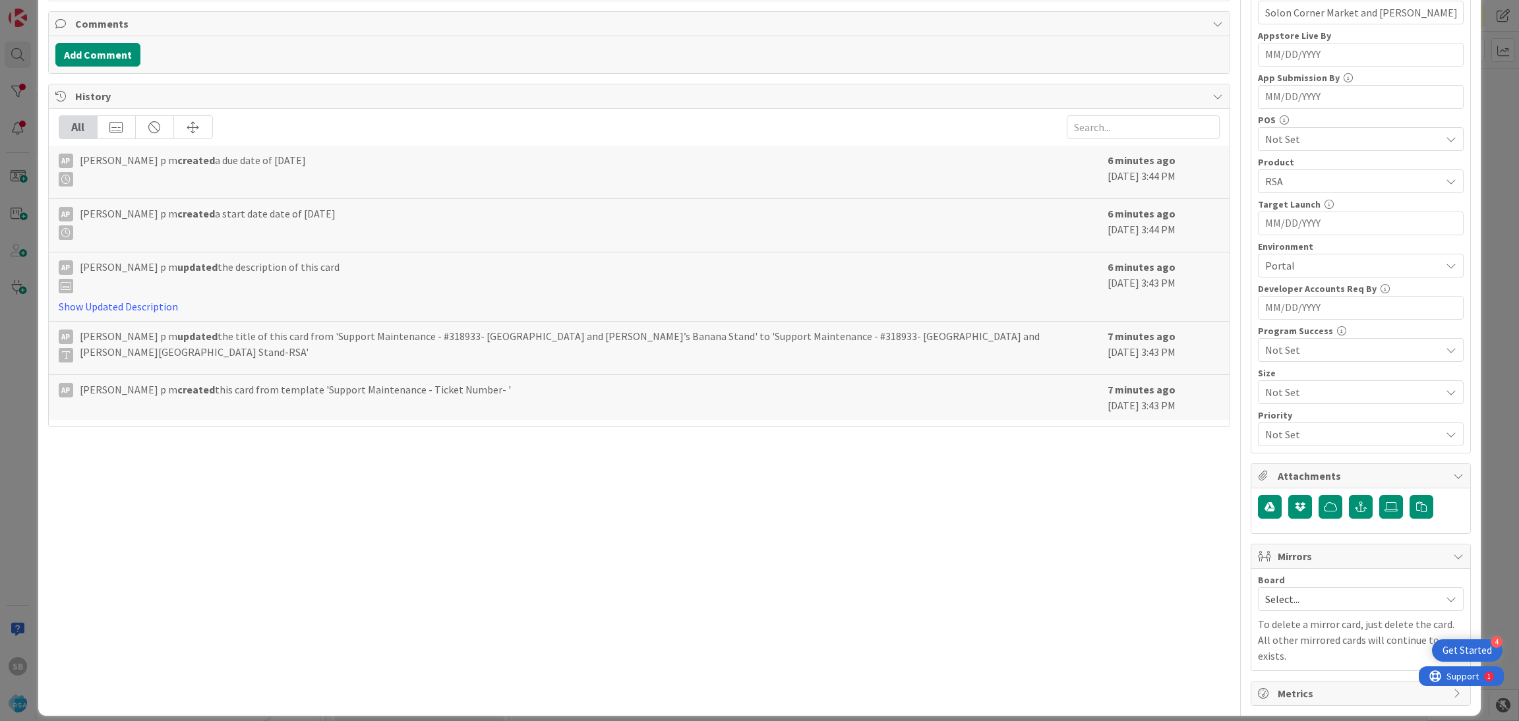
click at [1268, 602] on span "Select..." at bounding box center [1349, 599] width 169 height 18
click at [1289, 678] on span "Software Development" at bounding box center [1369, 685] width 174 height 20
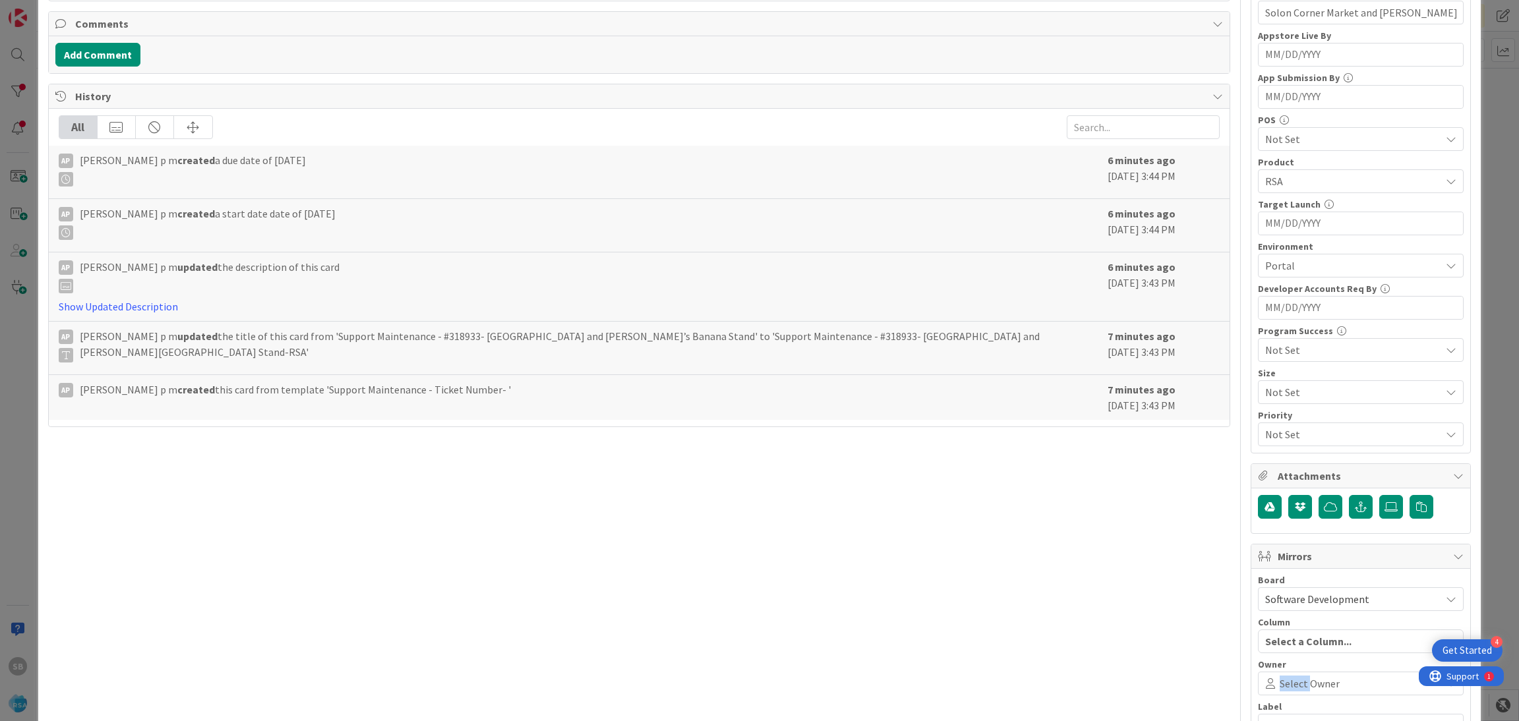
click at [1289, 678] on span "Select Owner" at bounding box center [1310, 684] width 60 height 16
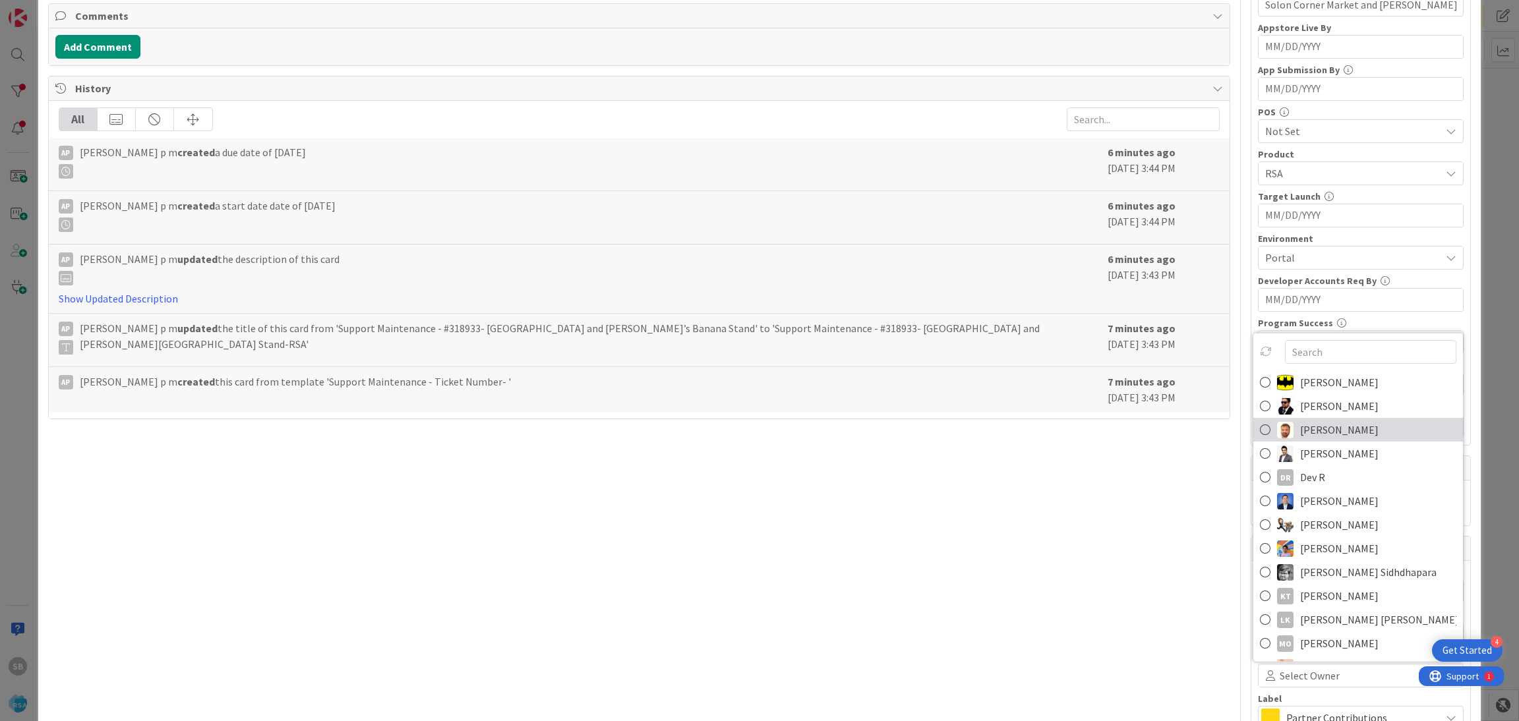
click at [1300, 432] on span "[PERSON_NAME]" at bounding box center [1339, 430] width 78 height 20
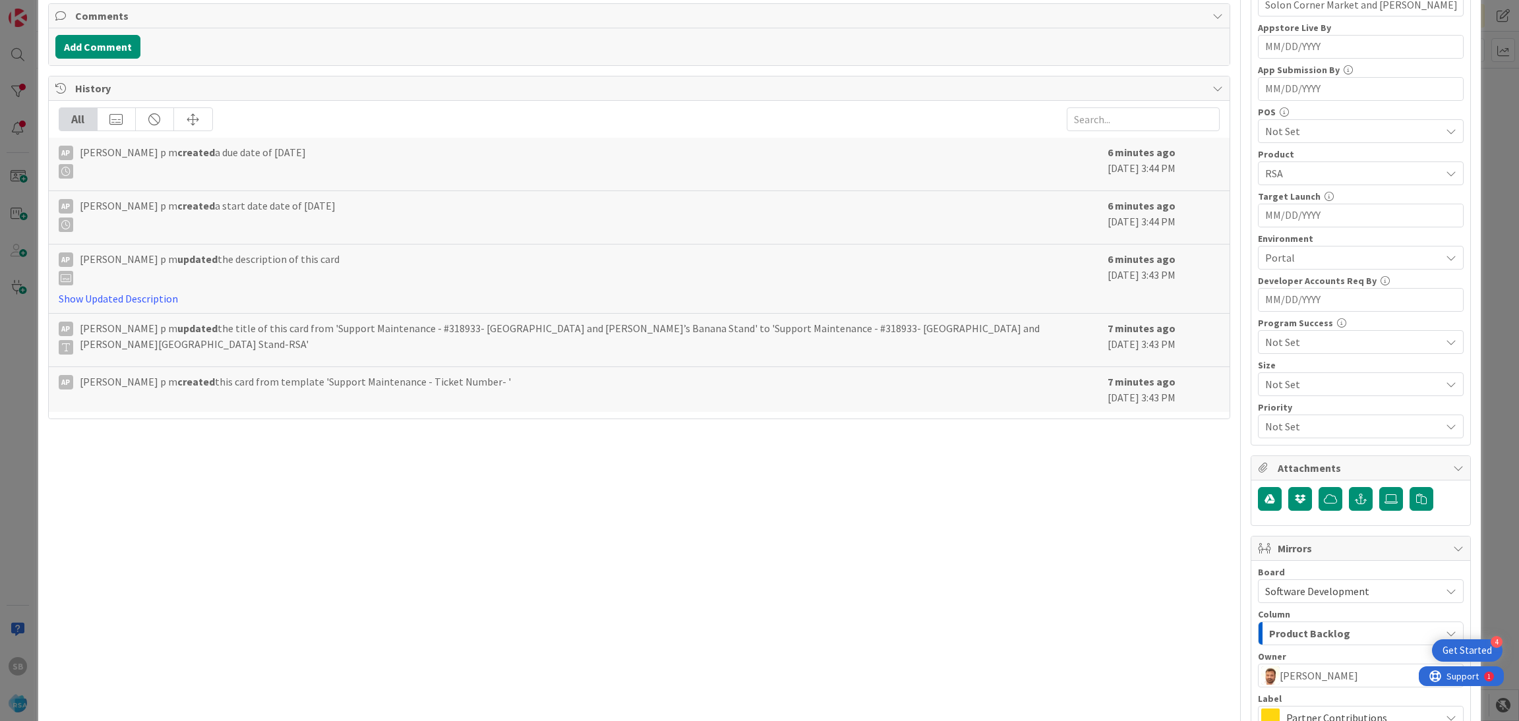
scroll to position [490, 0]
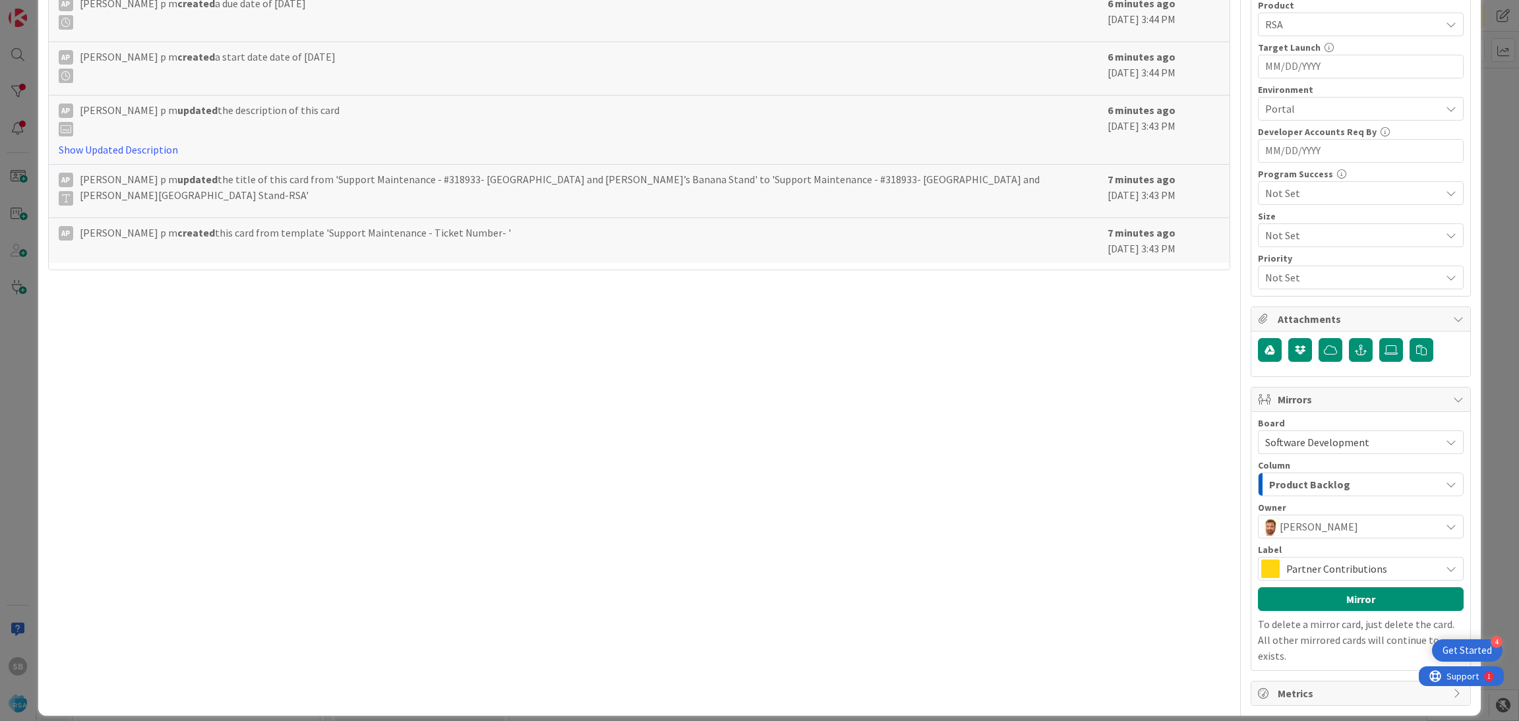
click at [1390, 570] on span "Partner Contributions" at bounding box center [1360, 569] width 148 height 18
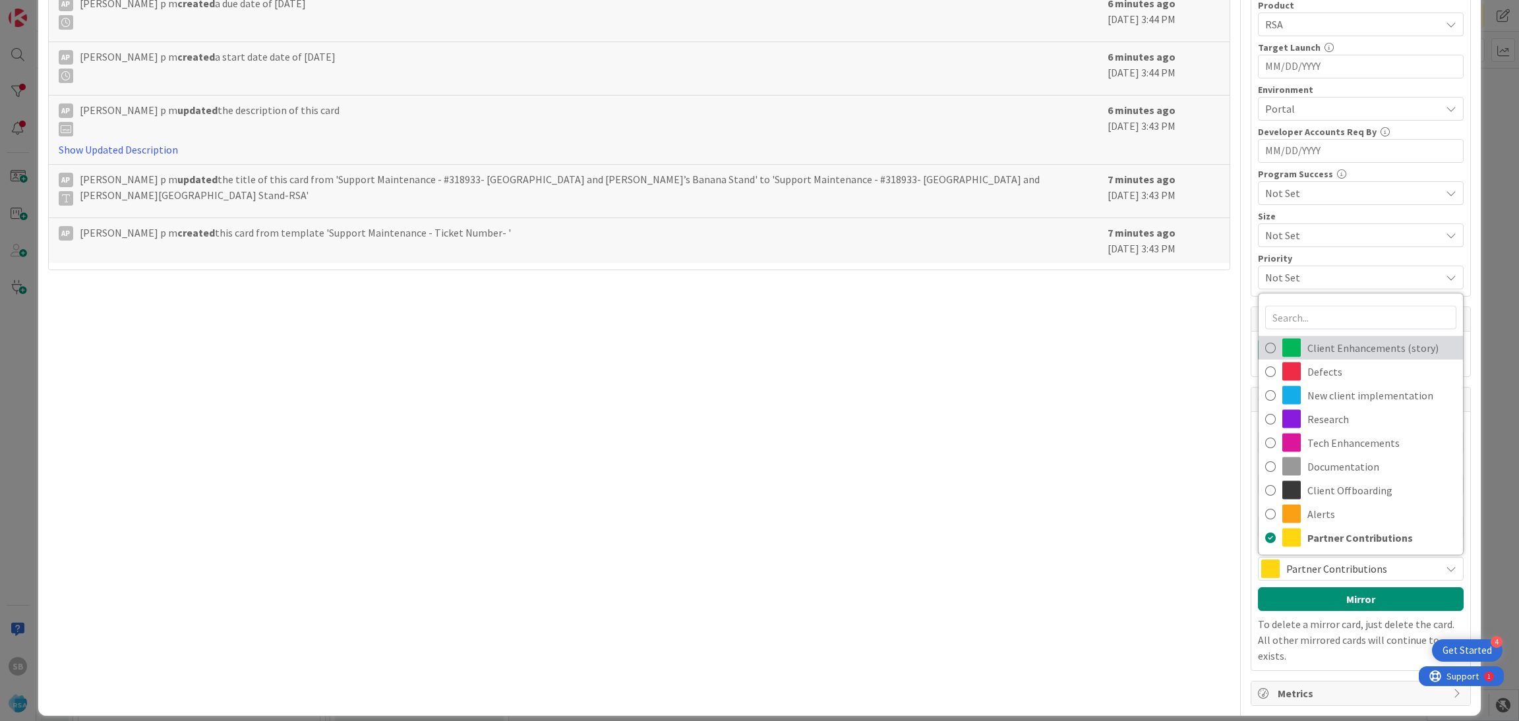
click at [1336, 350] on span "Client Enhancements (story)" at bounding box center [1381, 348] width 149 height 20
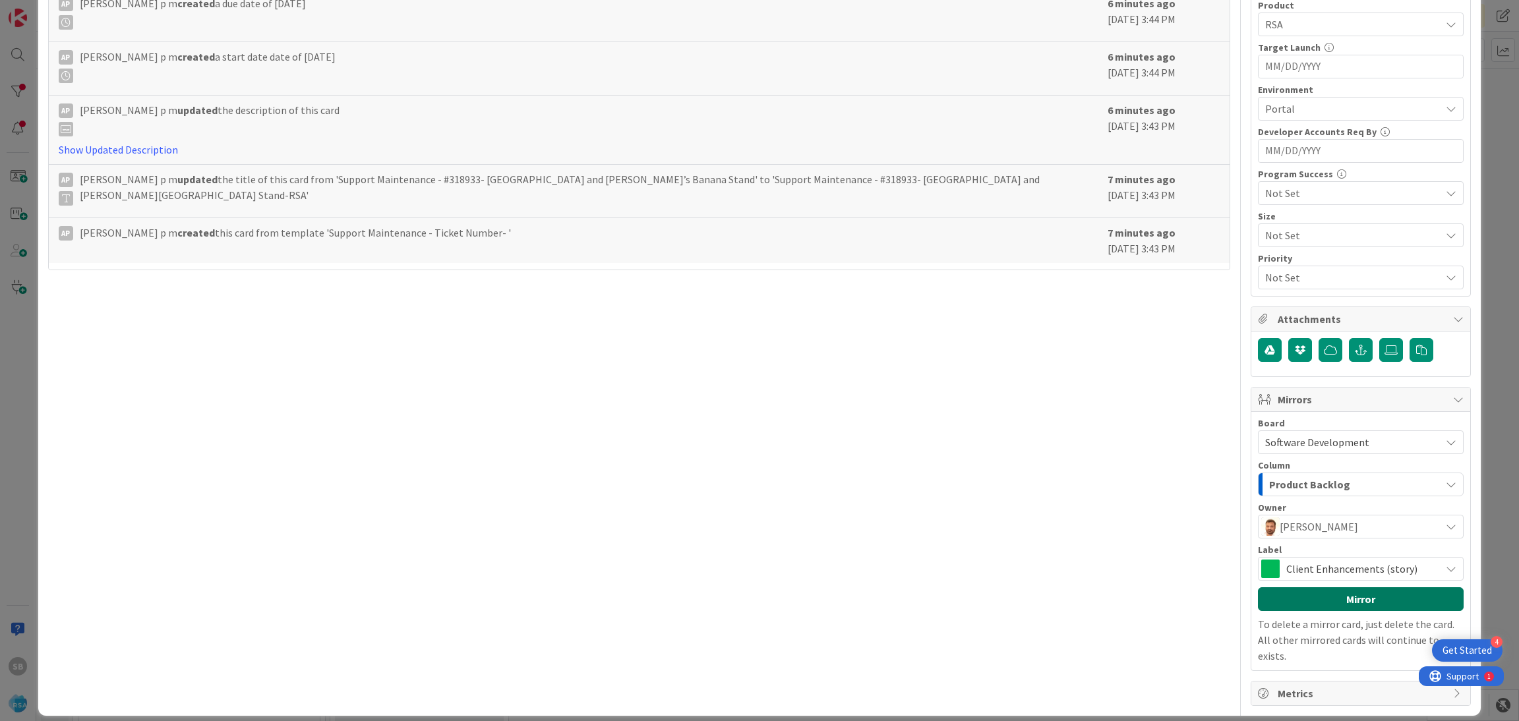
click at [1354, 605] on button "Mirror" at bounding box center [1361, 599] width 206 height 24
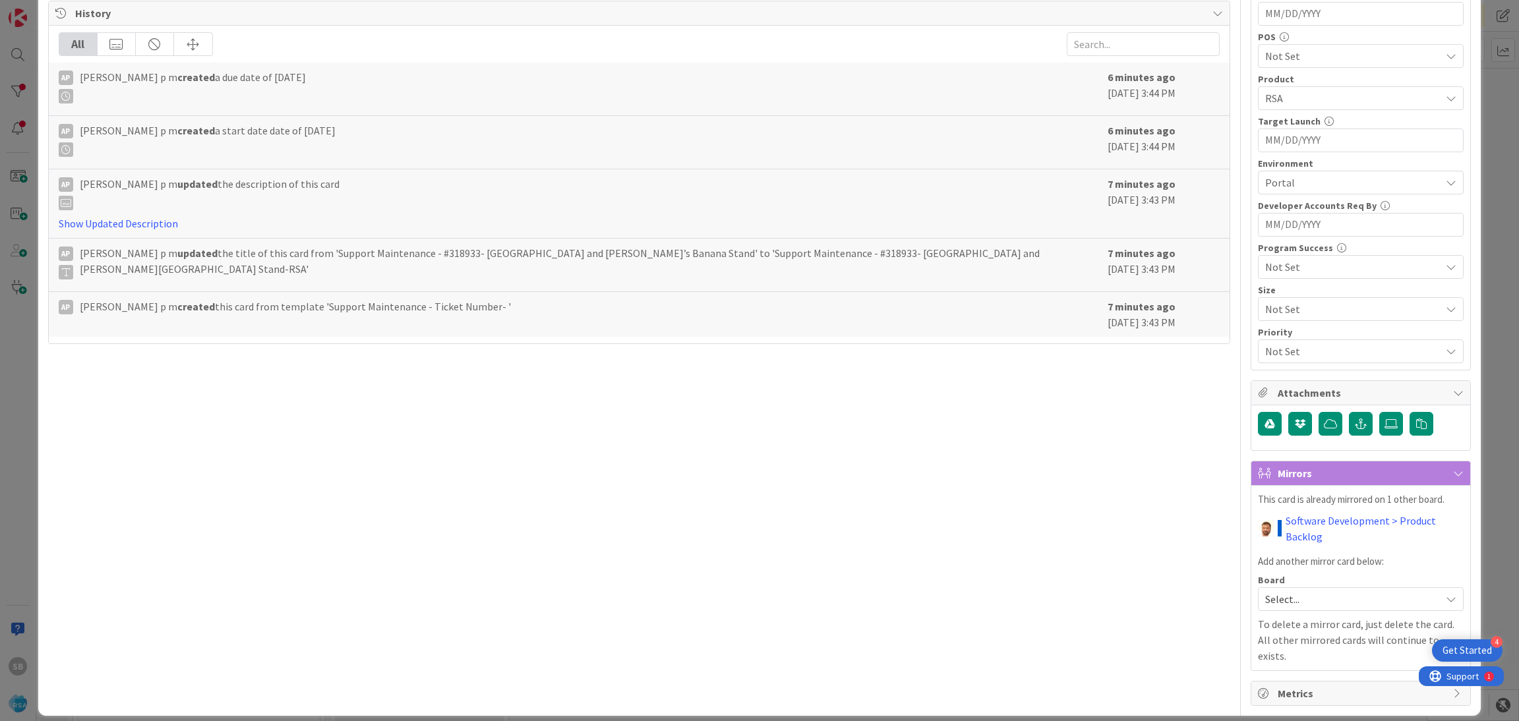
scroll to position [0, 0]
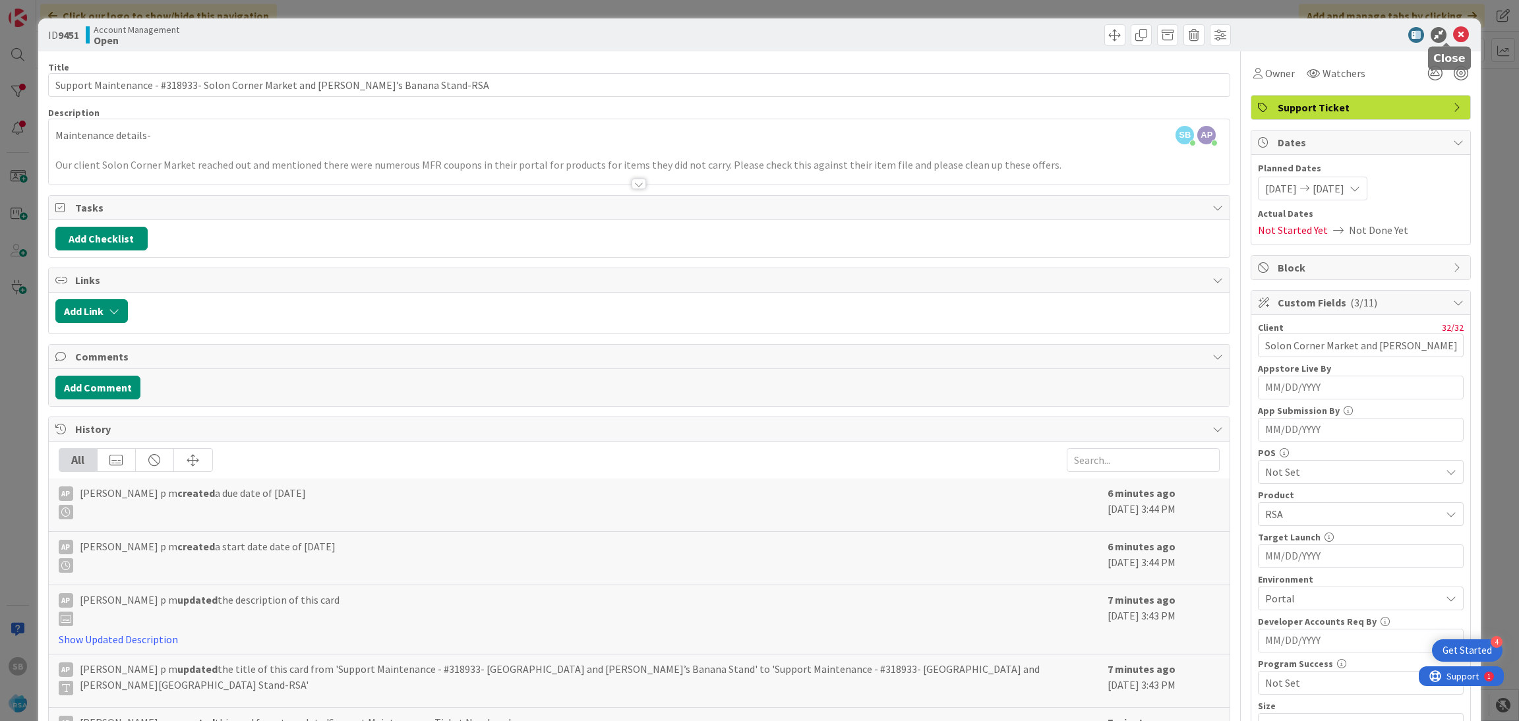
click at [1453, 36] on icon at bounding box center [1461, 35] width 16 height 16
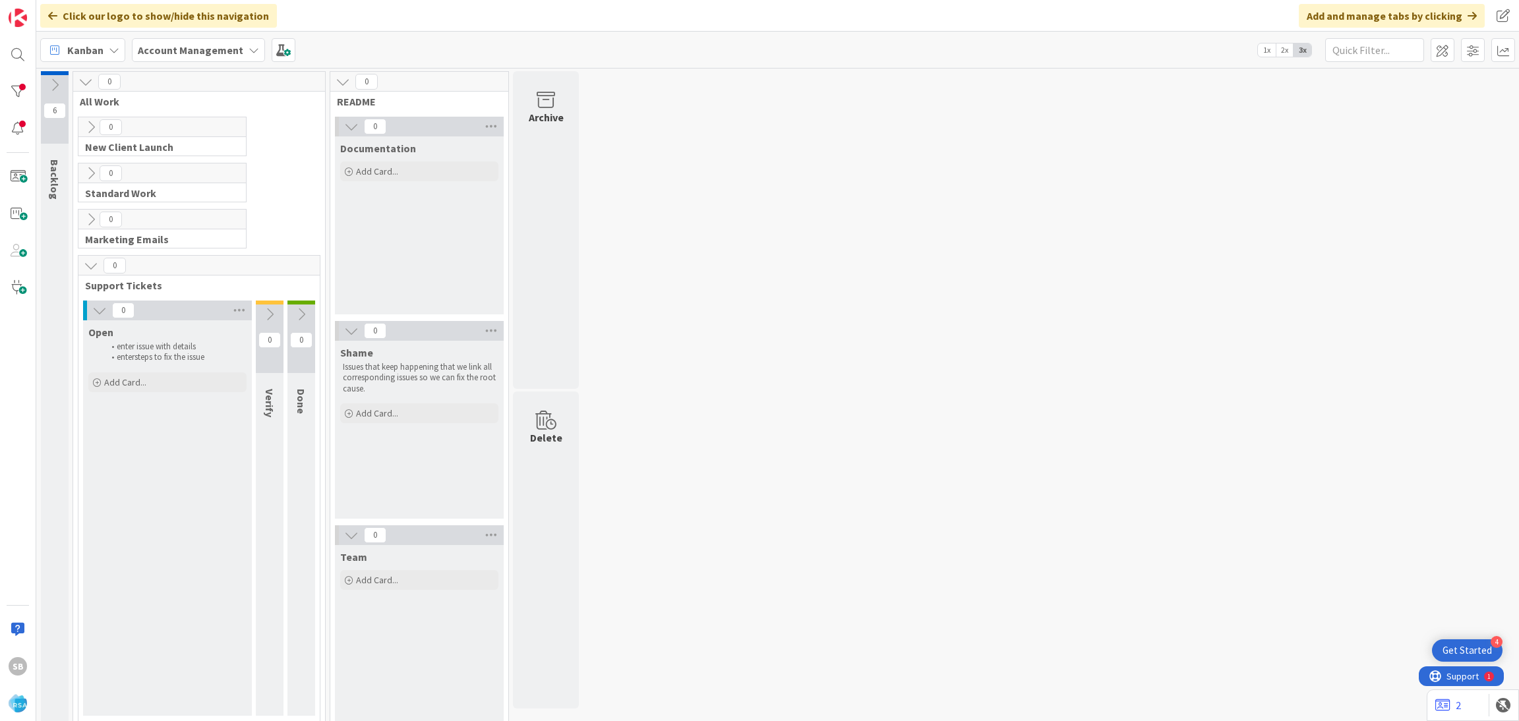
click at [187, 365] on div "enter issue with details enter steps to fix the issue" at bounding box center [167, 352] width 158 height 27
click at [173, 371] on div "Open enter issue with details enter steps to fix the issue Add Card..." at bounding box center [167, 357] width 169 height 74
click at [173, 380] on div "Add Card..." at bounding box center [167, 382] width 158 height 20
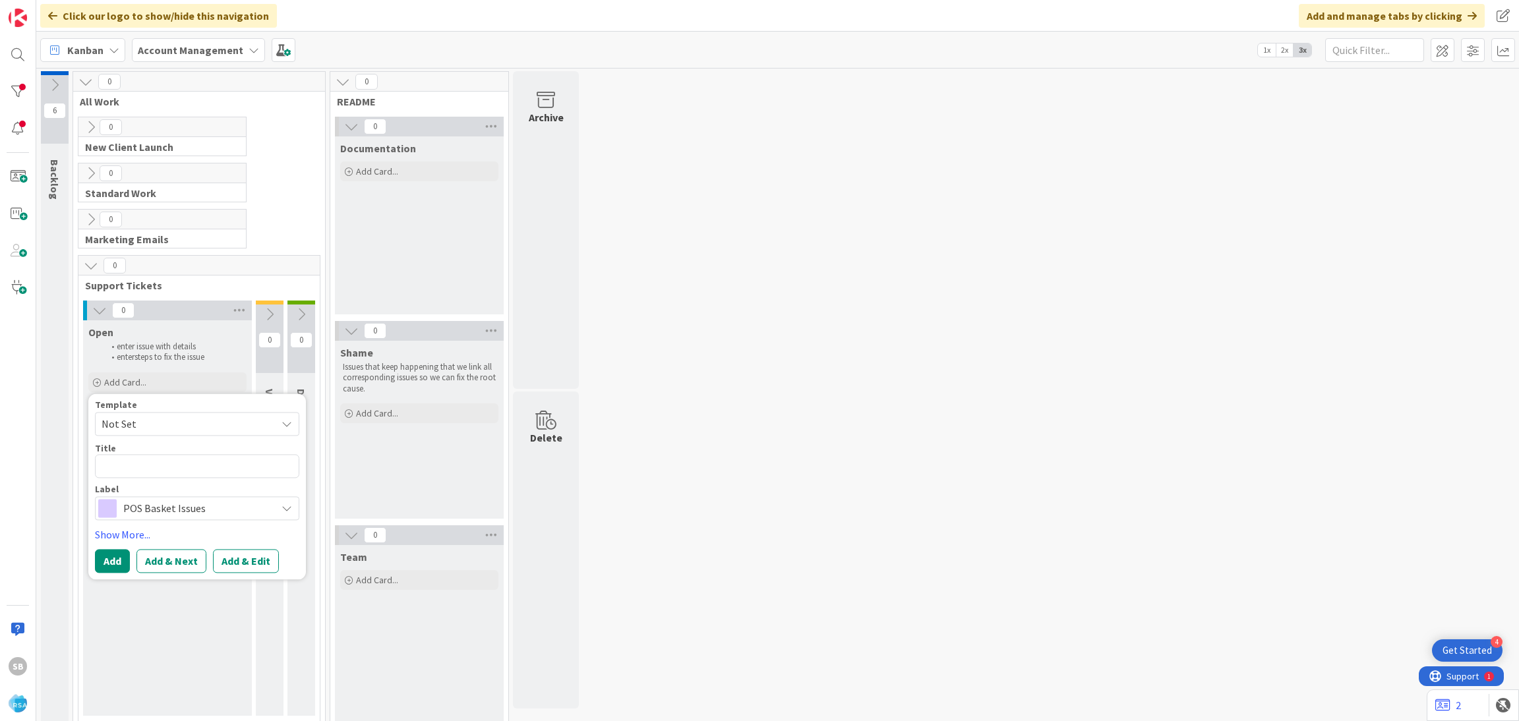
click at [160, 420] on span "Not Set" at bounding box center [184, 423] width 165 height 17
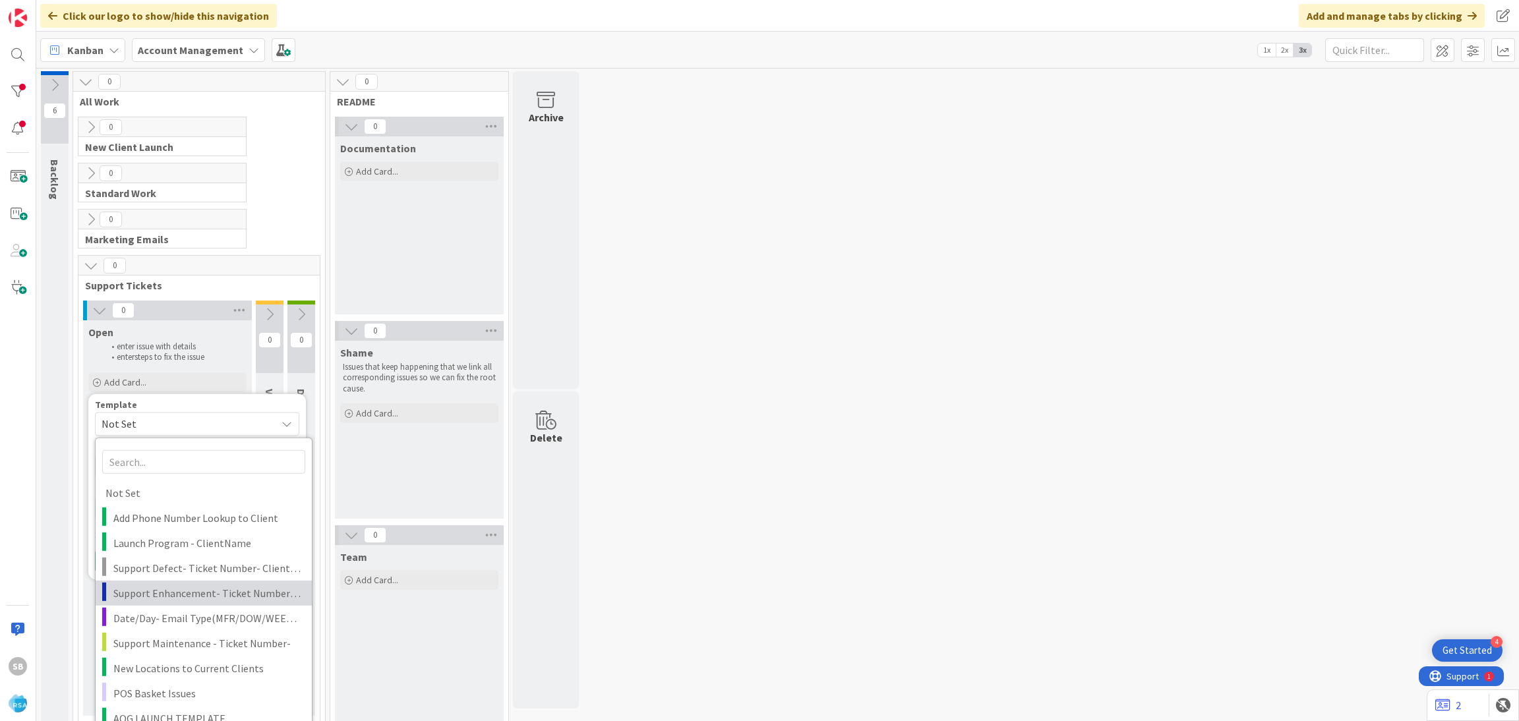
click at [188, 589] on span "Support Enhancement- Ticket Number- Client Name- Product Name" at bounding box center [207, 592] width 189 height 17
type textarea "x"
type textarea "Support Enhancement- Ticket Number- Client Name- Product Name"
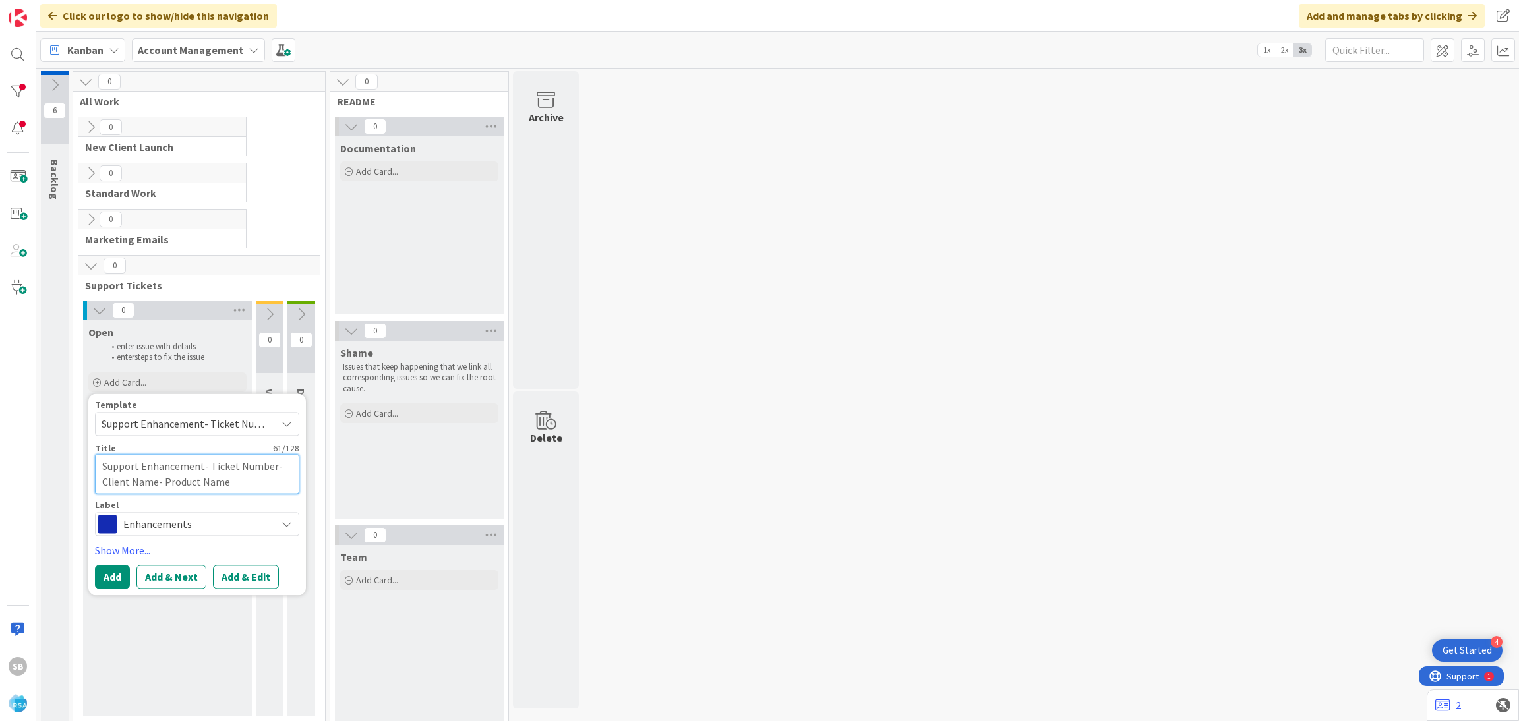
drag, startPoint x: 207, startPoint y: 463, endPoint x: 272, endPoint y: 496, distance: 72.8
click at [272, 496] on div "Template Support Enhancement- Ticket Number- Client Name- Product Name Not Set …" at bounding box center [197, 468] width 204 height 136
type textarea "x"
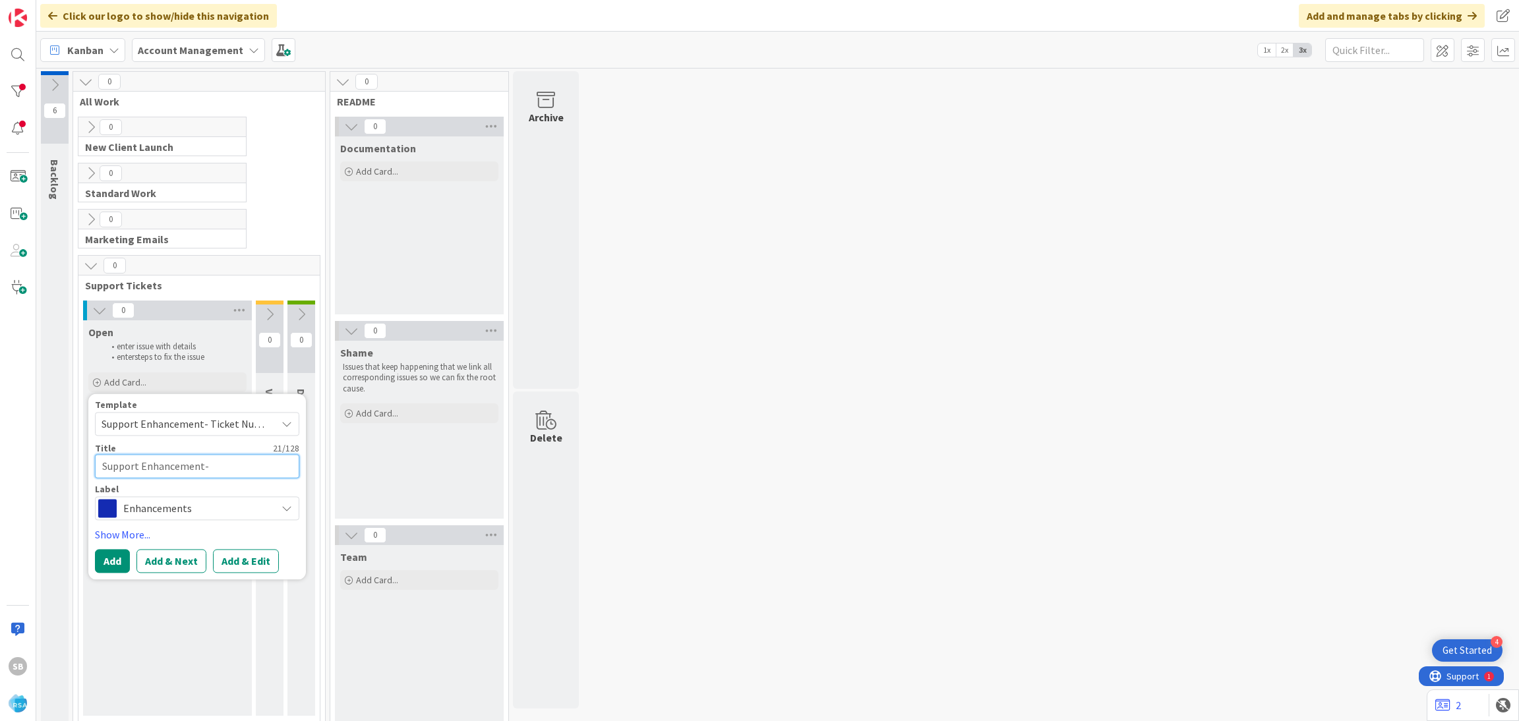
type textarea "Support Enhancement-"
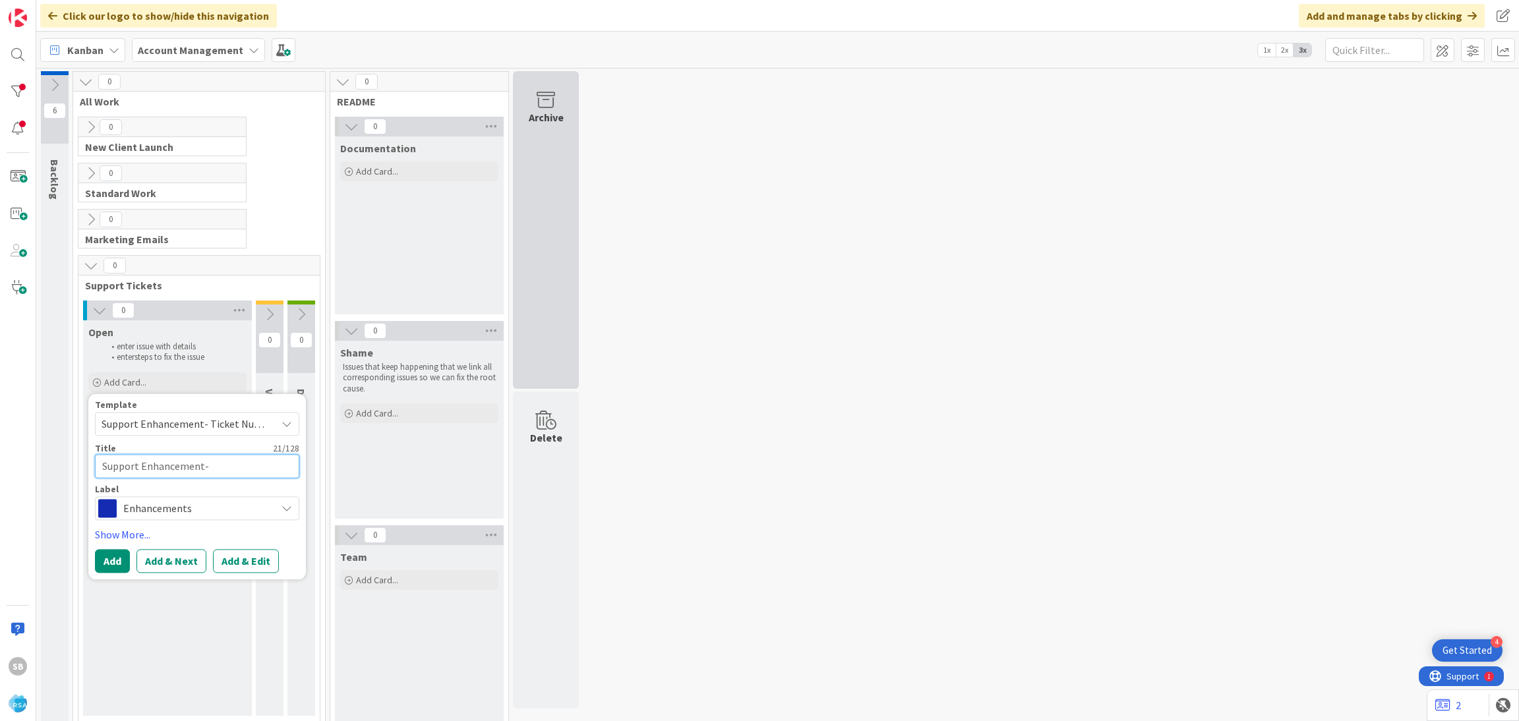
paste textarea "318837"
type textarea "x"
type textarea "Support Enhancement- 318837"
type textarea "x"
type textarea "Support Enhancement- 318837"
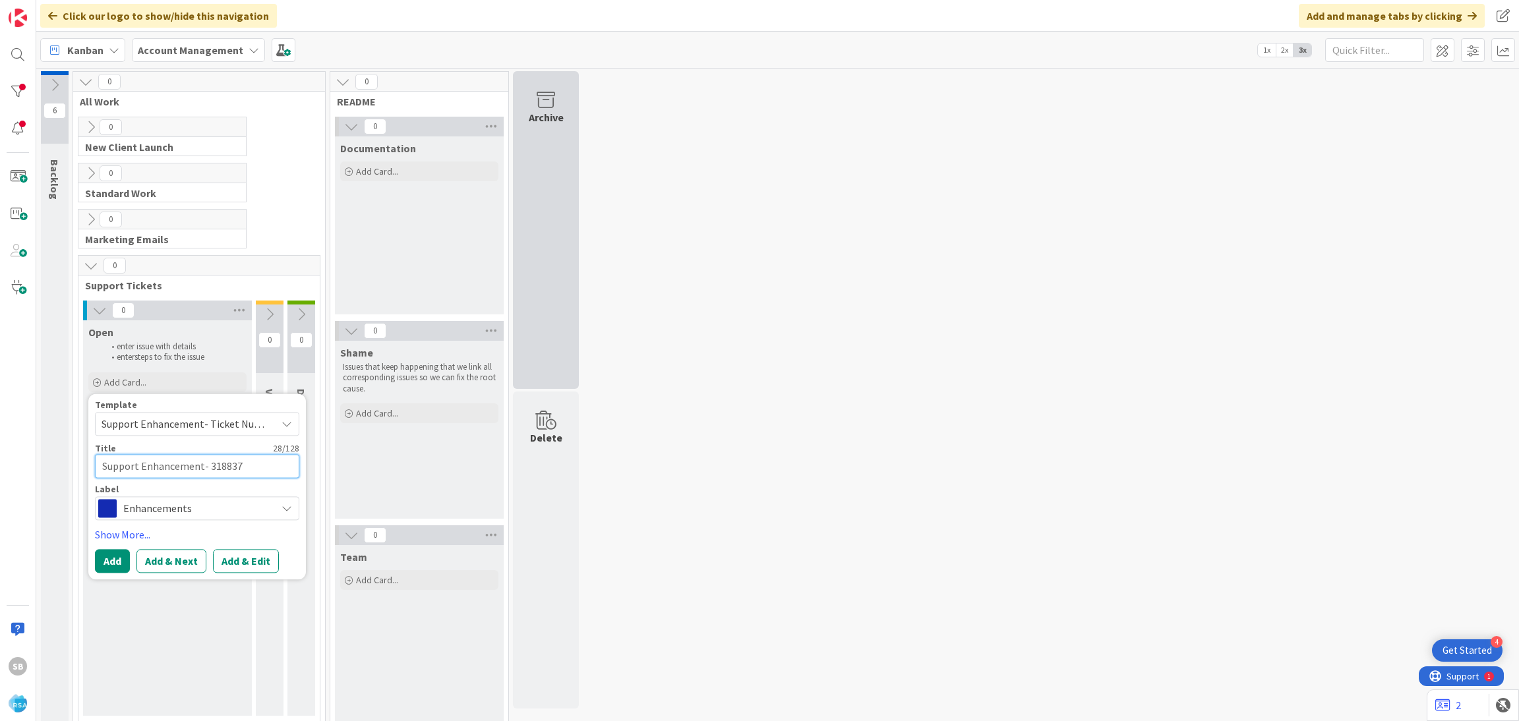
type textarea "x"
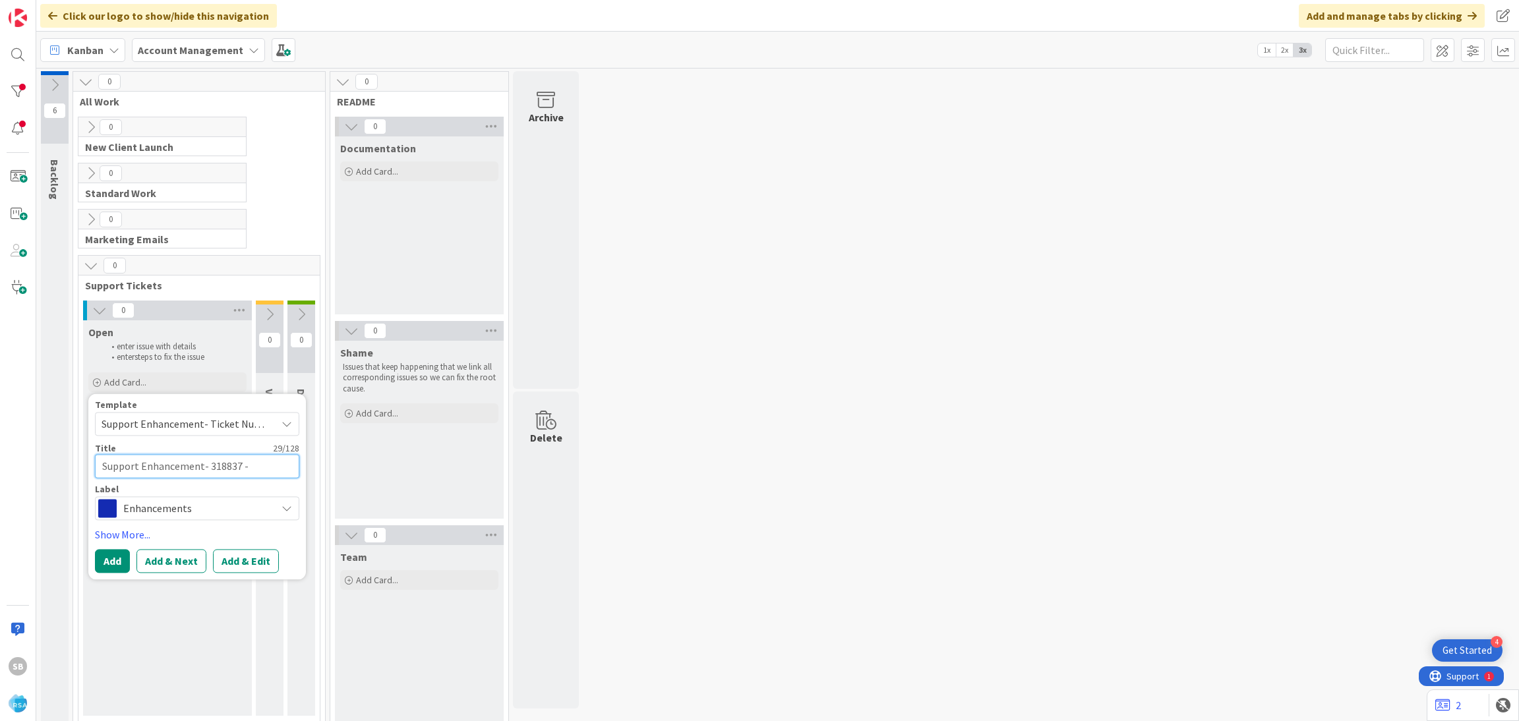
type textarea "Support Enhancement- 318837 -"
type textarea "x"
type textarea "Support Enhancement- 318837 -"
paste textarea "For All Clients"
type textarea "x"
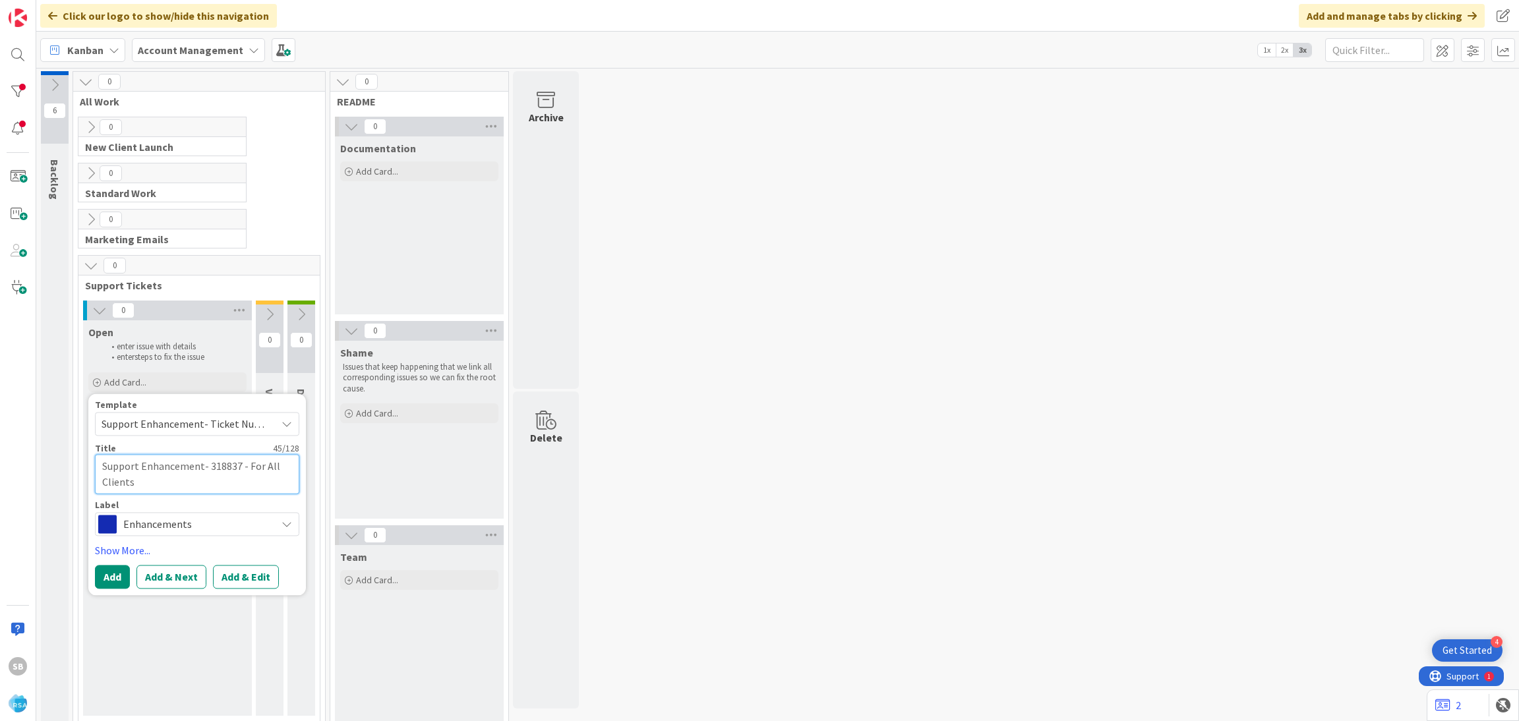
type textarea "Support Enhancement- 318837 - For All Clients"
type textarea "x"
type textarea "Support Enhancement- 318837 - For All Clients"
type textarea "x"
type textarea "Support Enhancement- 318837 - For All Clients -"
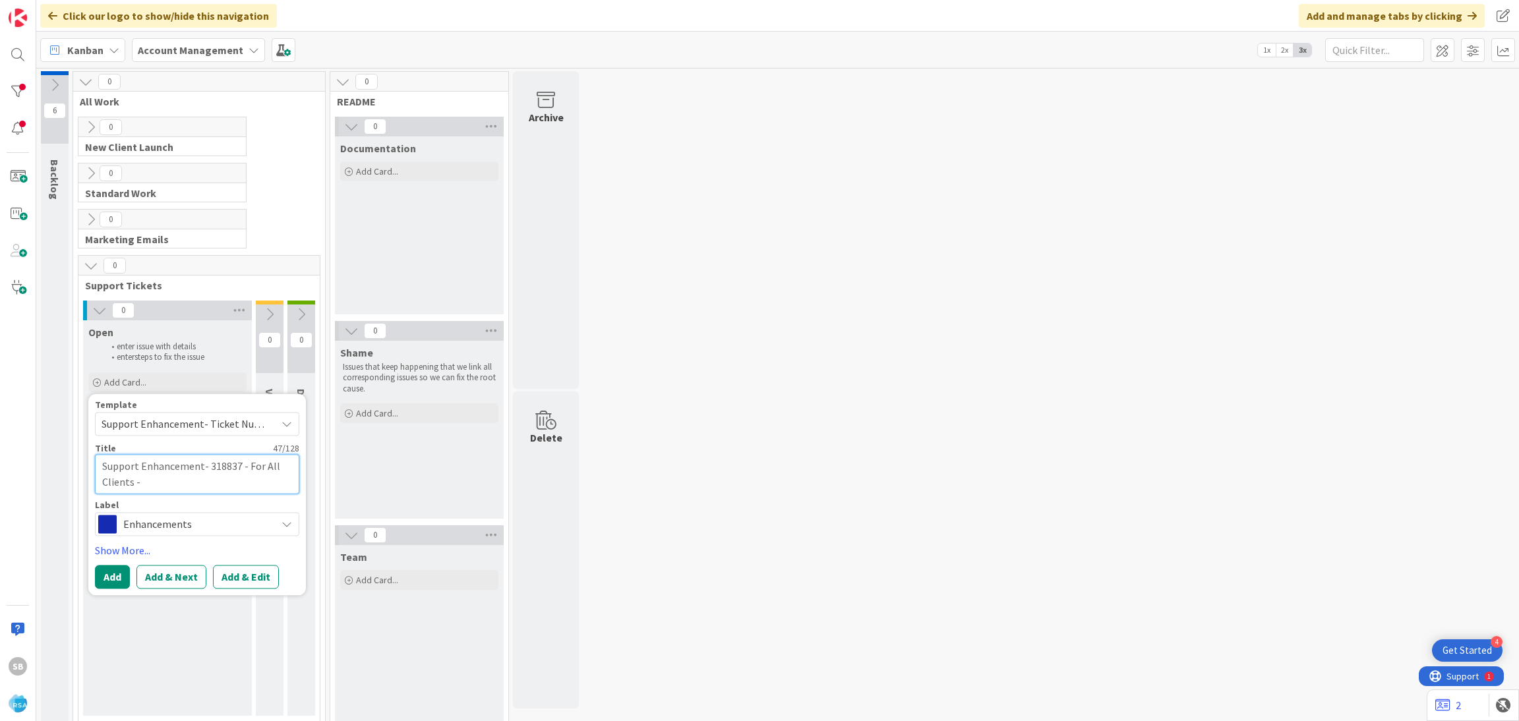
type textarea "x"
type textarea "Support Enhancement- 318837 - For All Clients -"
paste textarea "Price Filter"
type textarea "x"
type textarea "Support Enhancement- 318837 - For All Clients - Price Filter"
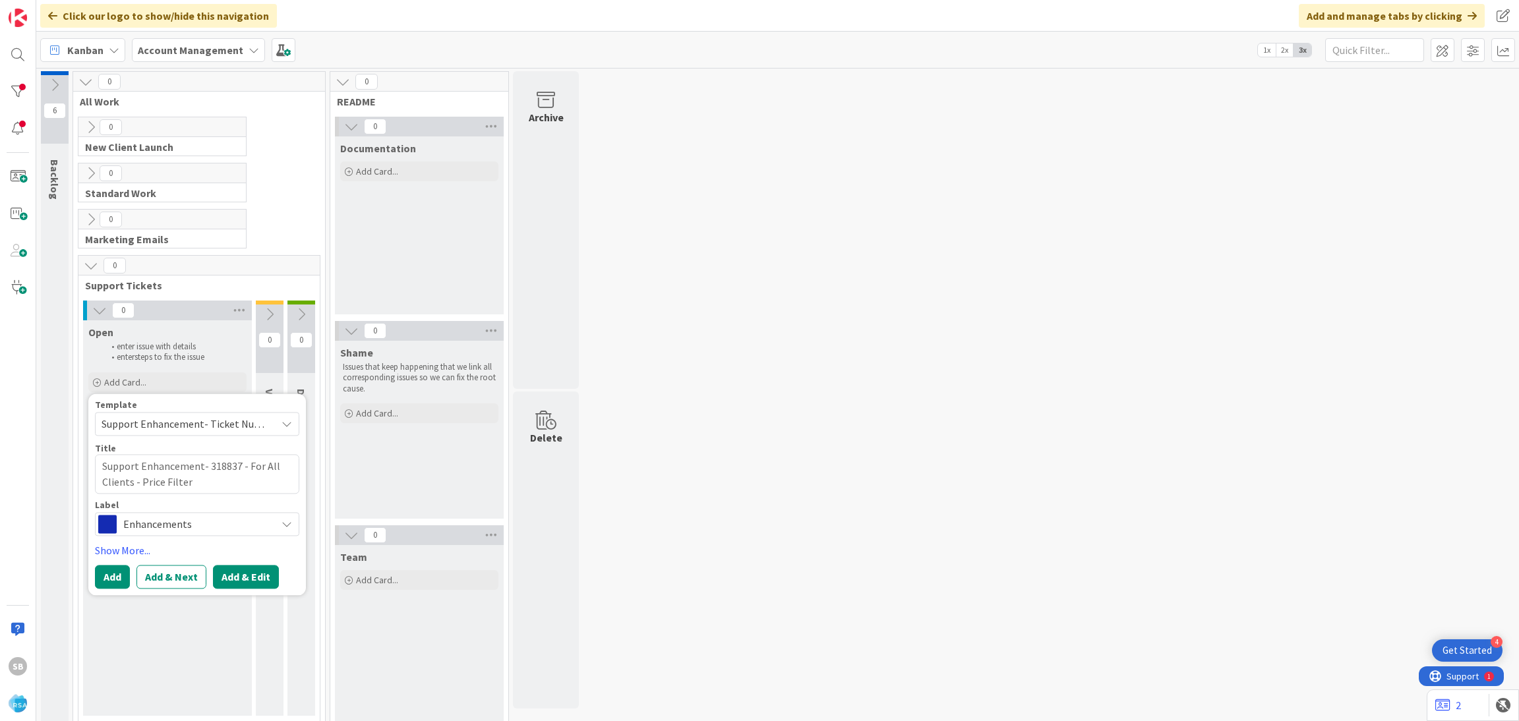
click at [258, 572] on button "Add & Edit" at bounding box center [246, 577] width 66 height 24
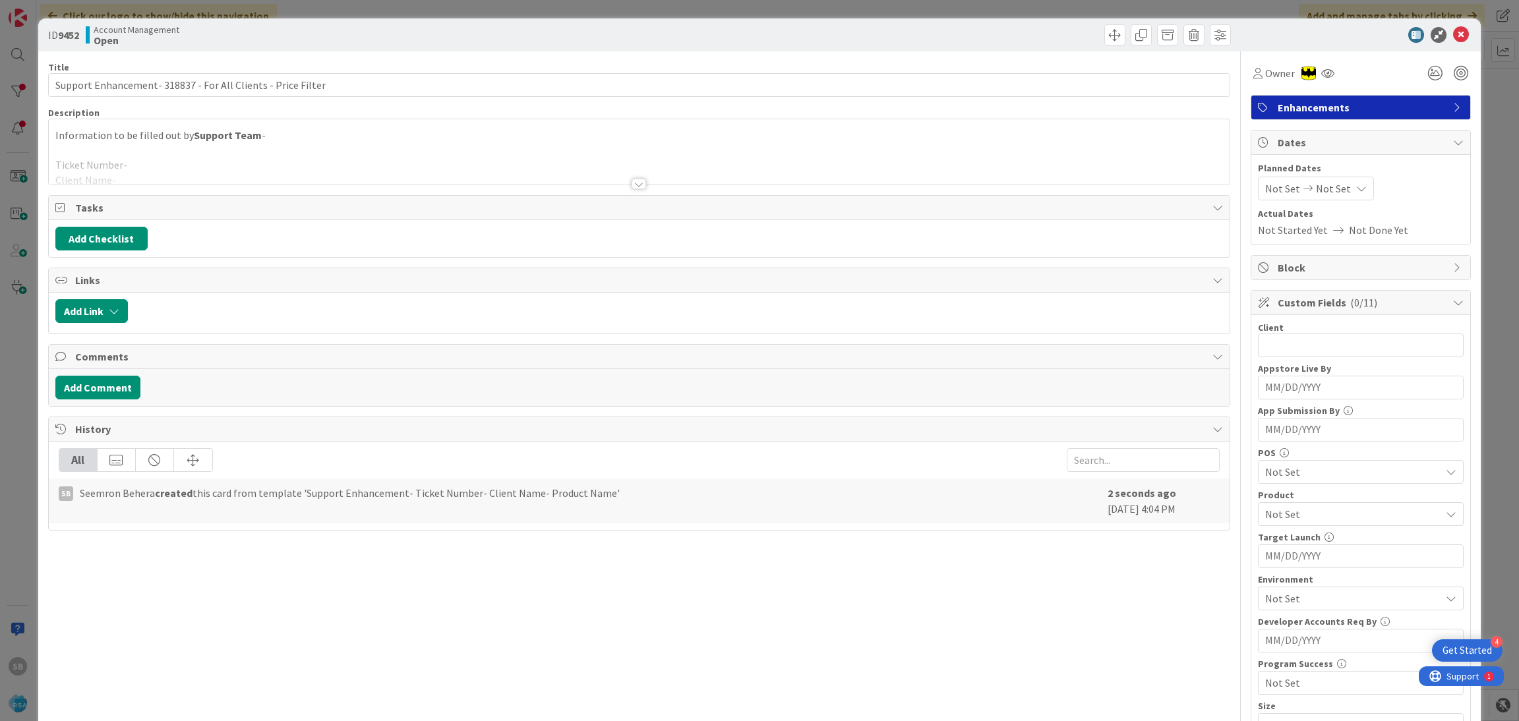
click at [289, 171] on div at bounding box center [639, 168] width 1181 height 34
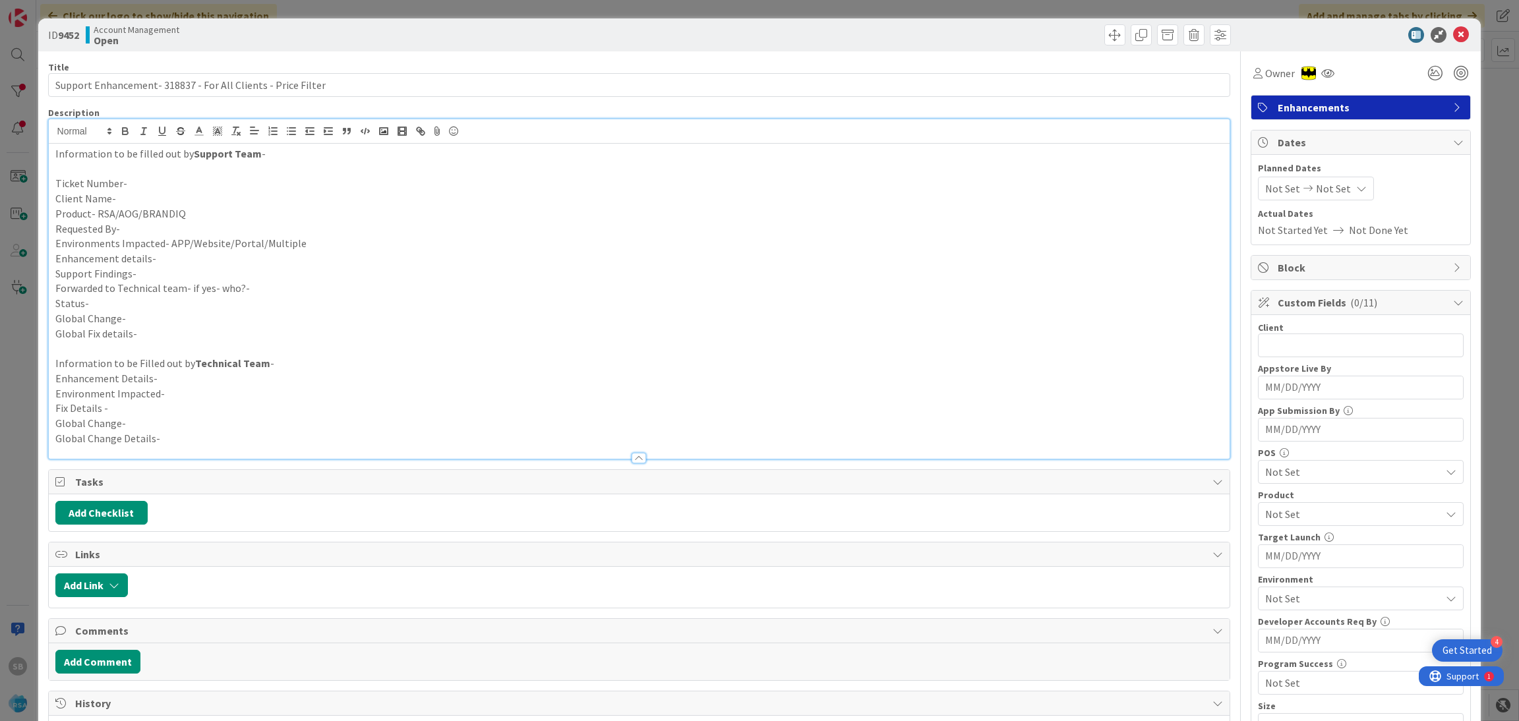
click at [215, 202] on p "Client Name-" at bounding box center [639, 198] width 1168 height 15
click at [168, 82] on input "Support Enhancement- 318837 - For All Clients - Price Filter" at bounding box center [639, 85] width 1183 height 24
click at [137, 183] on p "Ticket Number-" at bounding box center [639, 183] width 1168 height 15
click at [136, 200] on p "Client Name-" at bounding box center [639, 198] width 1168 height 15
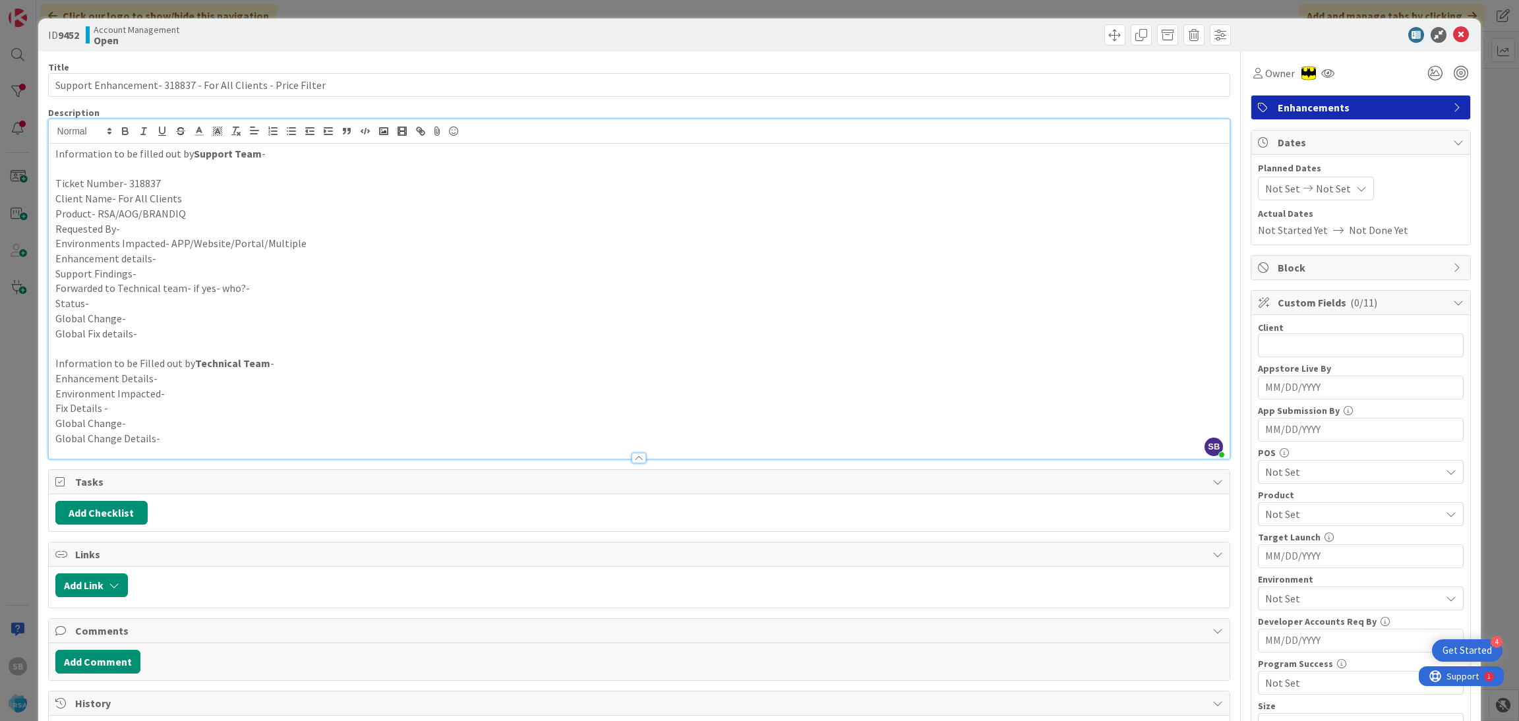
click at [209, 214] on p "Product- RSA/AOG/BRANDIQ" at bounding box center [639, 213] width 1168 height 15
click at [172, 236] on p "Environments Impacted- APP/Website/Portal/Multiple" at bounding box center [639, 243] width 1168 height 15
click at [169, 235] on p "Requested By-" at bounding box center [639, 229] width 1168 height 15
click at [325, 247] on p "Environments Impacted- APP/Website/Portal/Multiple" at bounding box center [639, 243] width 1168 height 15
click at [233, 253] on p "Enhancement details-" at bounding box center [639, 258] width 1168 height 15
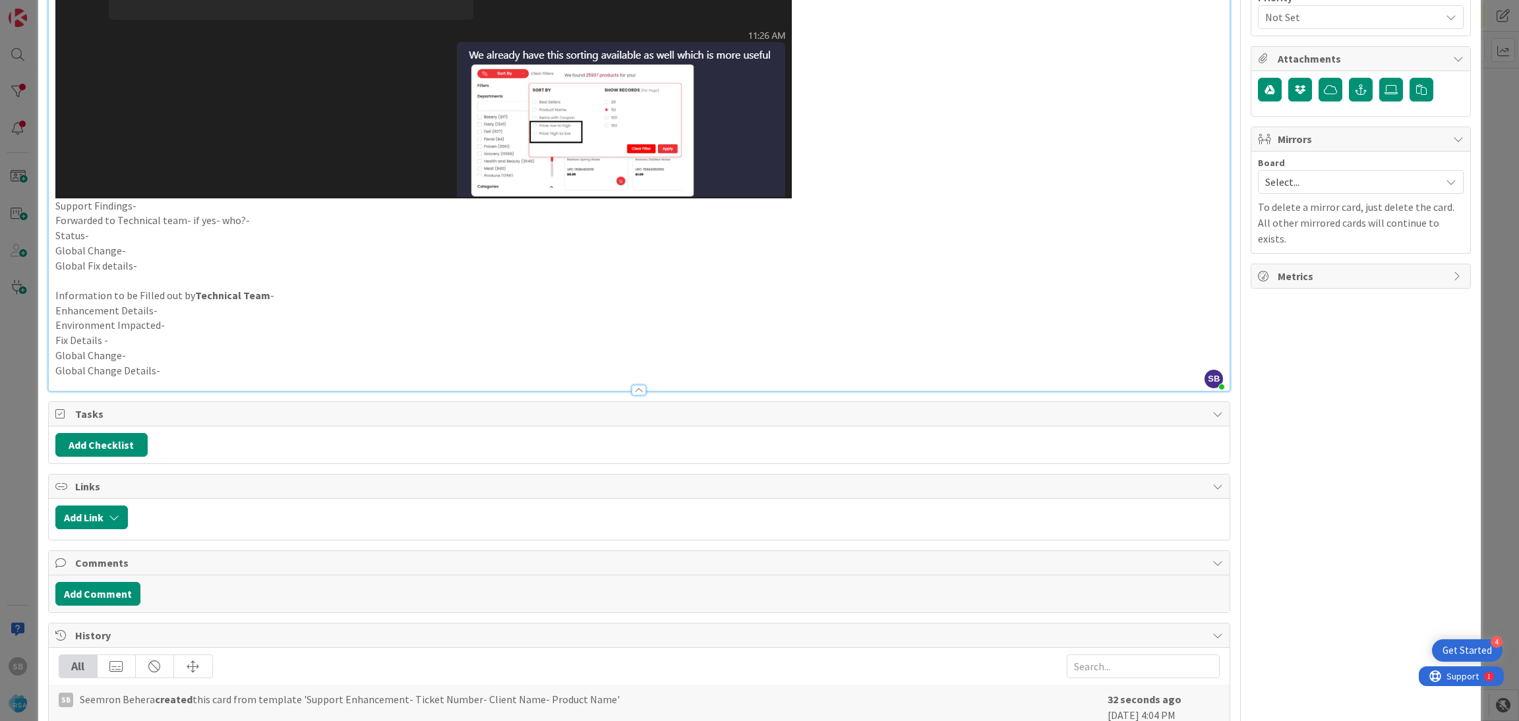
scroll to position [761, 0]
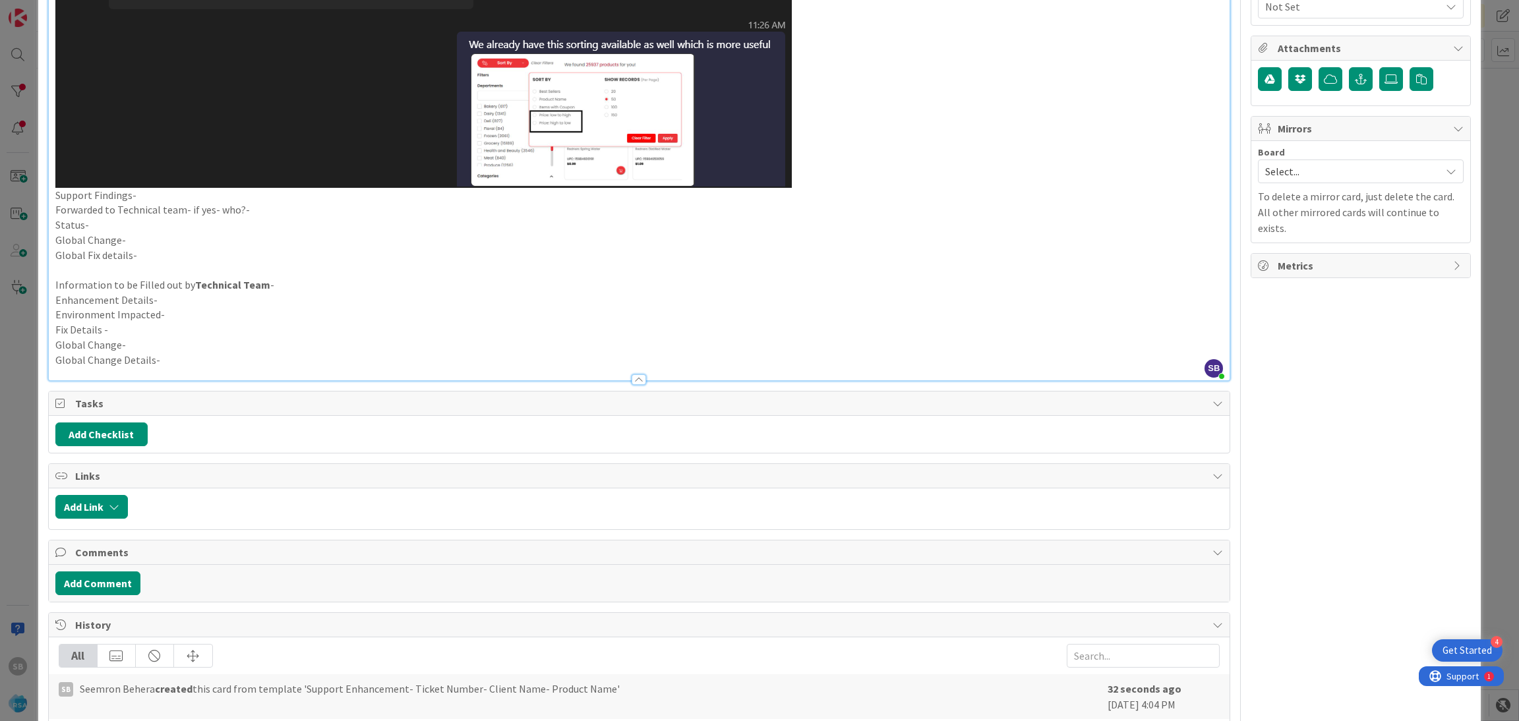
click at [146, 194] on p "Support Findings-" at bounding box center [639, 195] width 1168 height 15
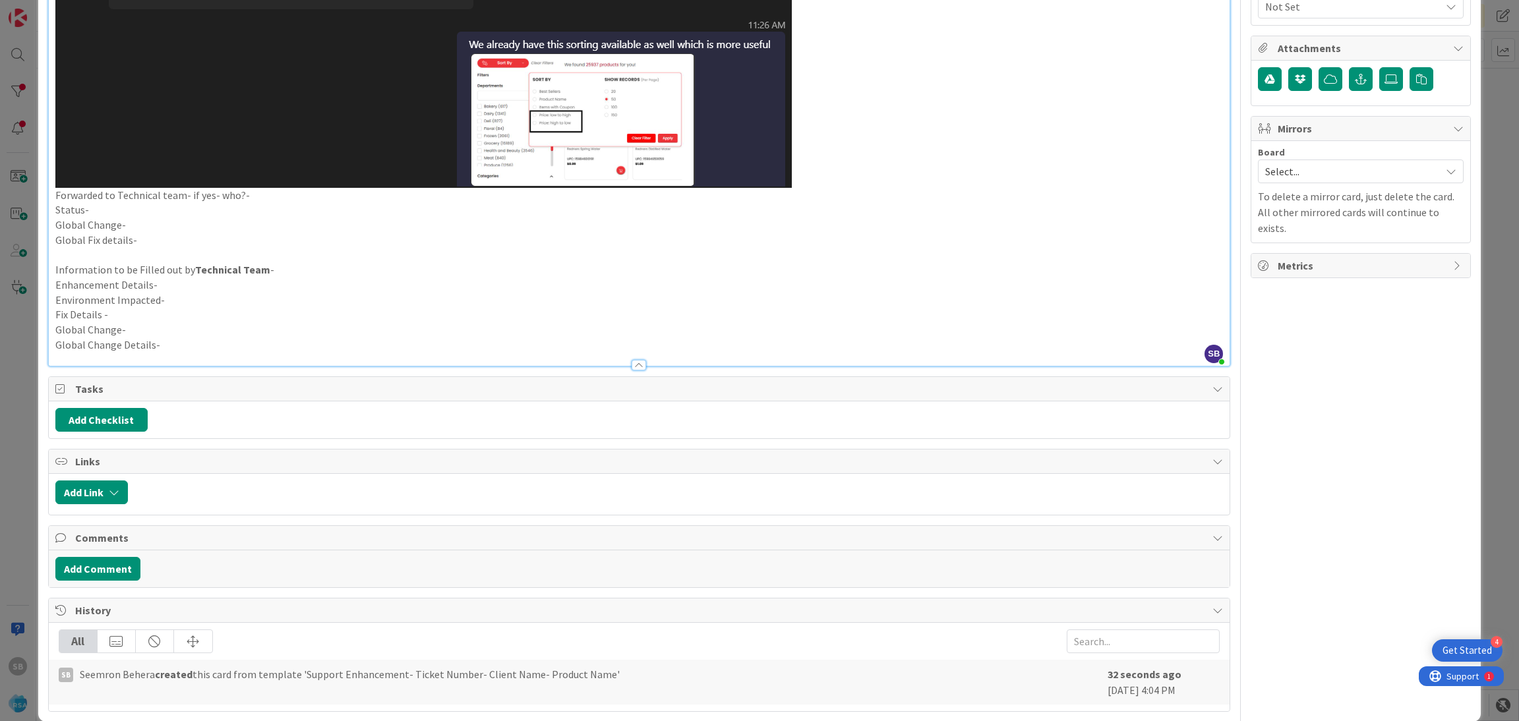
click at [267, 196] on p "Forwarded to Technical team- if yes- who?-" at bounding box center [639, 195] width 1168 height 15
click at [196, 214] on p "Status-" at bounding box center [639, 209] width 1168 height 15
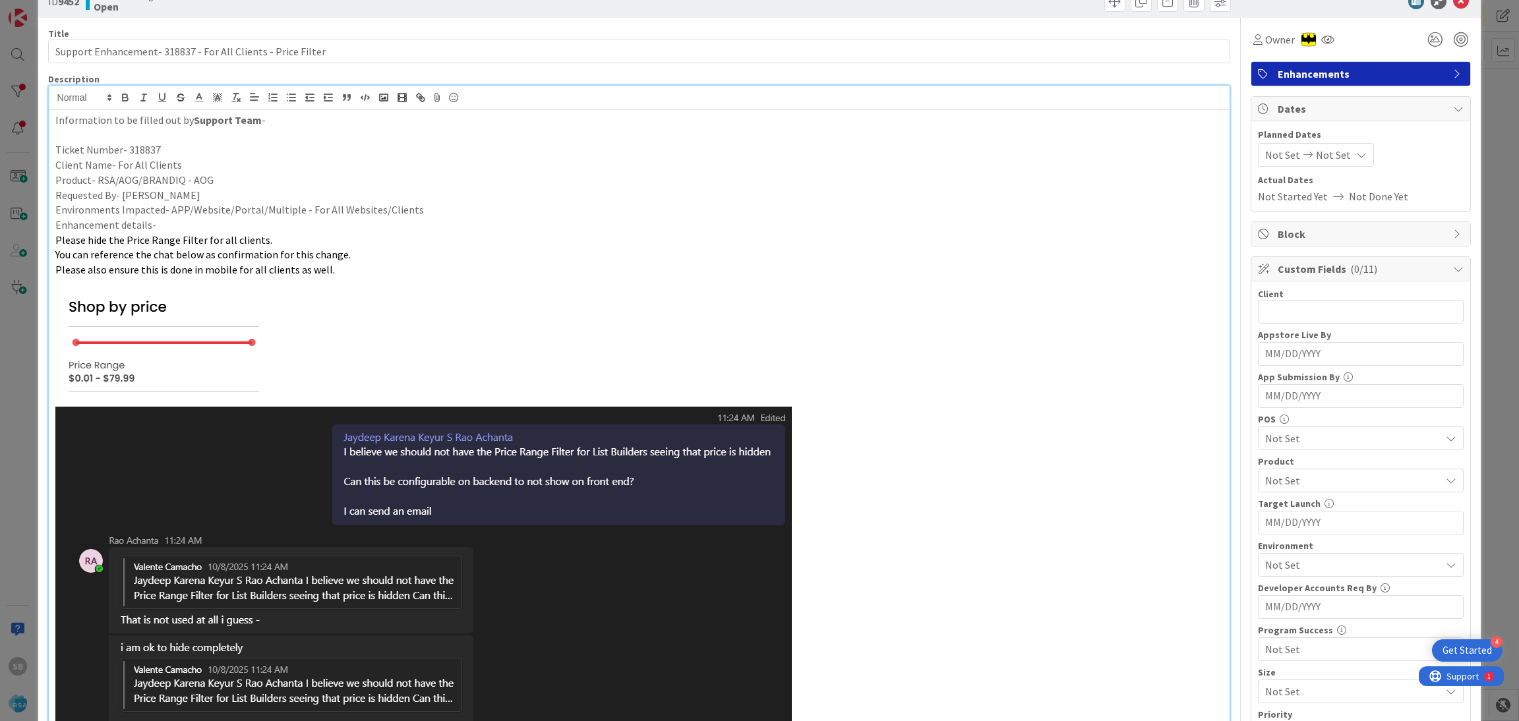
scroll to position [3, 0]
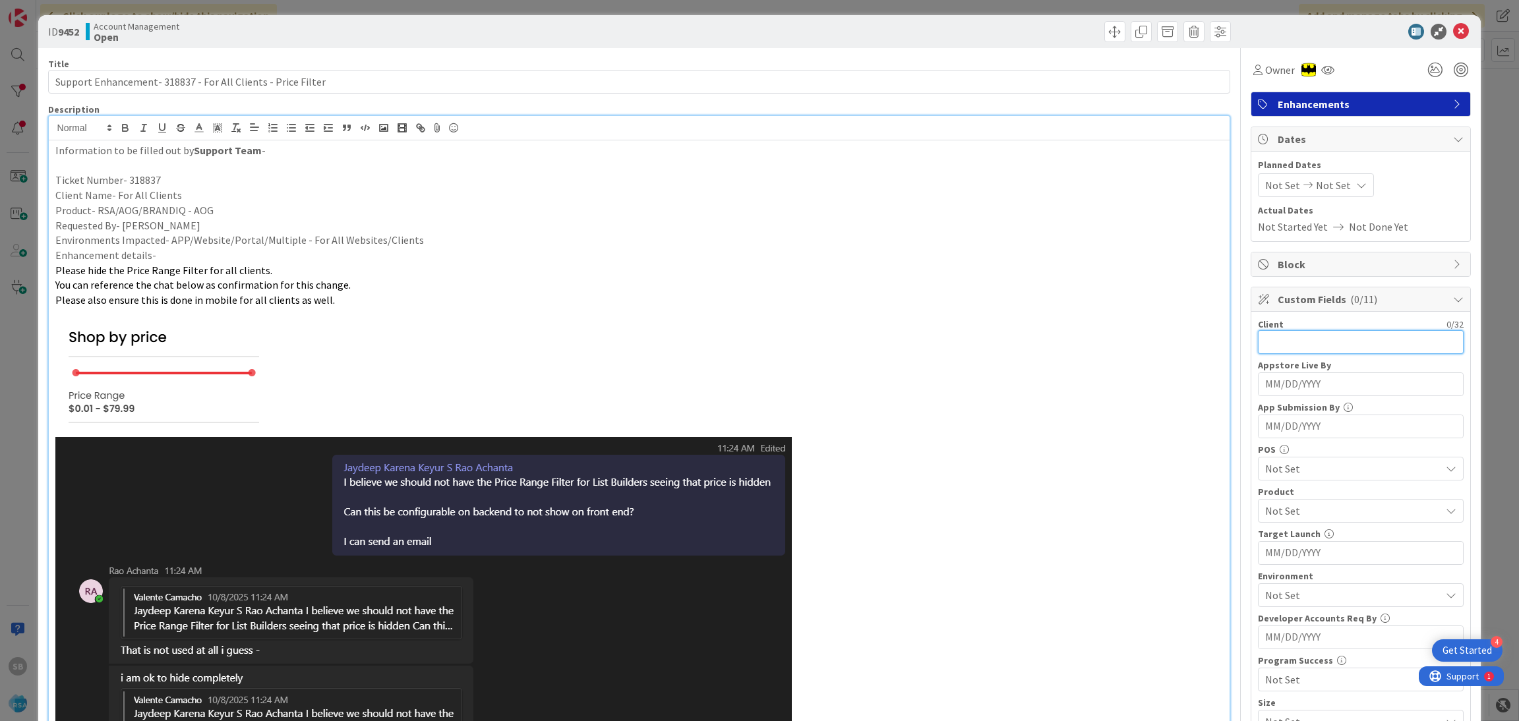
click at [1279, 346] on input "text" at bounding box center [1361, 342] width 206 height 24
type input "For All Clients"
click at [1280, 518] on span "Not Set" at bounding box center [1352, 511] width 175 height 16
click at [1277, 564] on span "AOG" at bounding box center [1287, 566] width 20 height 20
click at [1292, 515] on span "AOG" at bounding box center [1352, 511] width 175 height 16
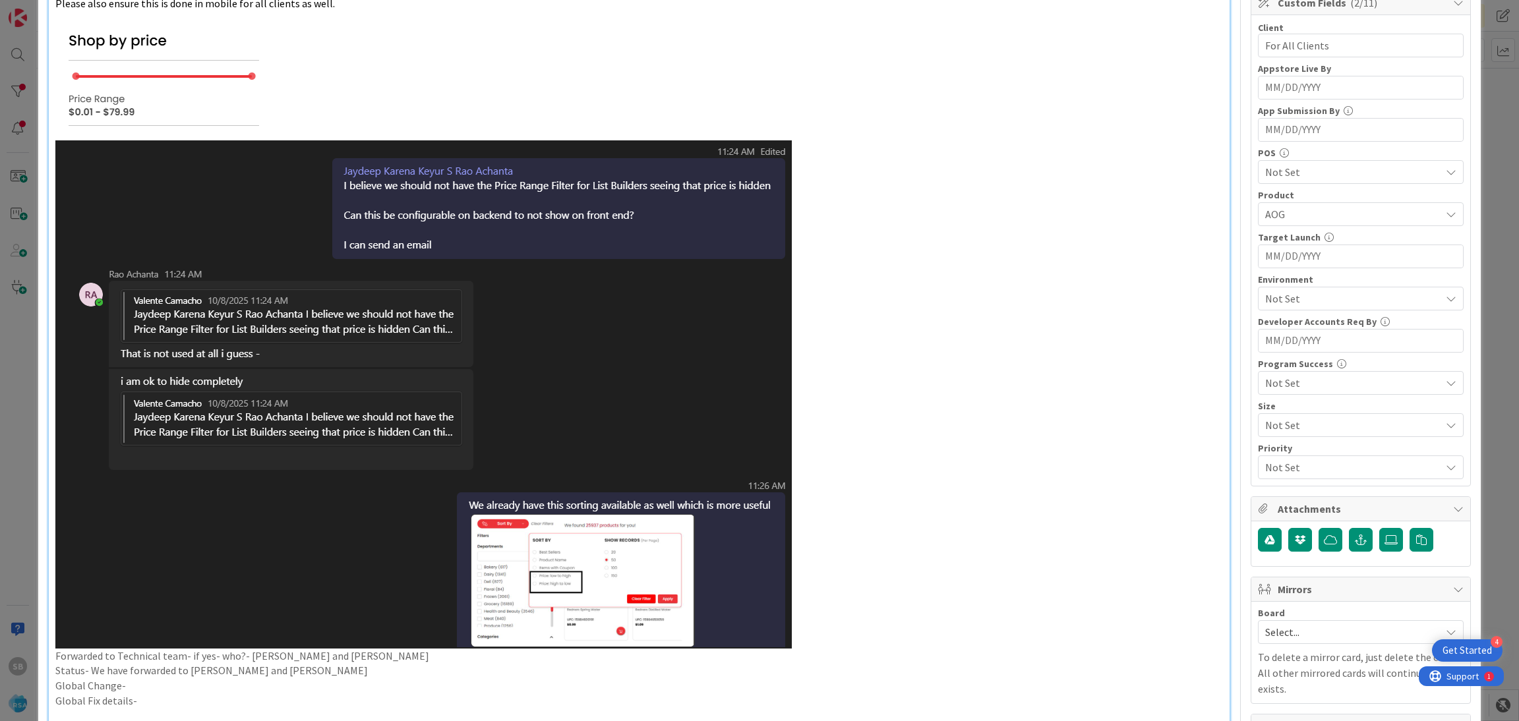
scroll to position [340, 0]
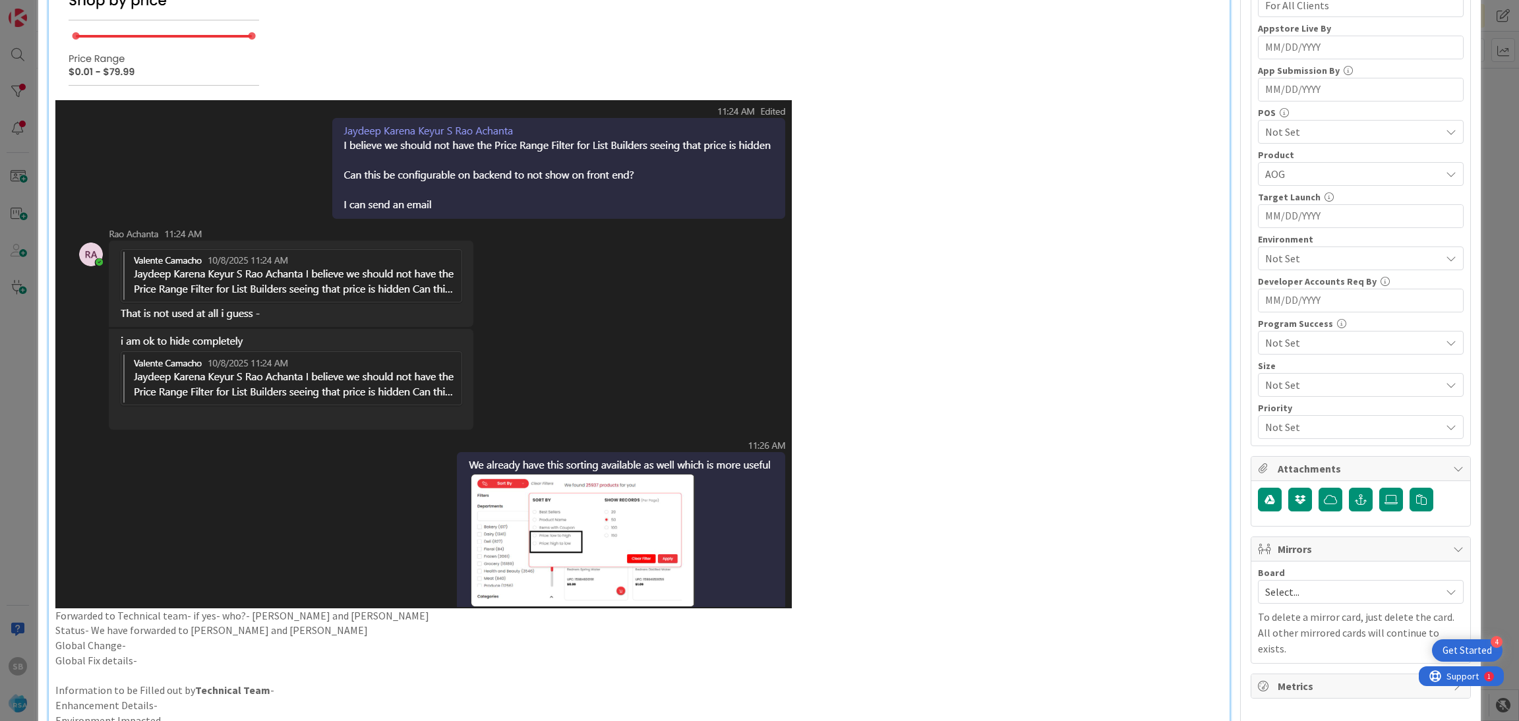
click at [1278, 258] on span "Not Set" at bounding box center [1352, 259] width 175 height 16
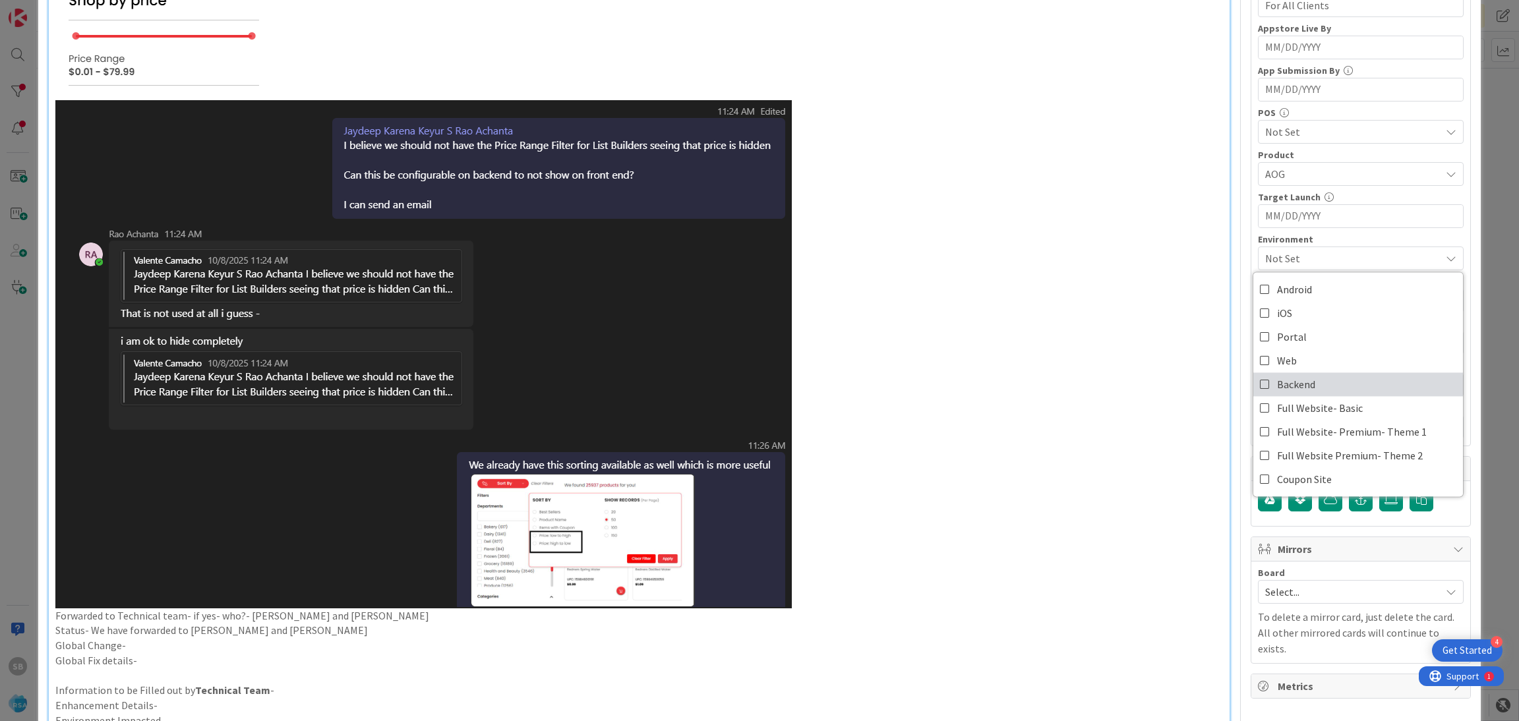
click at [1278, 383] on span "Backend" at bounding box center [1296, 384] width 38 height 20
click at [1286, 390] on span "Backend" at bounding box center [1296, 384] width 38 height 20
click at [1277, 361] on span "Web" at bounding box center [1287, 361] width 20 height 20
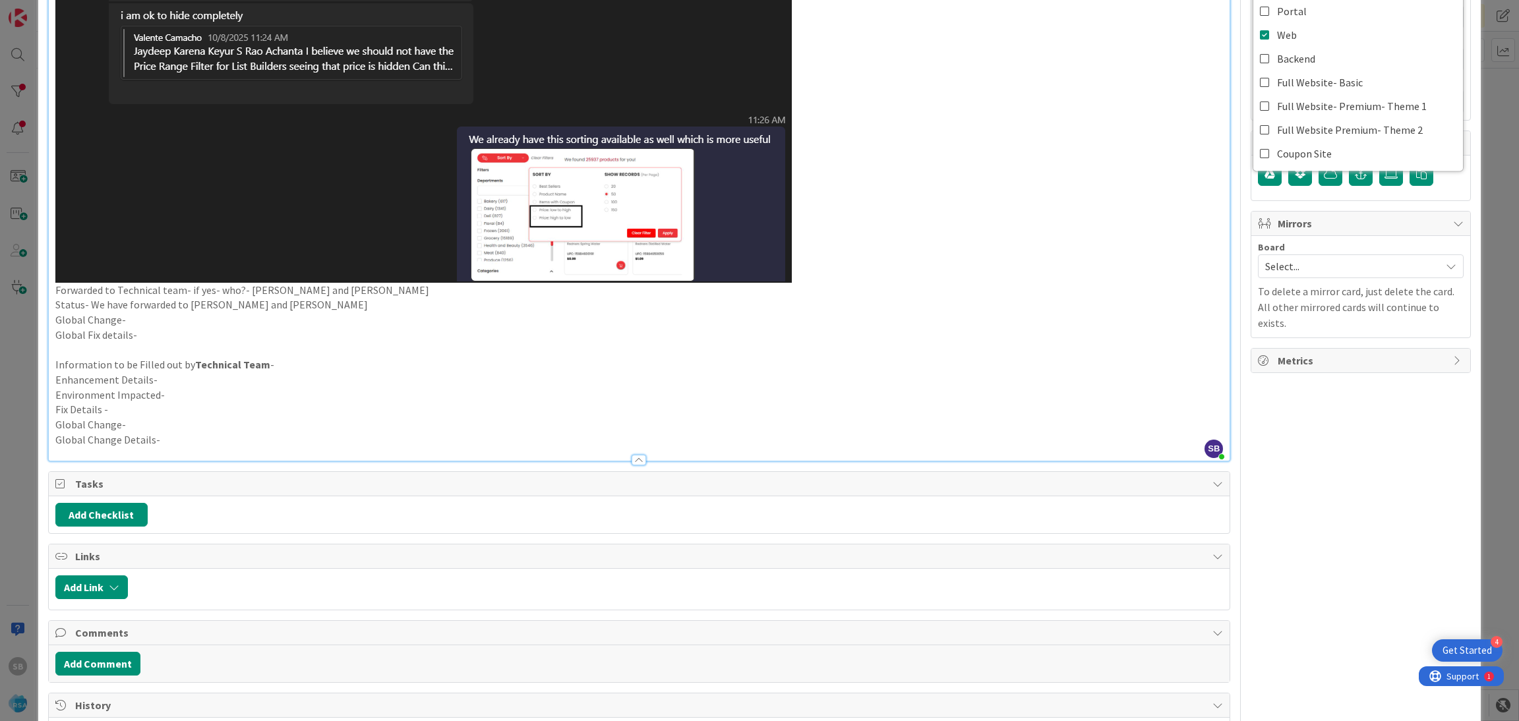
click at [1316, 269] on span "Select..." at bounding box center [1349, 266] width 169 height 18
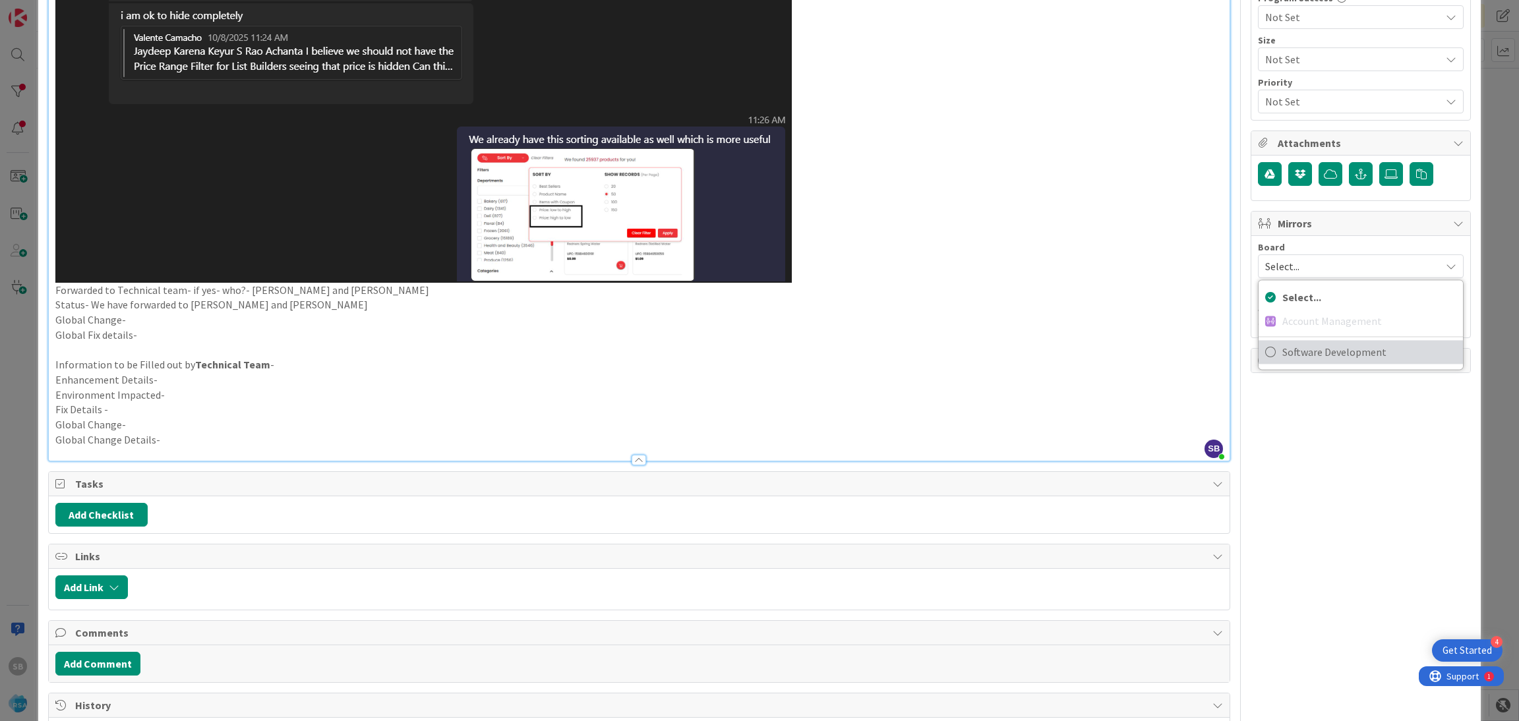
click at [1323, 353] on span "Software Development" at bounding box center [1369, 352] width 174 height 20
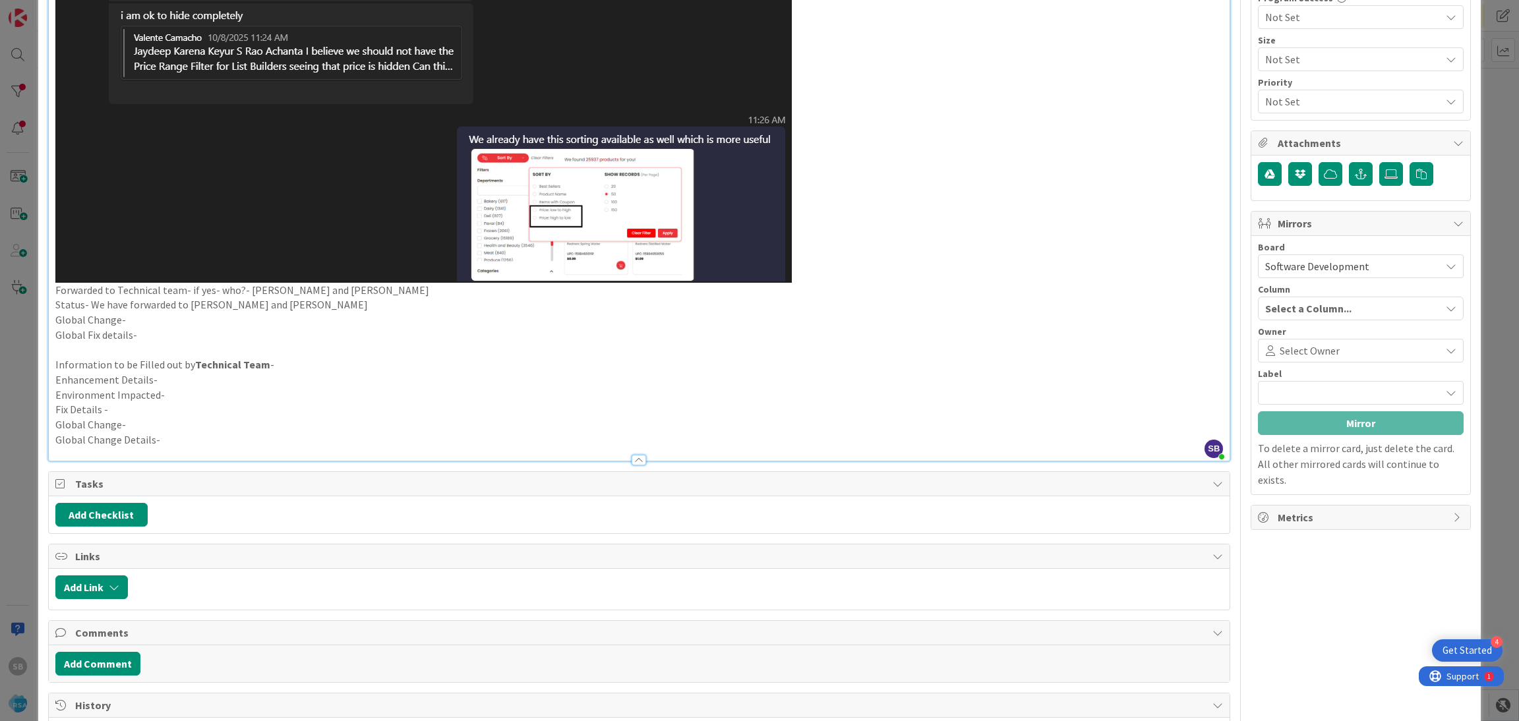
click at [1340, 353] on span at bounding box center [1388, 350] width 97 height 11
type input "[PERSON_NAME]"
click at [1328, 413] on span "[PERSON_NAME]" at bounding box center [1339, 413] width 78 height 20
click at [1319, 392] on span "Partner Contributions" at bounding box center [1360, 393] width 148 height 18
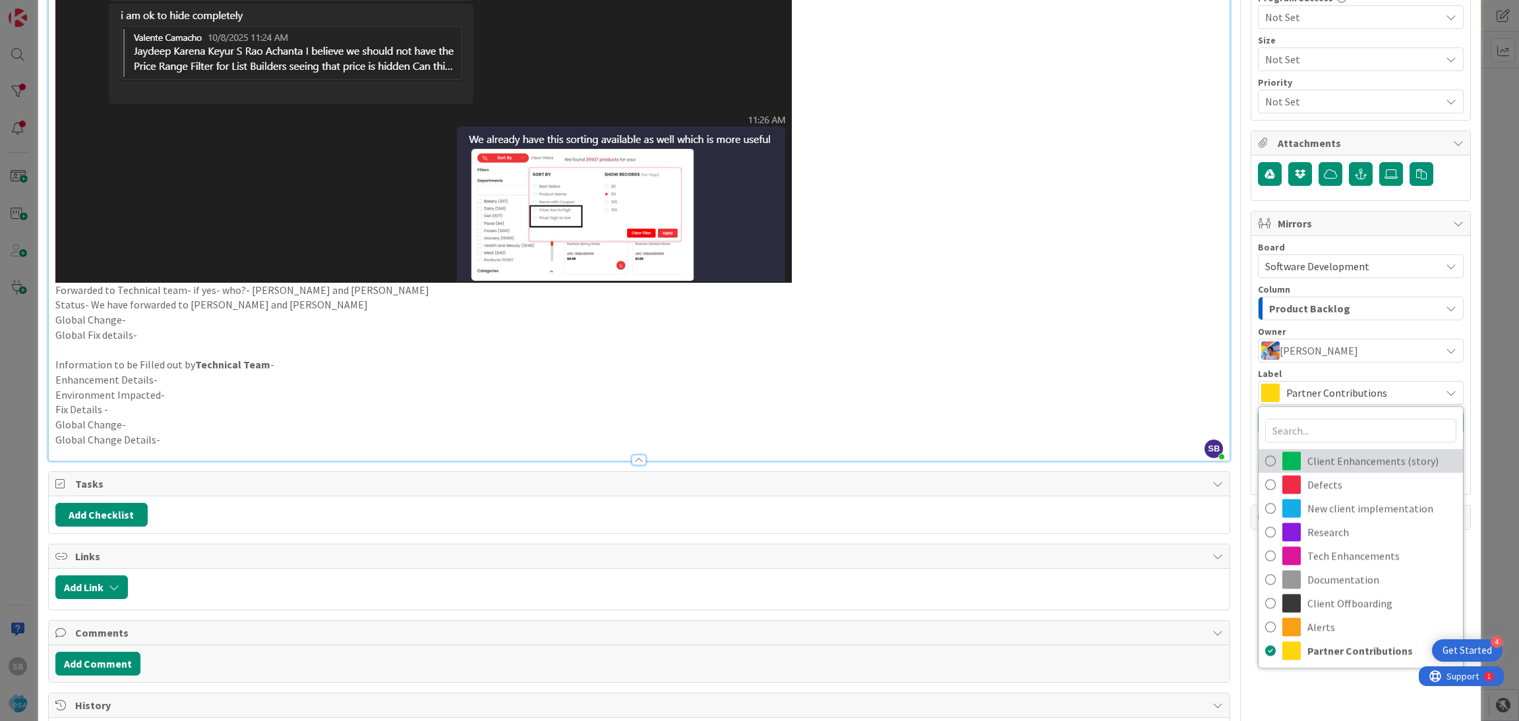
click at [1334, 461] on span "Client Enhancements (story)" at bounding box center [1381, 461] width 149 height 20
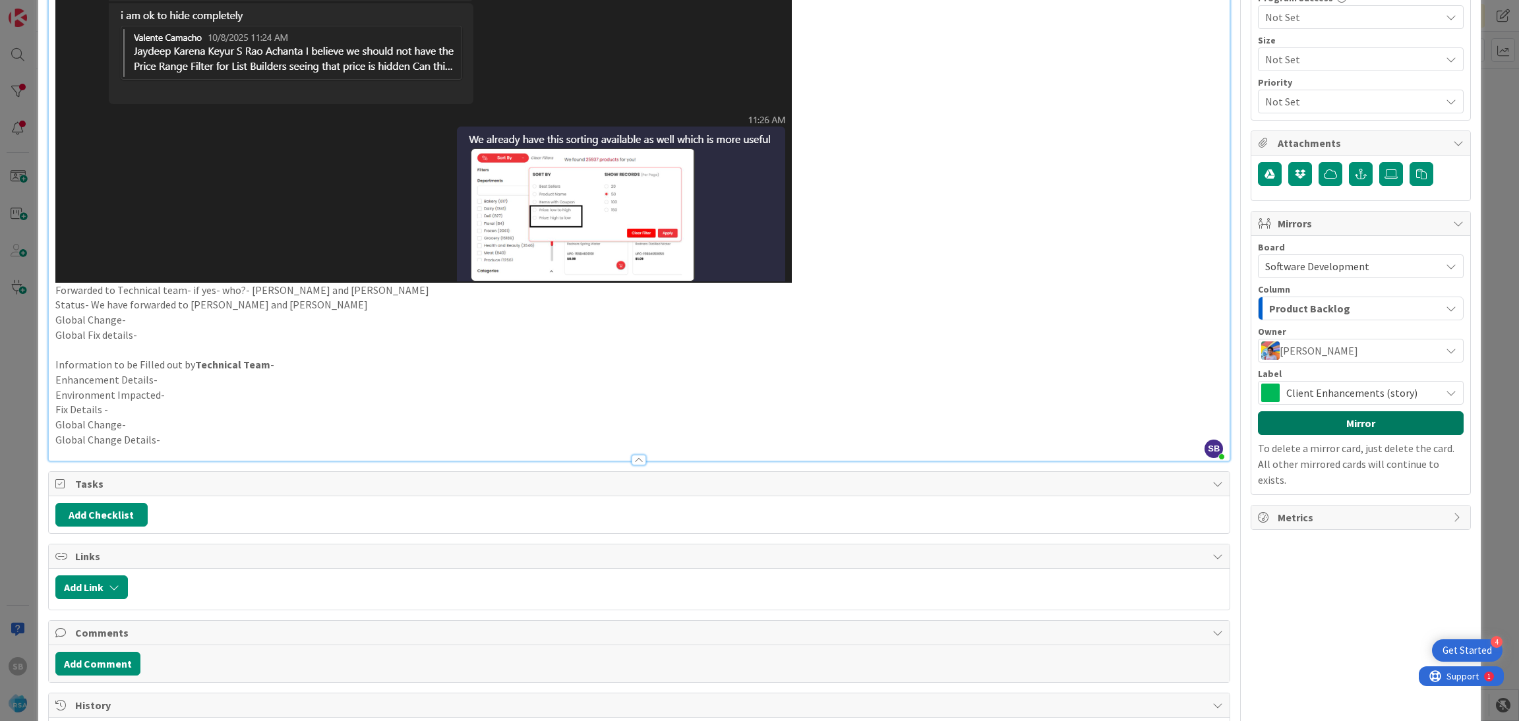
click at [1319, 433] on button "Mirror" at bounding box center [1361, 423] width 206 height 24
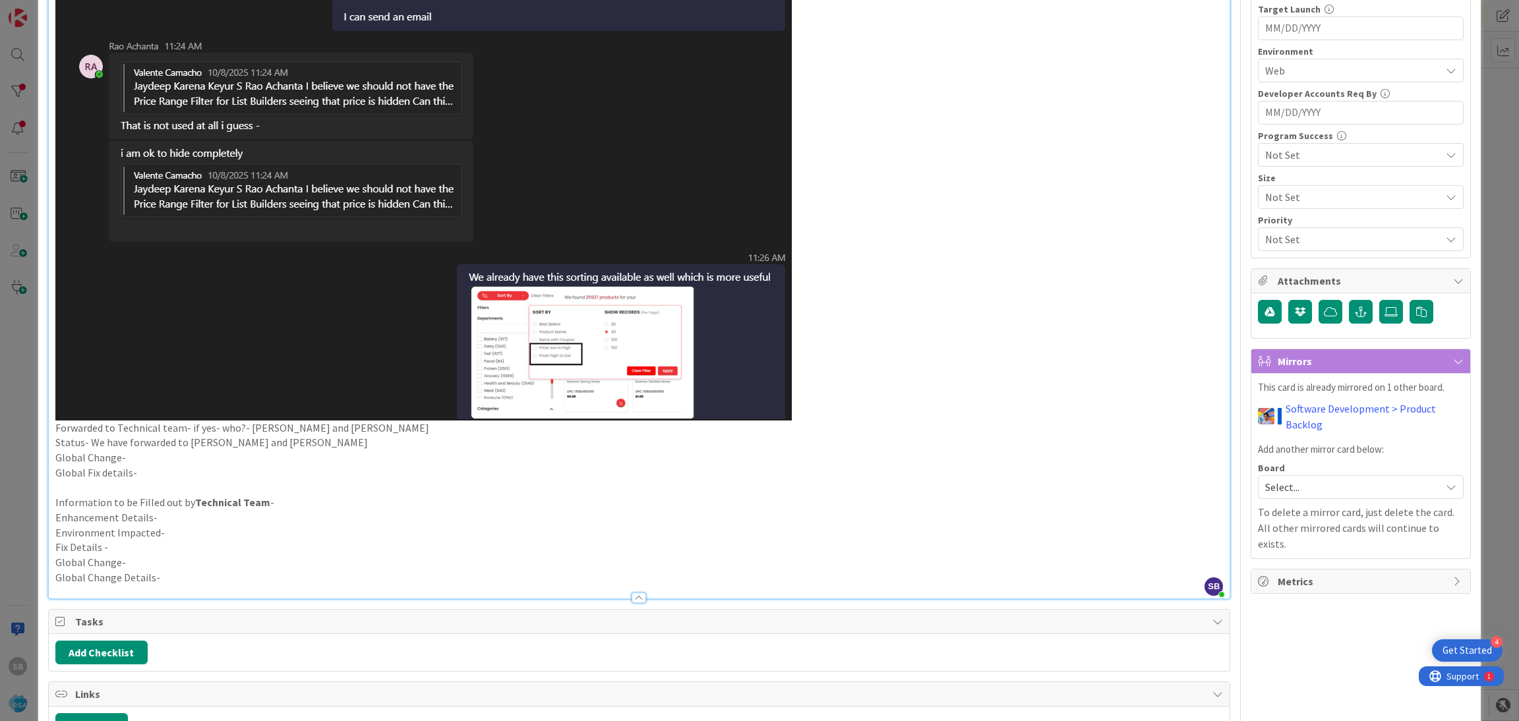
scroll to position [674, 0]
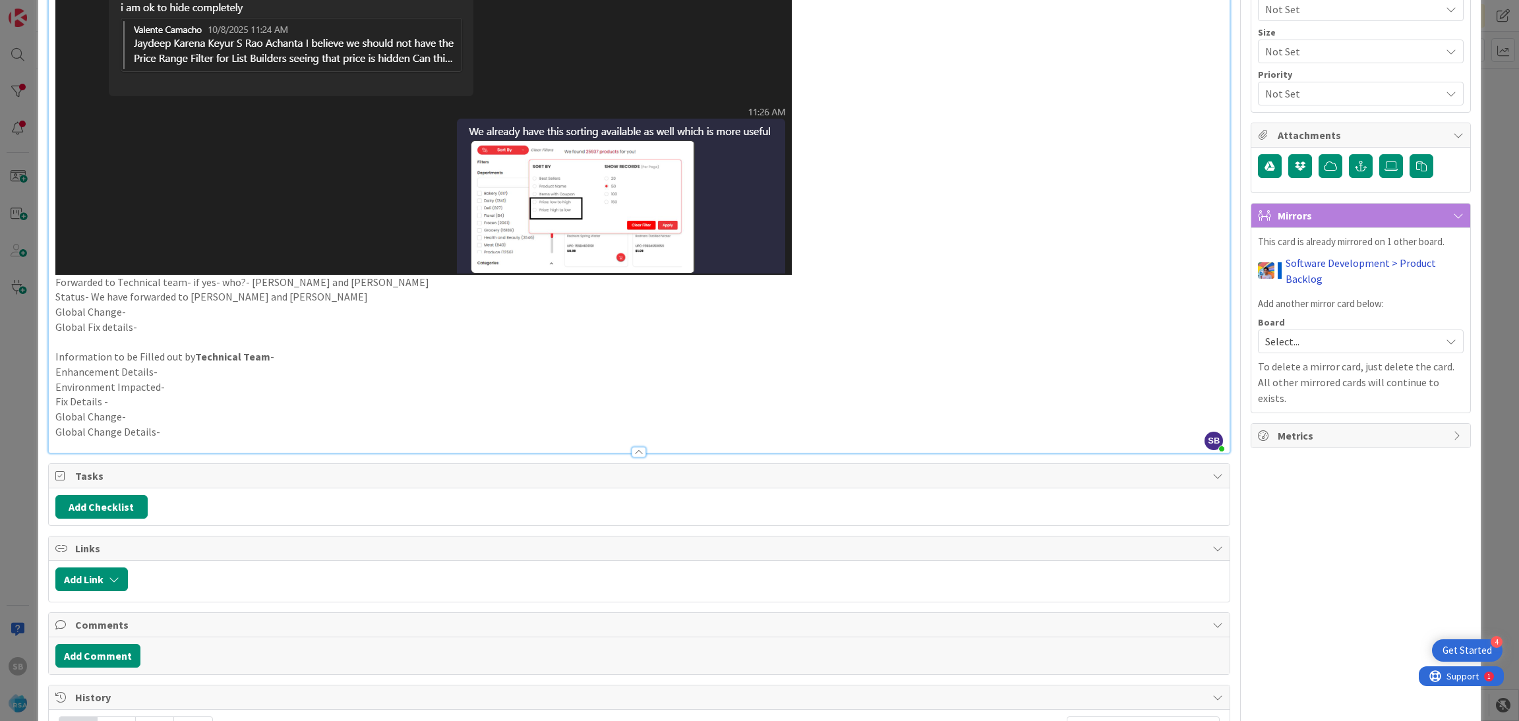
click at [1293, 266] on link "Software Development > Product Backlog" at bounding box center [1375, 271] width 178 height 32
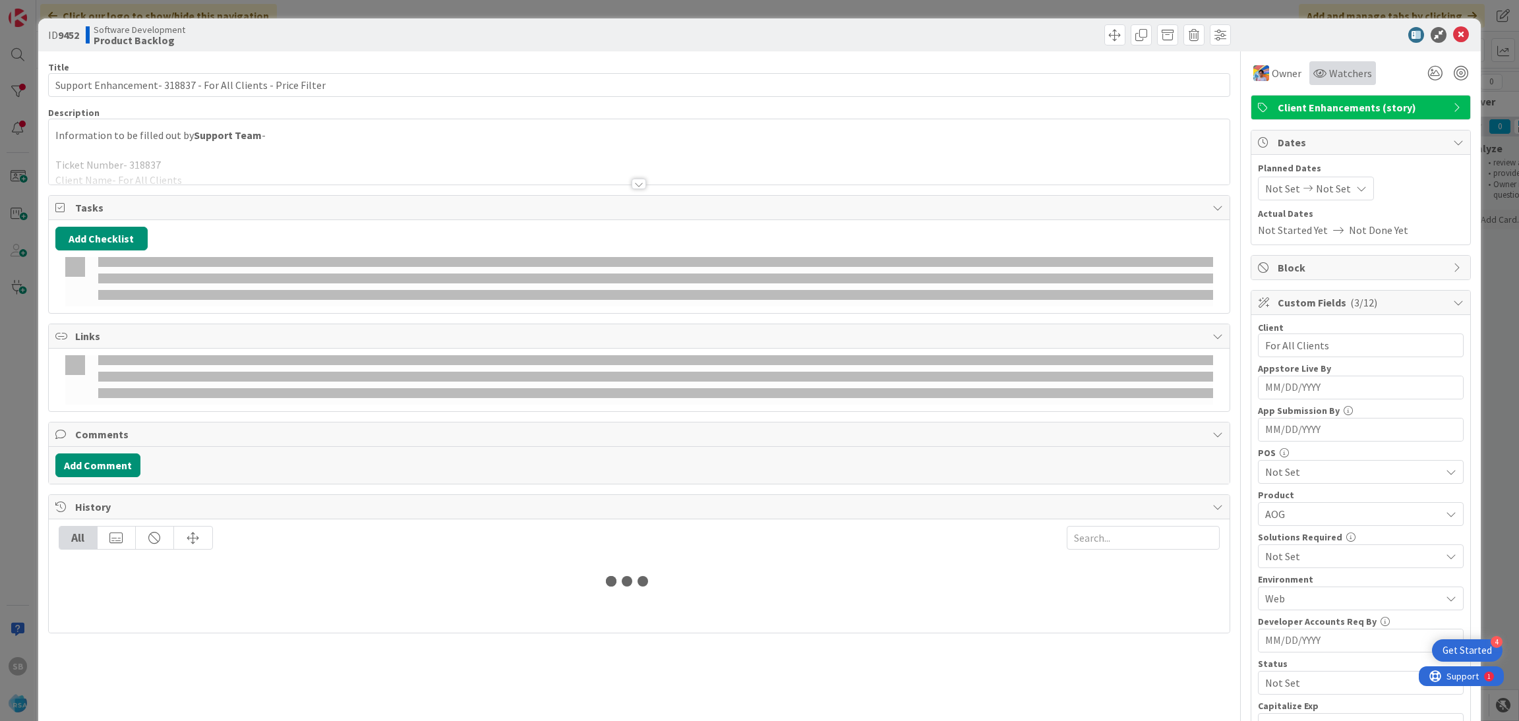
click at [1329, 71] on span "Watchers" at bounding box center [1350, 73] width 43 height 16
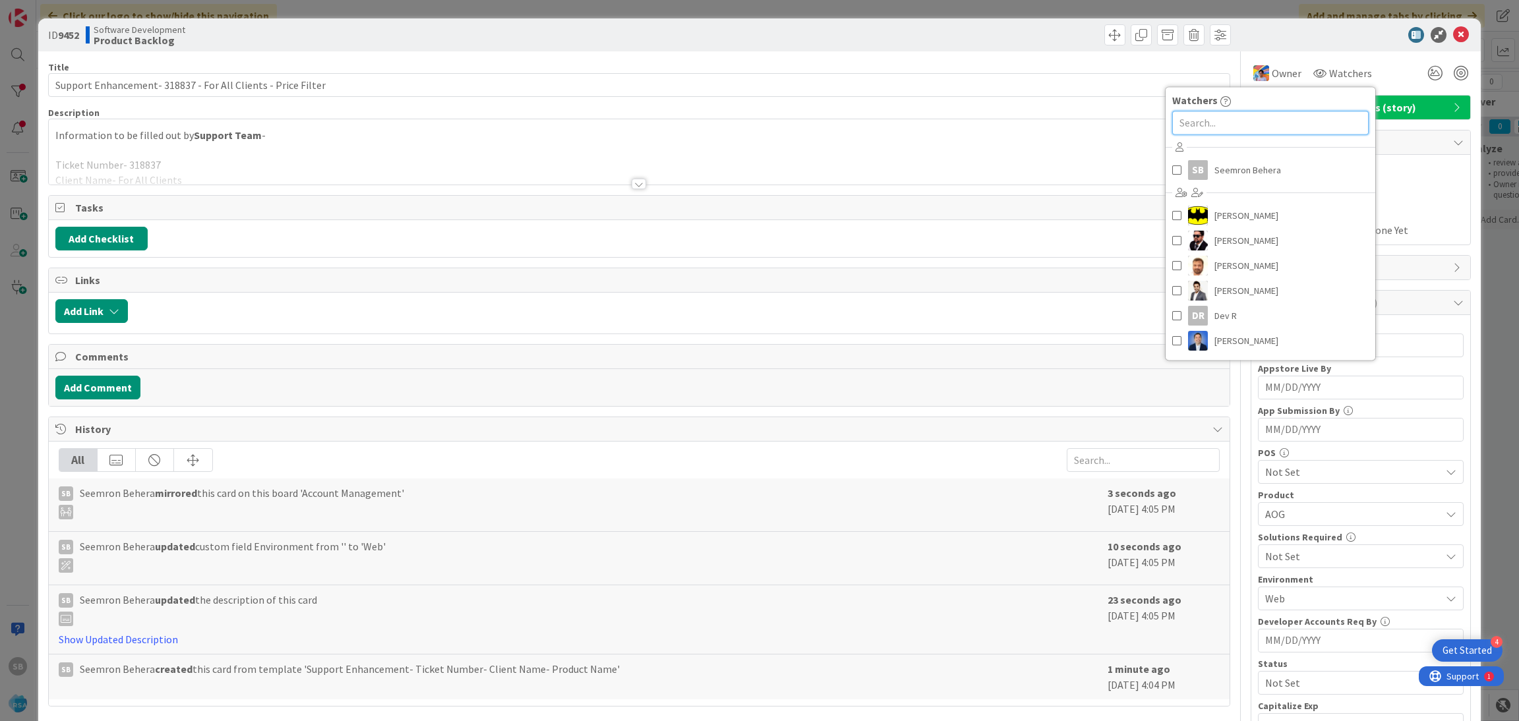
click at [1279, 114] on input "text" at bounding box center [1270, 123] width 196 height 24
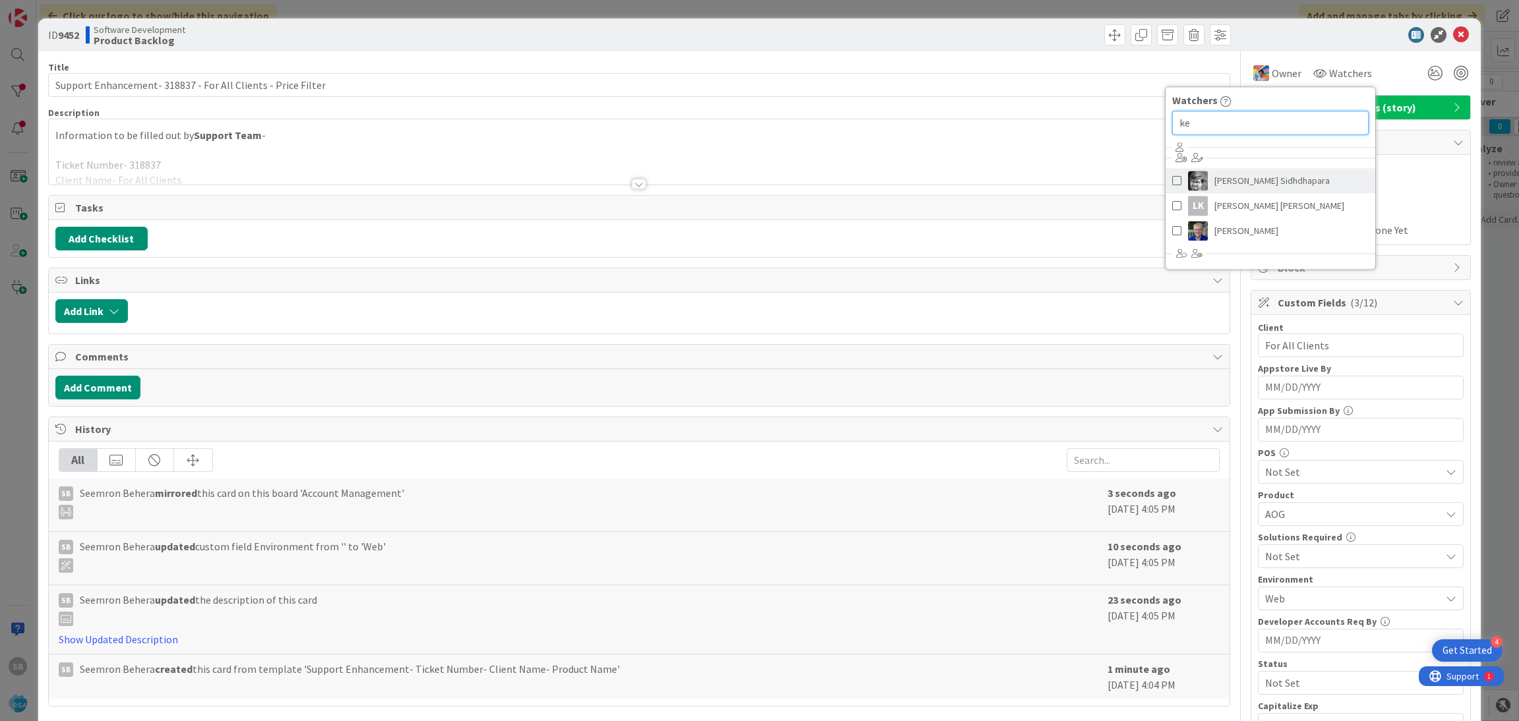
type input "ke"
click at [1235, 183] on span "[PERSON_NAME] Sidhdhapara" at bounding box center [1271, 181] width 115 height 20
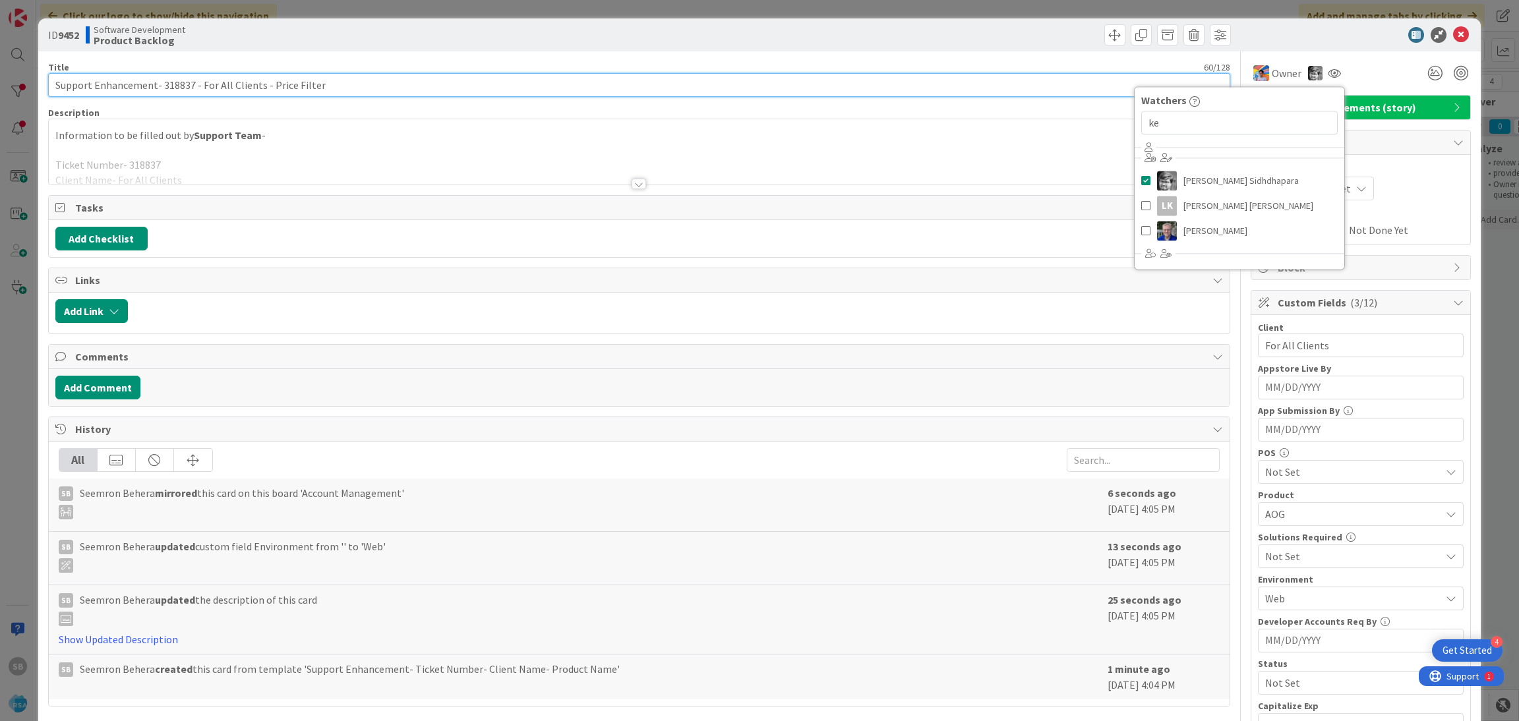
click at [405, 92] on input "Support Enhancement- 318837 - For All Clients - Price Filter" at bounding box center [639, 85] width 1183 height 24
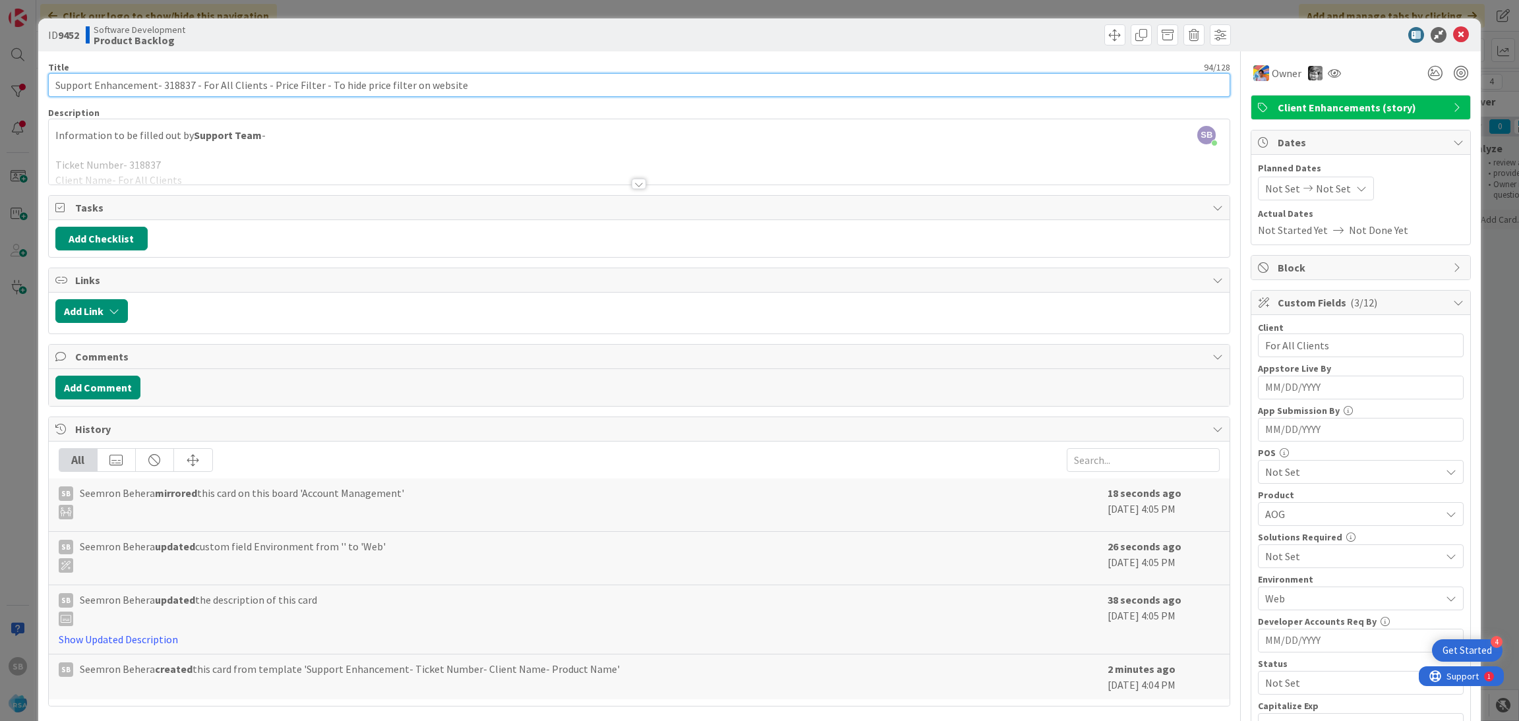
type input "Support Enhancement- 318837 - For All Clients - Price Filter - To hide price fi…"
